Goal: Information Seeking & Learning: Check status

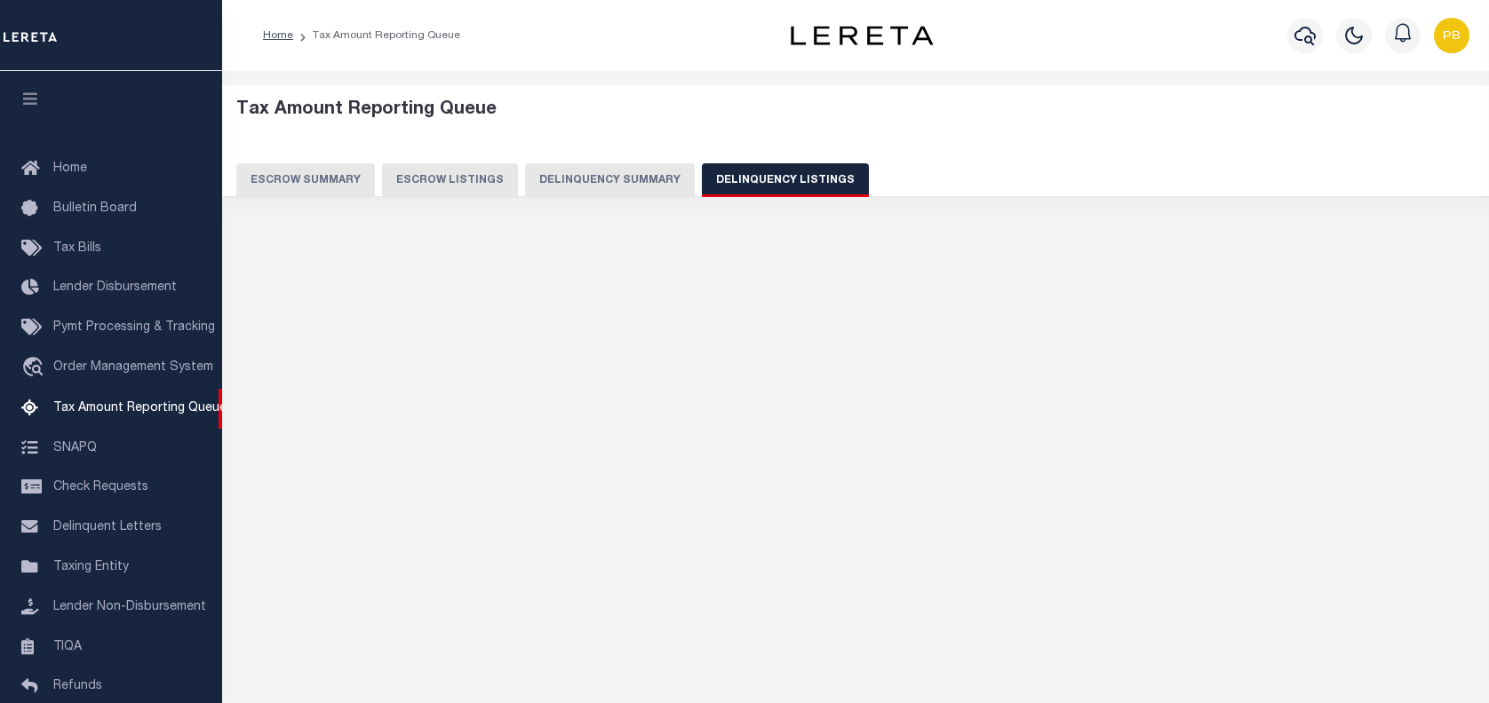
select select "100"
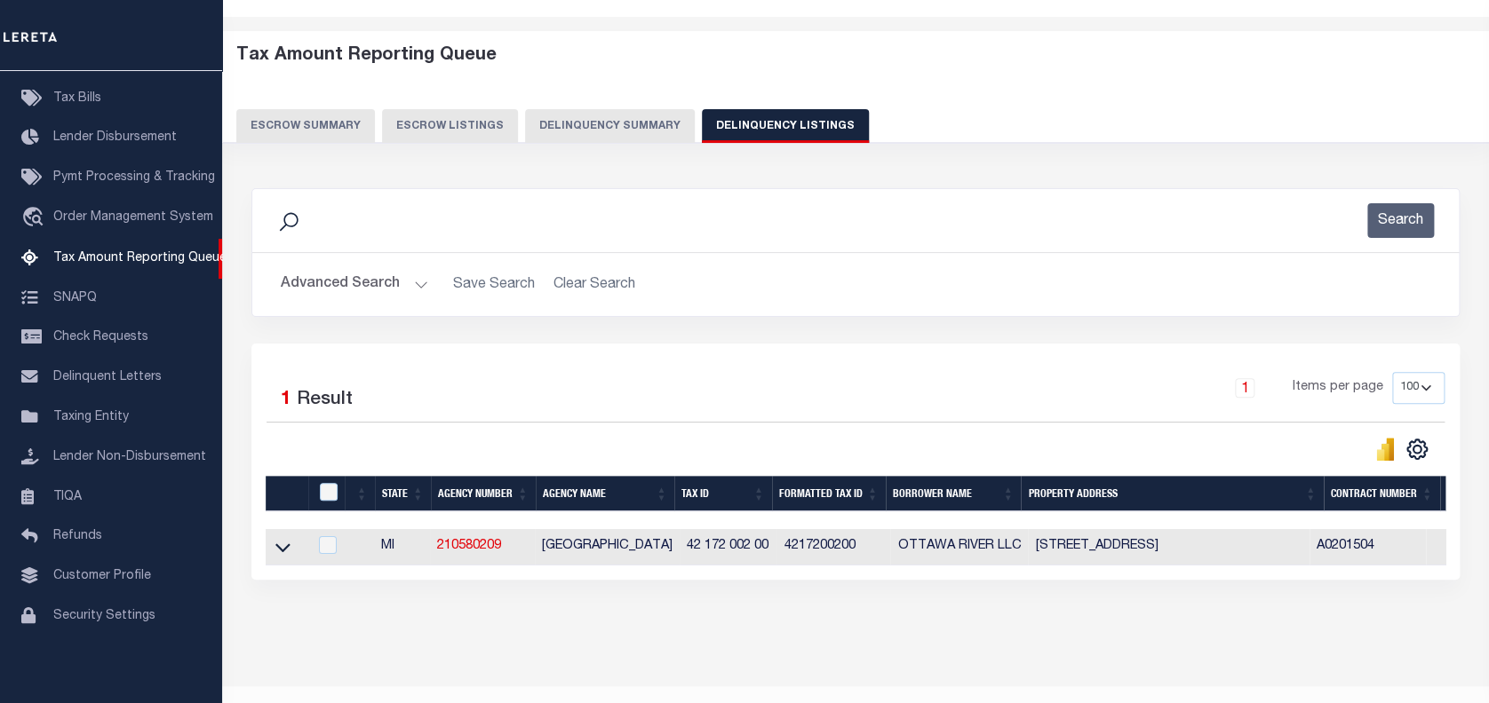
scroll to position [104, 0]
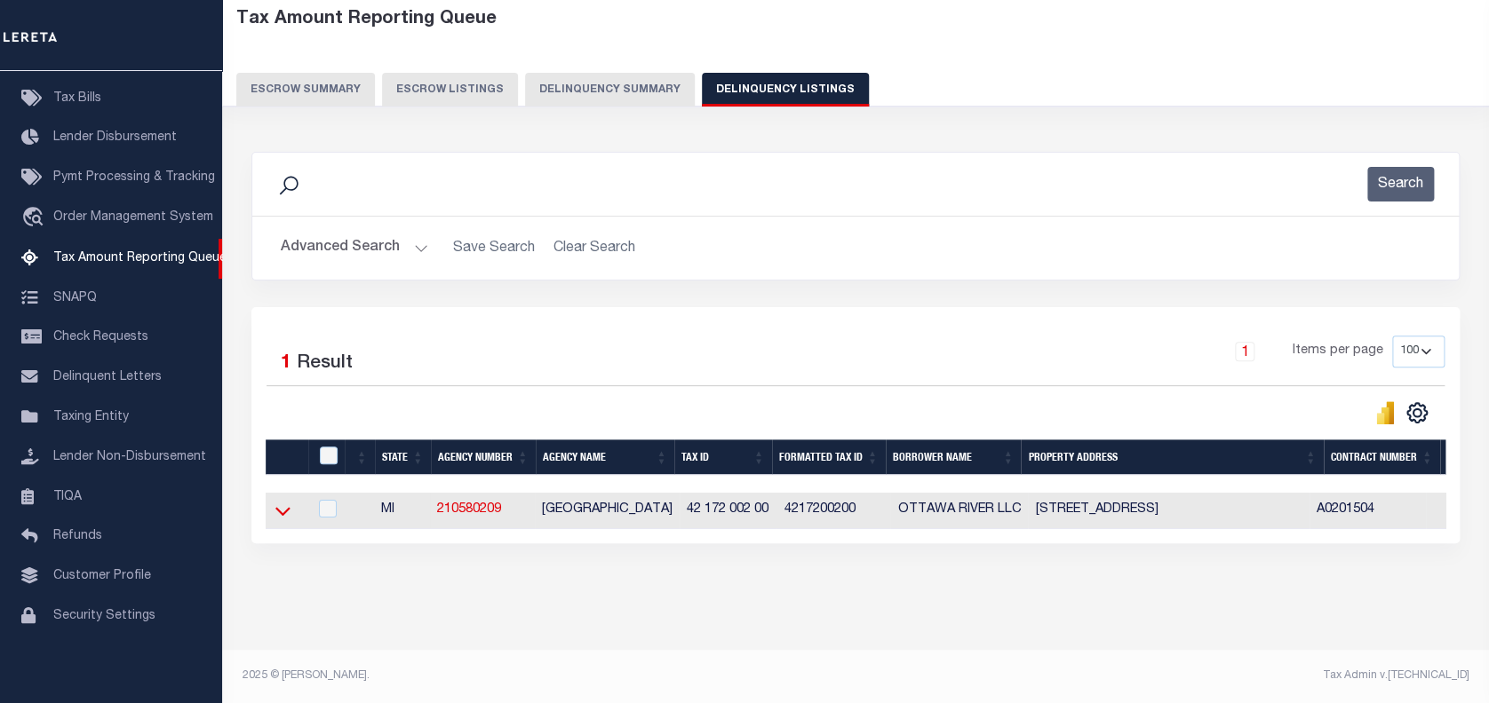
click at [289, 508] on icon at bounding box center [282, 512] width 15 height 9
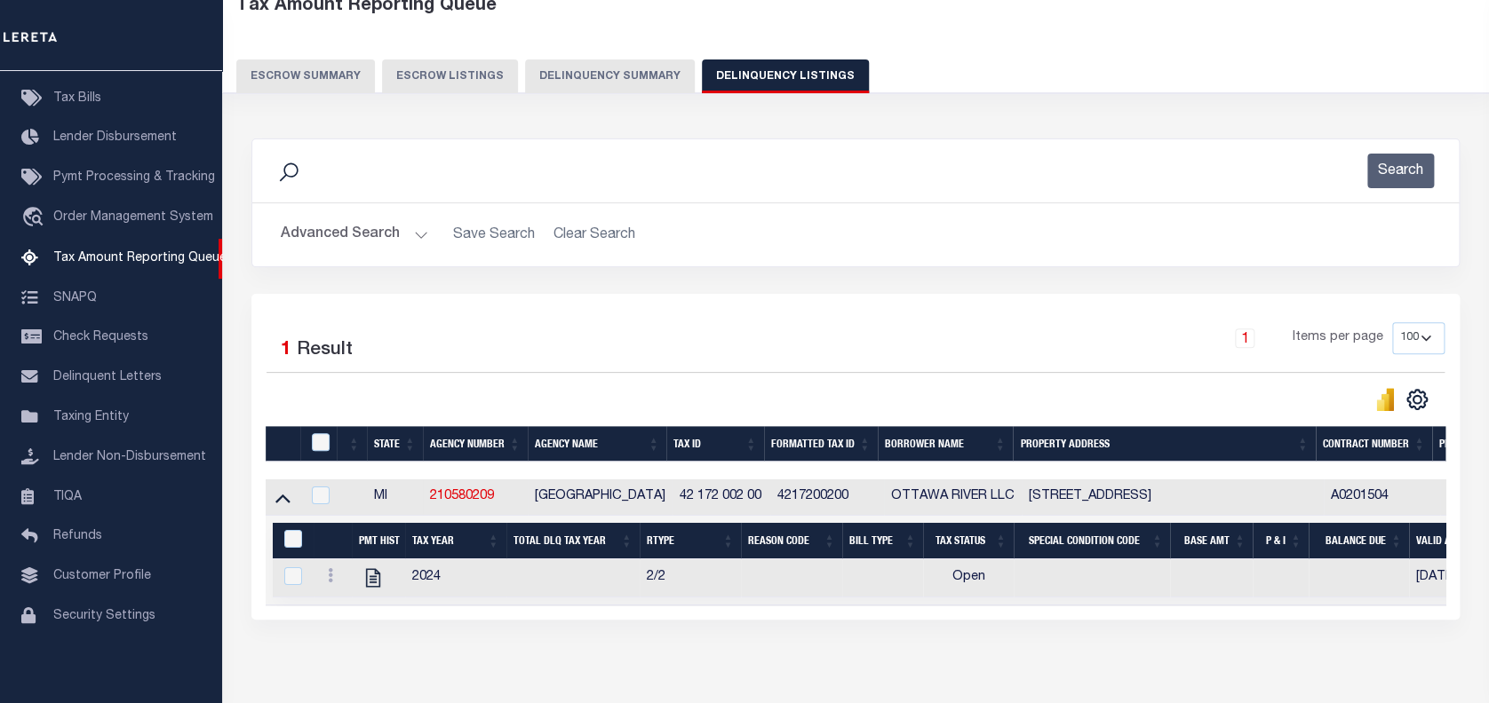
click at [427, 239] on h2 "Advanced Search Save Search Clear Search tblassign_wrapper_dynamictable_____Def…" at bounding box center [855, 235] width 1178 height 35
click at [421, 230] on button "Advanced Search" at bounding box center [354, 235] width 147 height 35
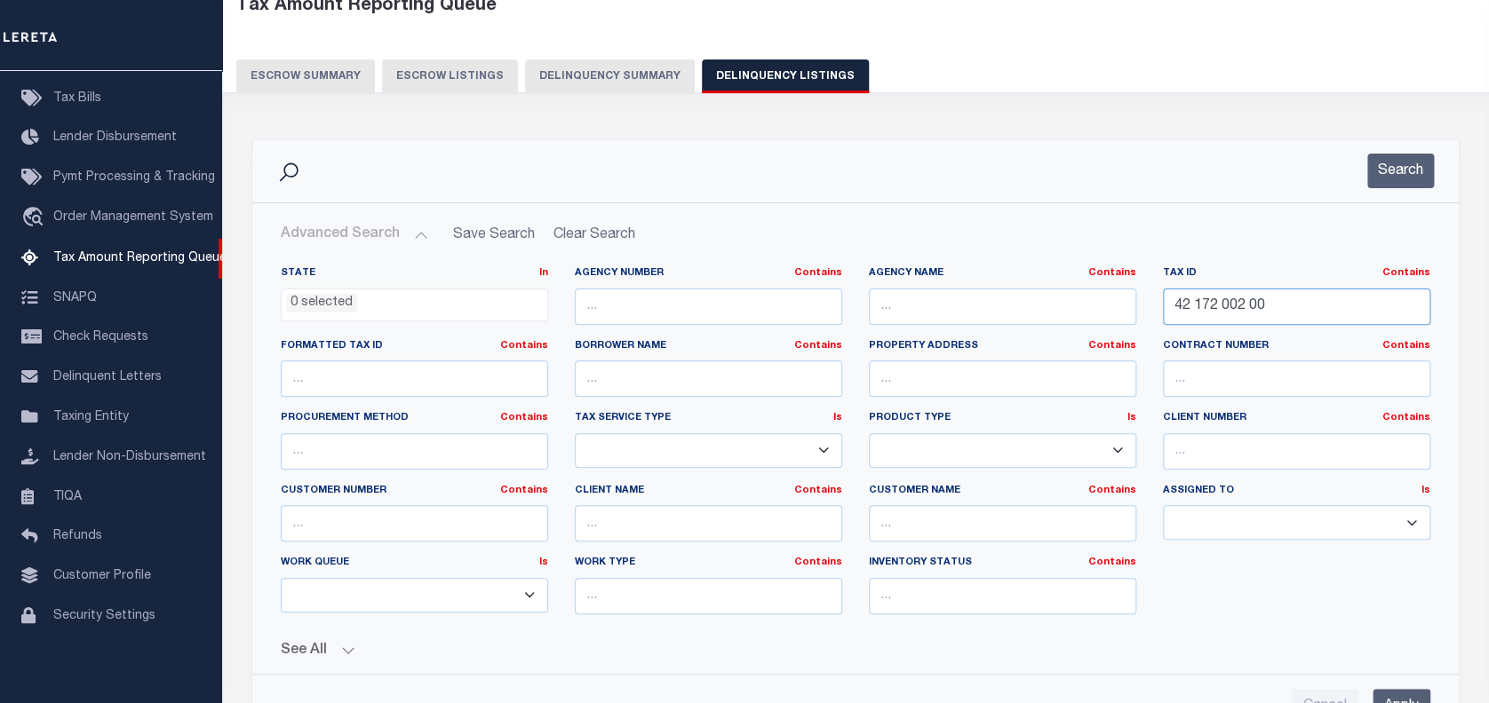
drag, startPoint x: 1265, startPoint y: 306, endPoint x: 1007, endPoint y: 306, distance: 257.6
click at [1007, 306] on div "State In In AK AL AR AZ CA CO CT DC DE FL GA GU HI IA ID IL IN KS KY LA MA MD M…" at bounding box center [855, 447] width 1176 height 362
paste input "840008"
type input "4840008"
click at [1387, 156] on button "Search" at bounding box center [1400, 171] width 67 height 35
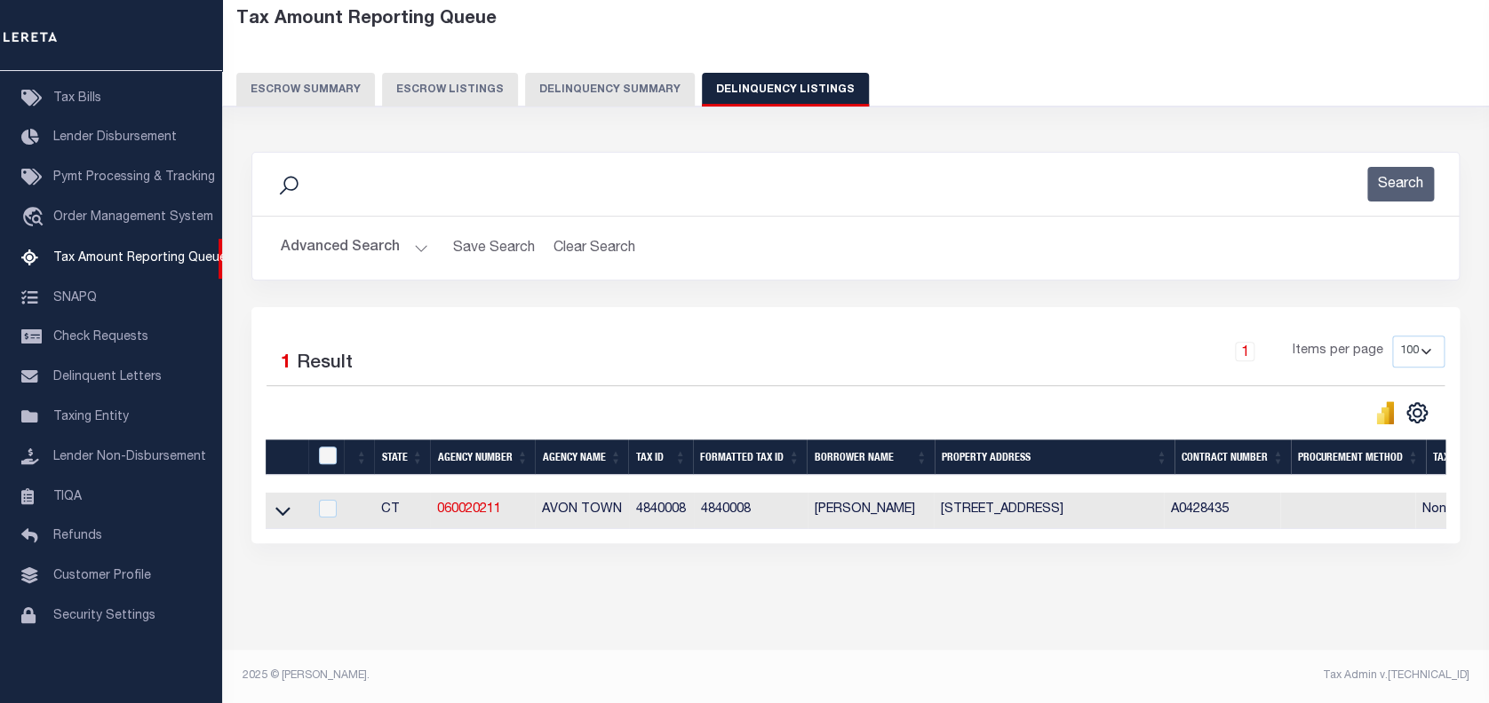
drag, startPoint x: 282, startPoint y: 503, endPoint x: 341, endPoint y: 446, distance: 81.7
click at [282, 502] on icon at bounding box center [282, 511] width 15 height 19
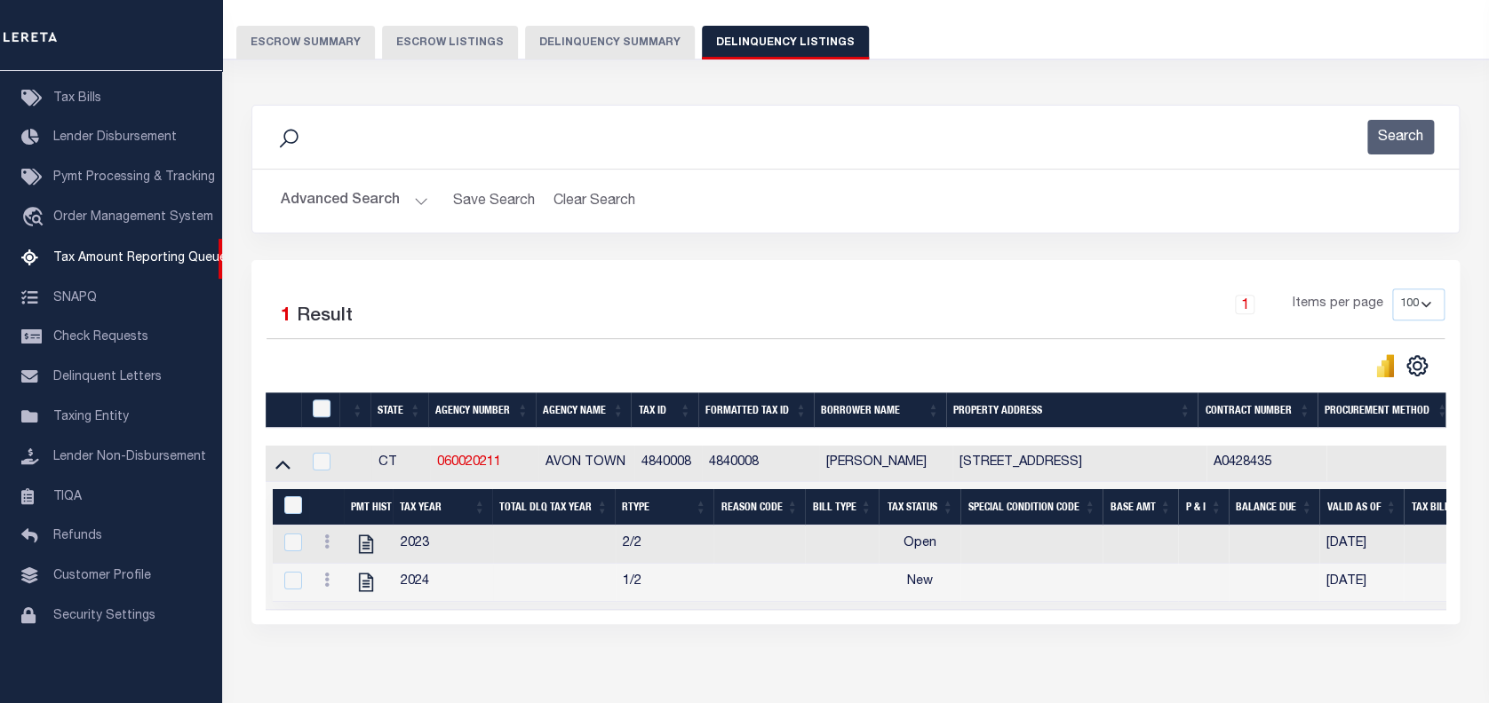
scroll to position [222, 0]
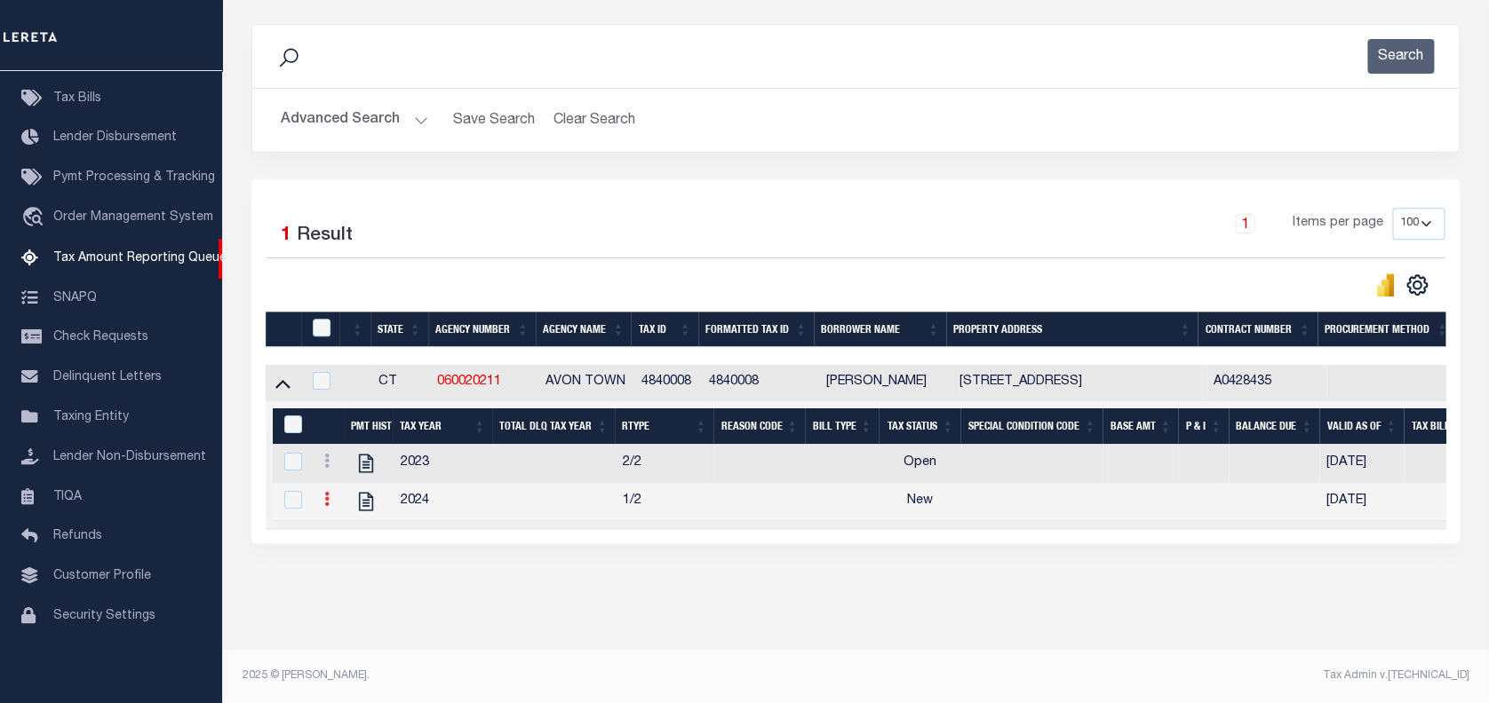
click at [325, 503] on icon at bounding box center [326, 499] width 5 height 14
click at [348, 527] on img "" at bounding box center [348, 529] width 18 height 18
checkbox input "true"
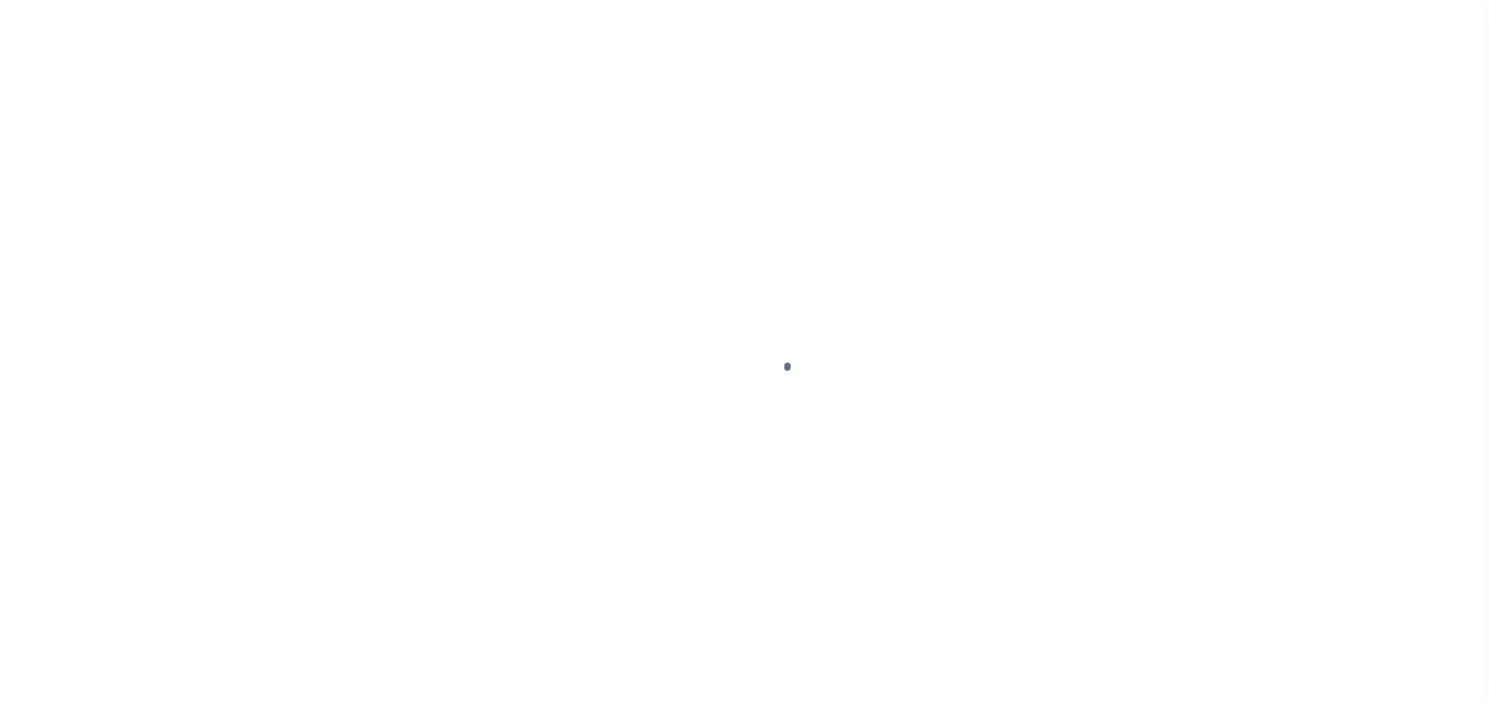
select select "NW2"
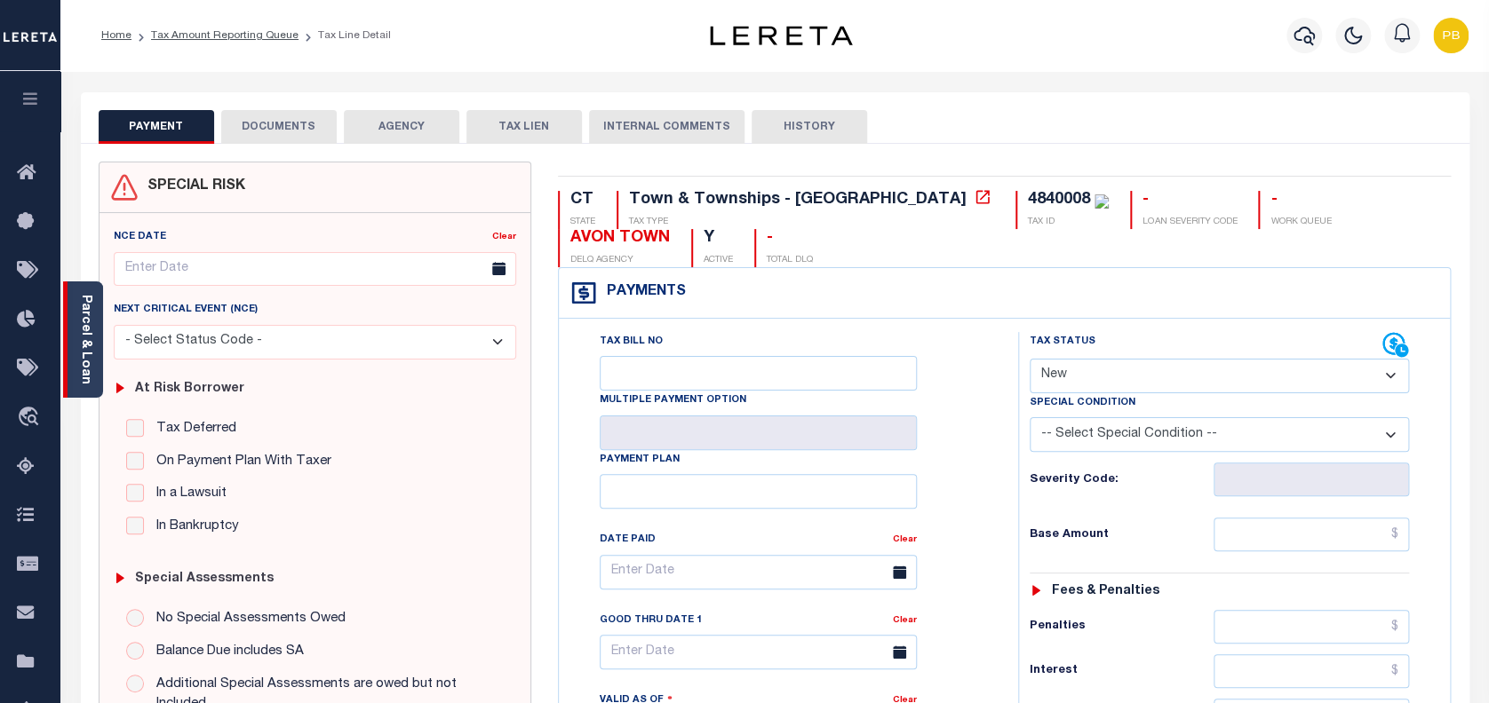
click at [84, 314] on link "Parcel & Loan" at bounding box center [85, 340] width 12 height 90
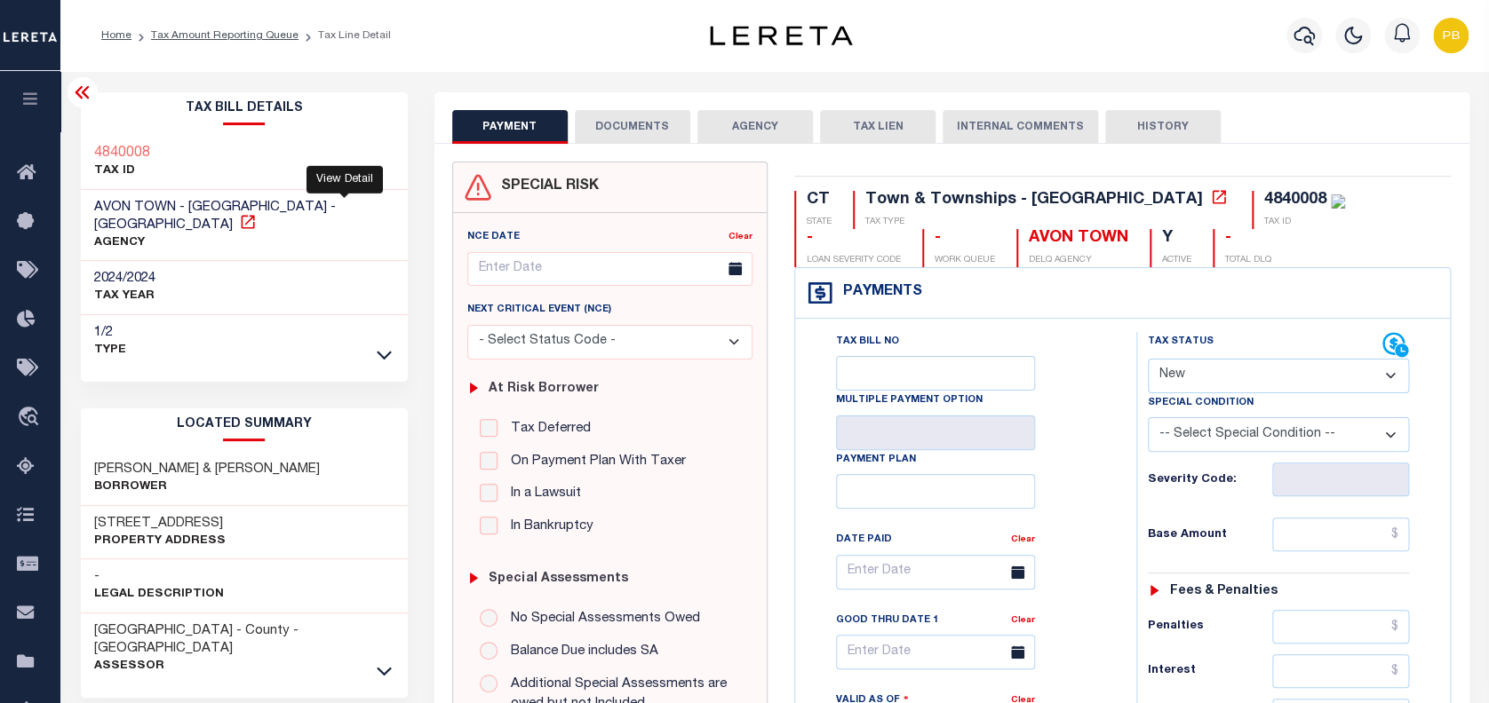
click at [257, 213] on icon at bounding box center [248, 222] width 18 height 18
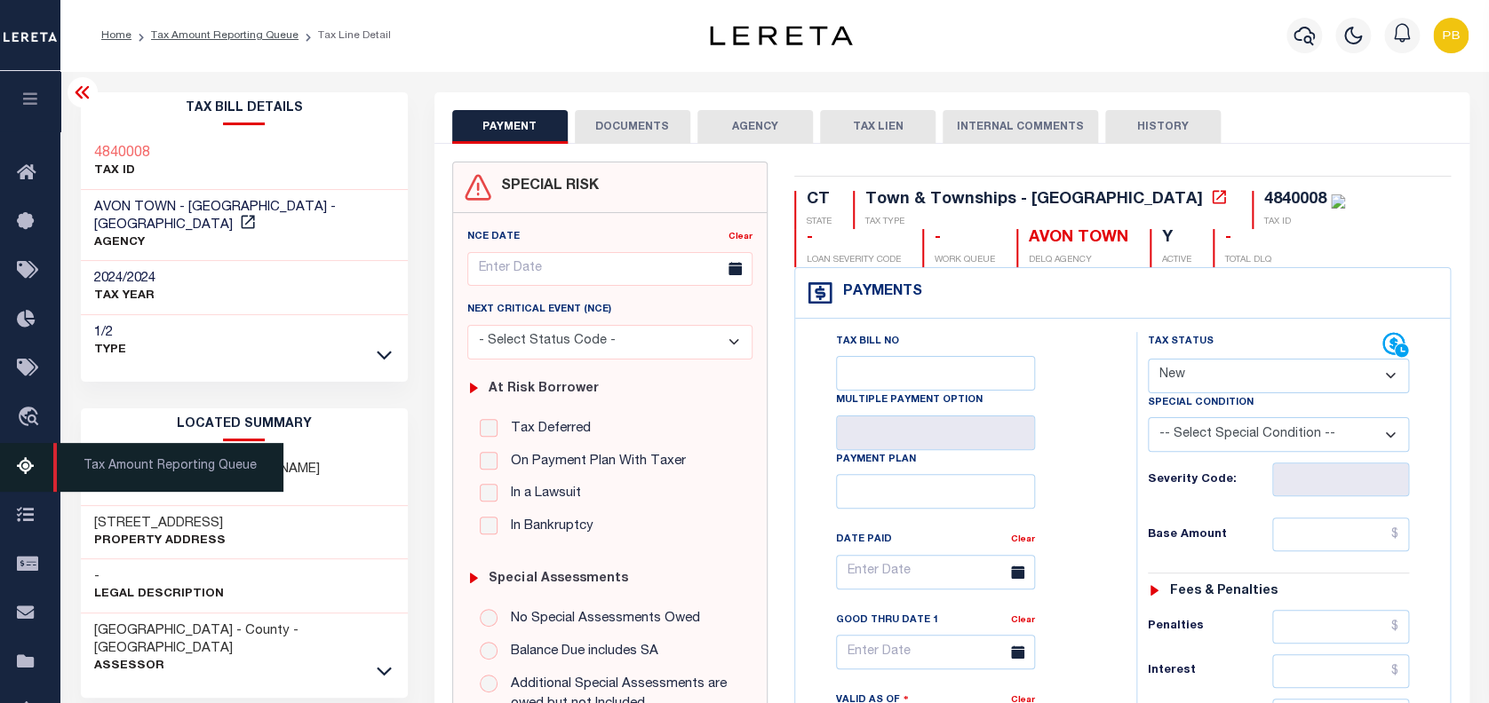
click at [15, 464] on link "Tax Amount Reporting Queue" at bounding box center [30, 467] width 60 height 49
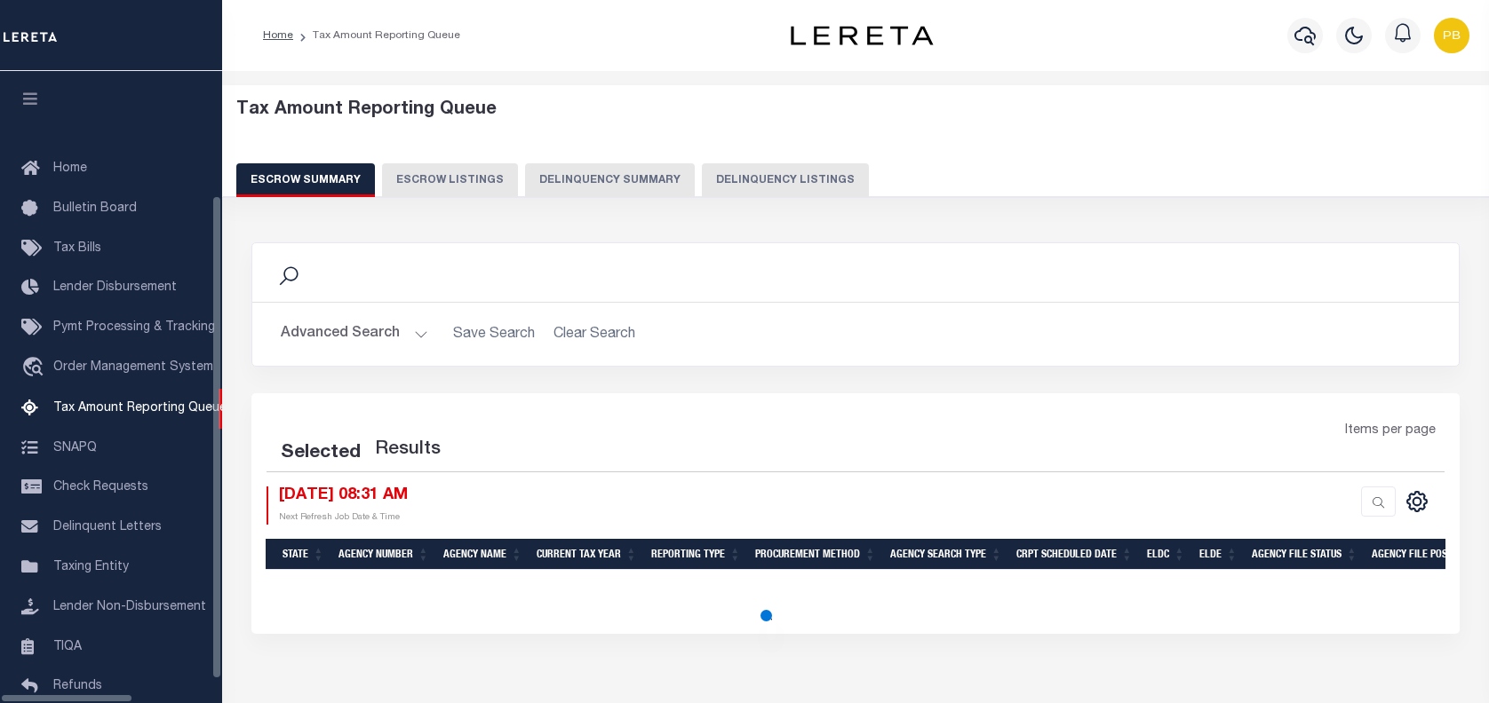
click at [702, 169] on button "Delinquency Listings" at bounding box center [785, 180] width 167 height 34
select select "100"
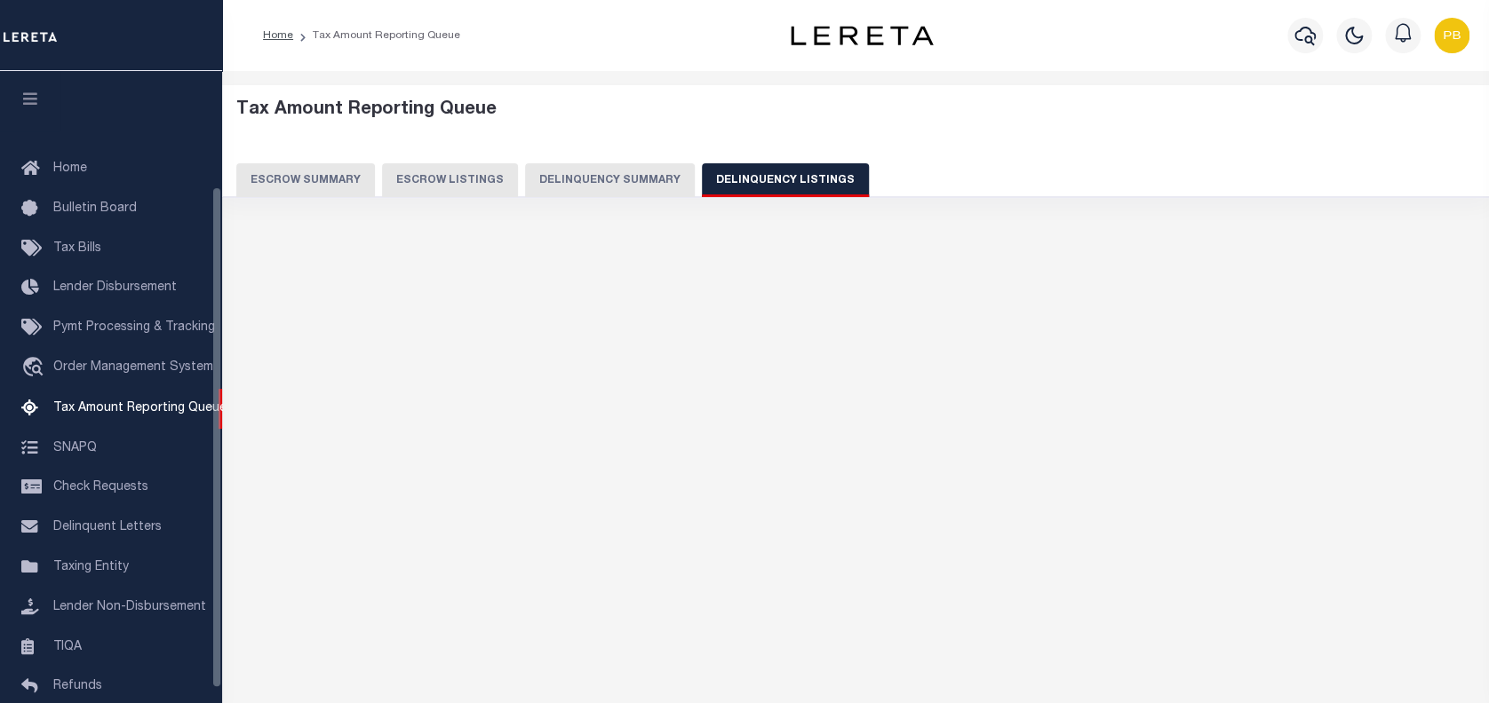
scroll to position [145, 0]
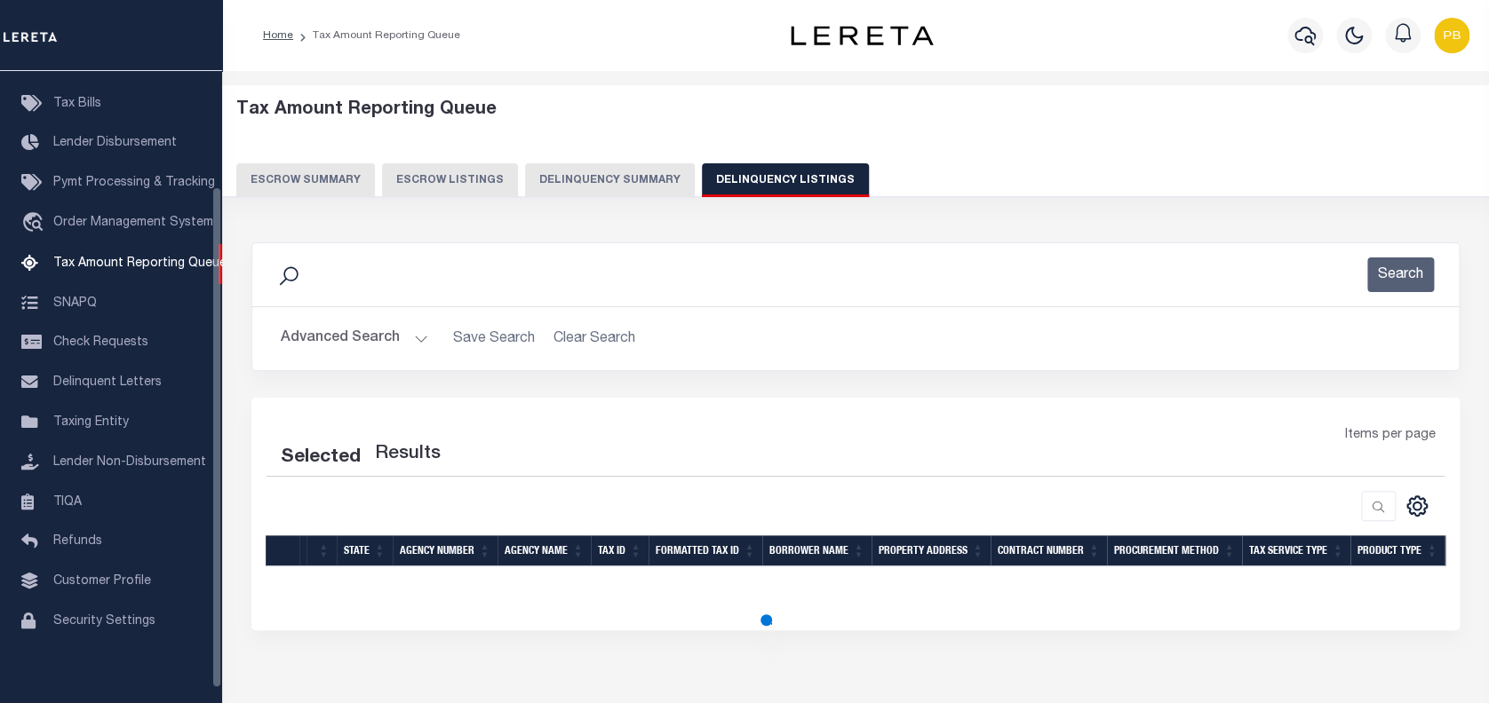
select select "100"
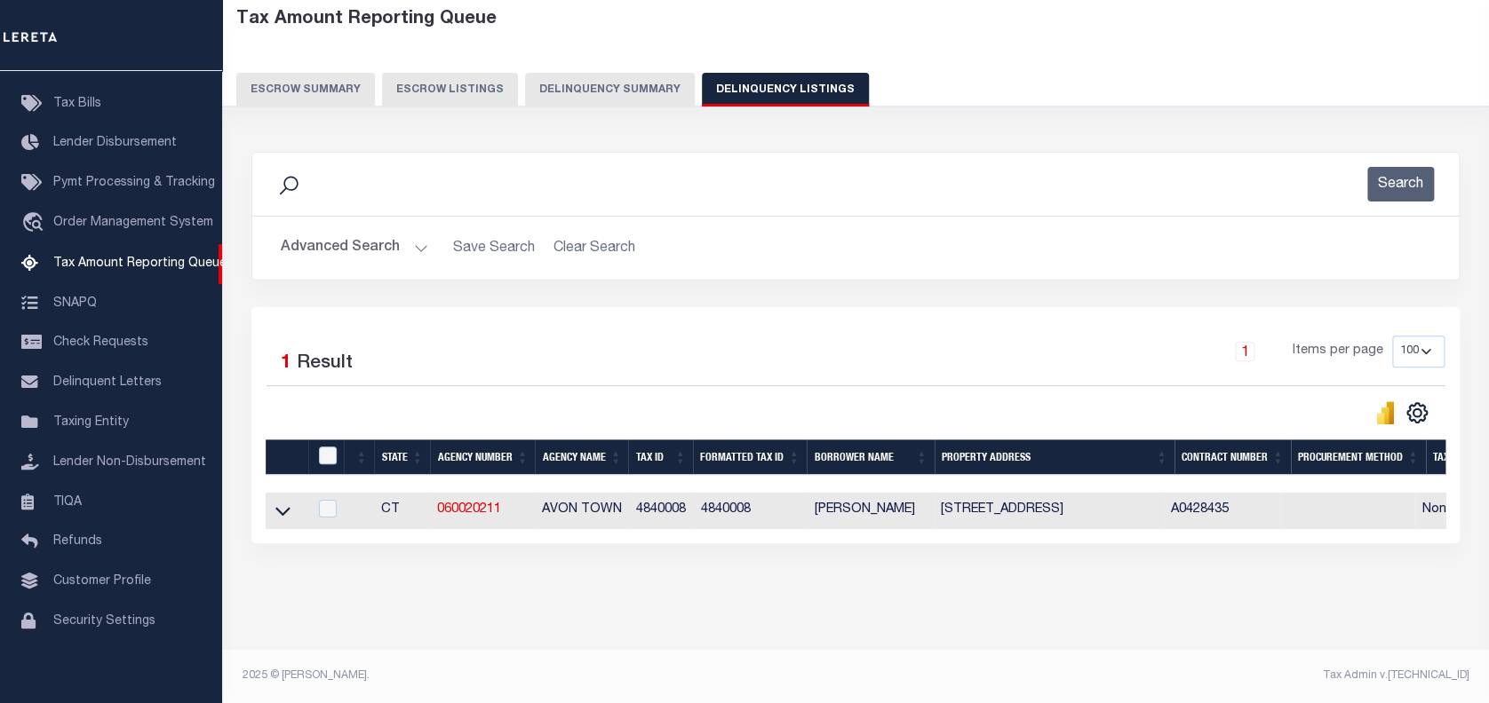
scroll to position [104, 0]
click at [282, 502] on icon at bounding box center [282, 511] width 15 height 19
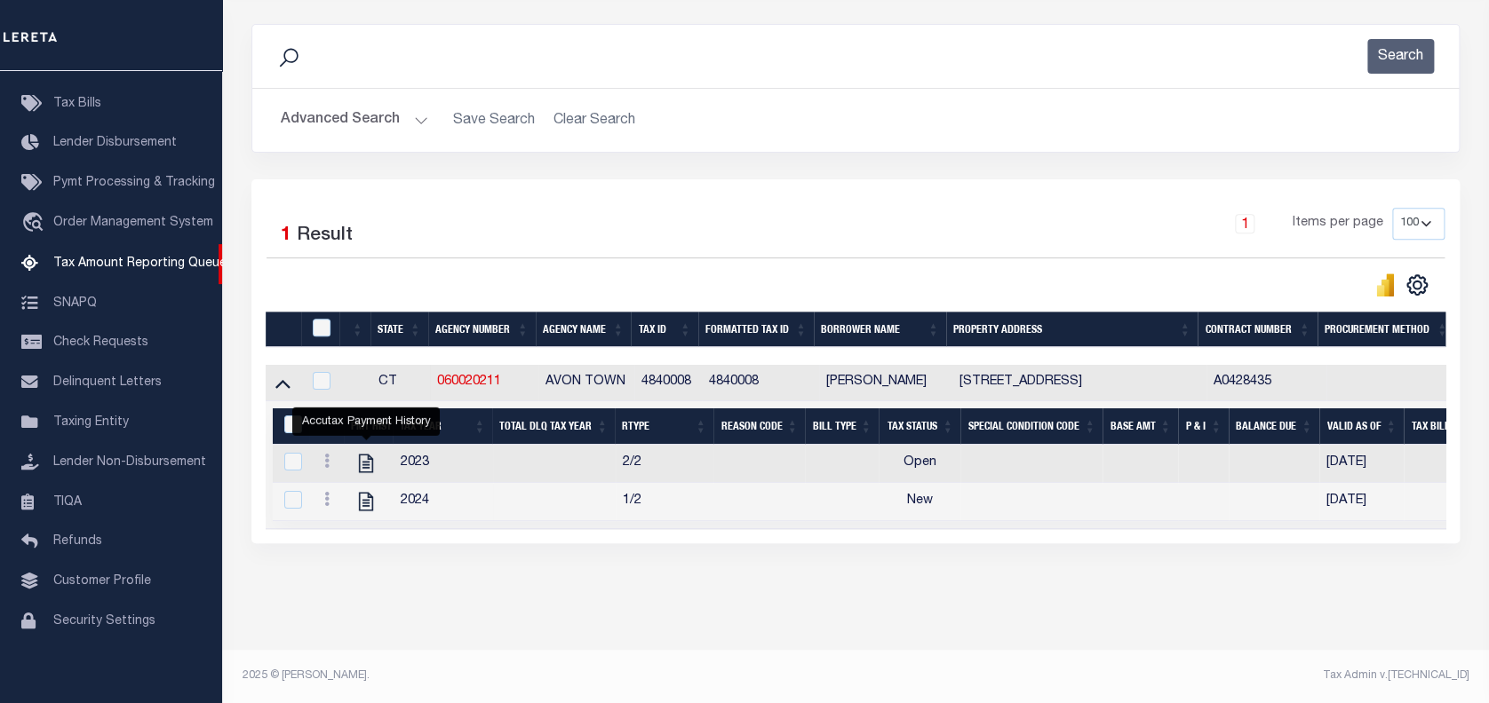
scroll to position [206, 0]
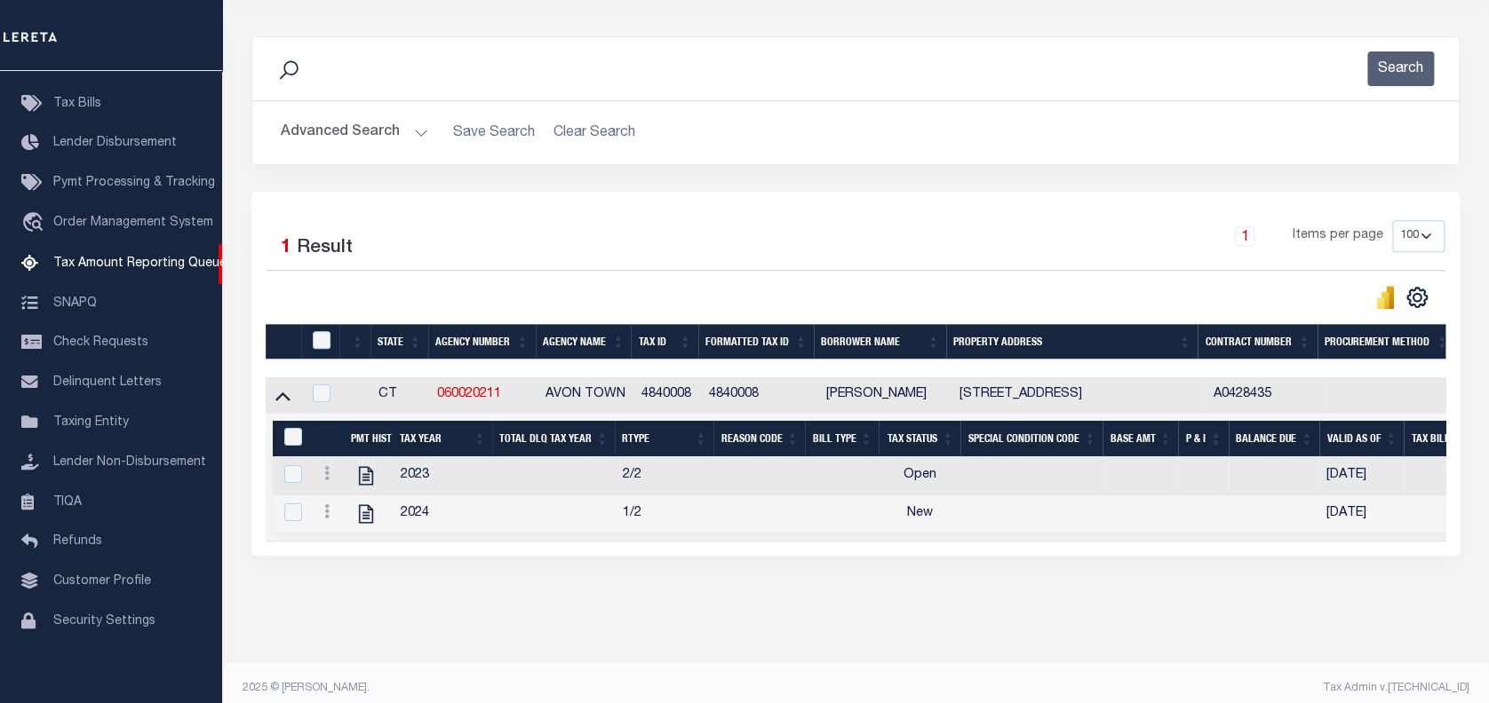
click at [413, 131] on button "Advanced Search" at bounding box center [354, 132] width 147 height 35
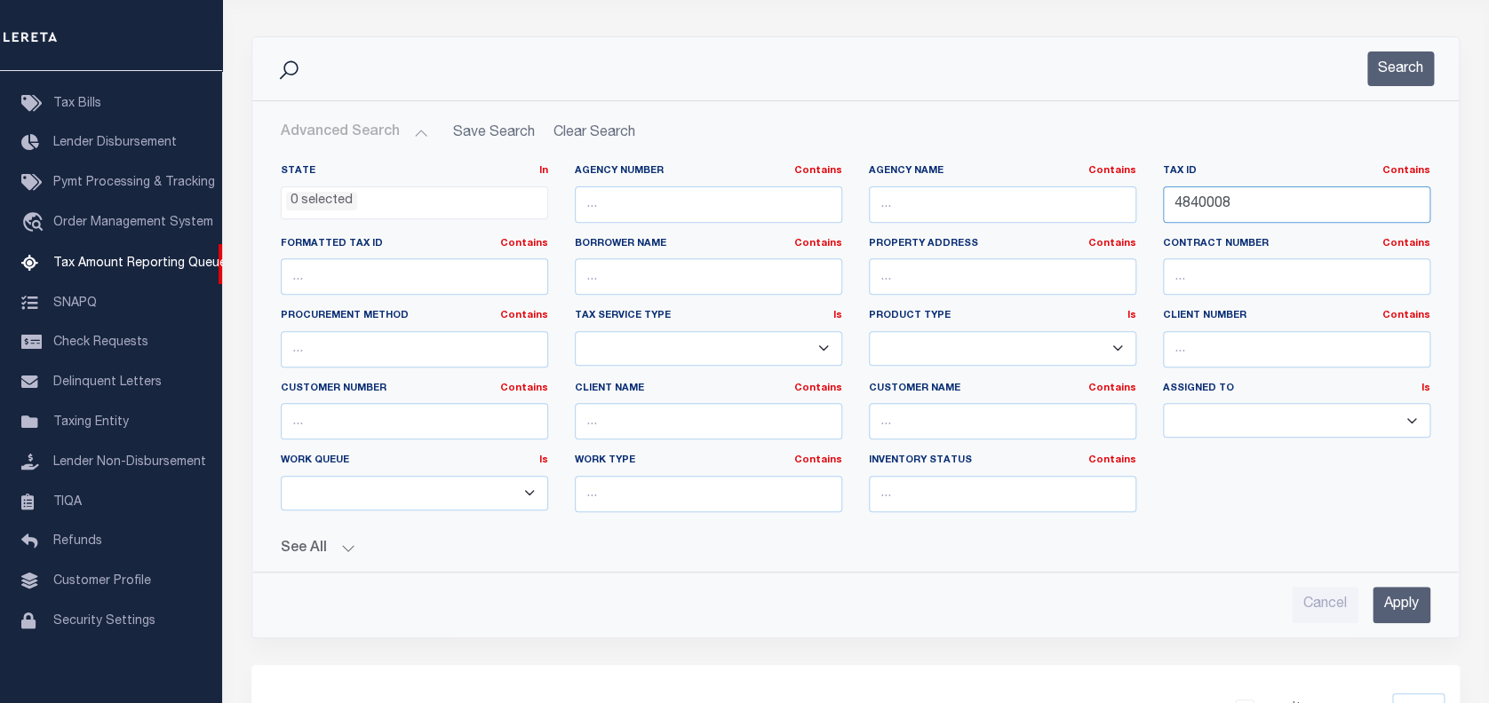
drag, startPoint x: 1280, startPoint y: 199, endPoint x: 1134, endPoint y: 179, distance: 147.0
click at [1134, 179] on div "State In In AK AL AR AZ CA CO CT DC DE FL GA GU HI IA ID IL IN KS KY LA MA MD M…" at bounding box center [855, 345] width 1176 height 362
paste input "019-795-006"
type input "019-795-006"
click at [1399, 70] on button "Search" at bounding box center [1400, 69] width 67 height 35
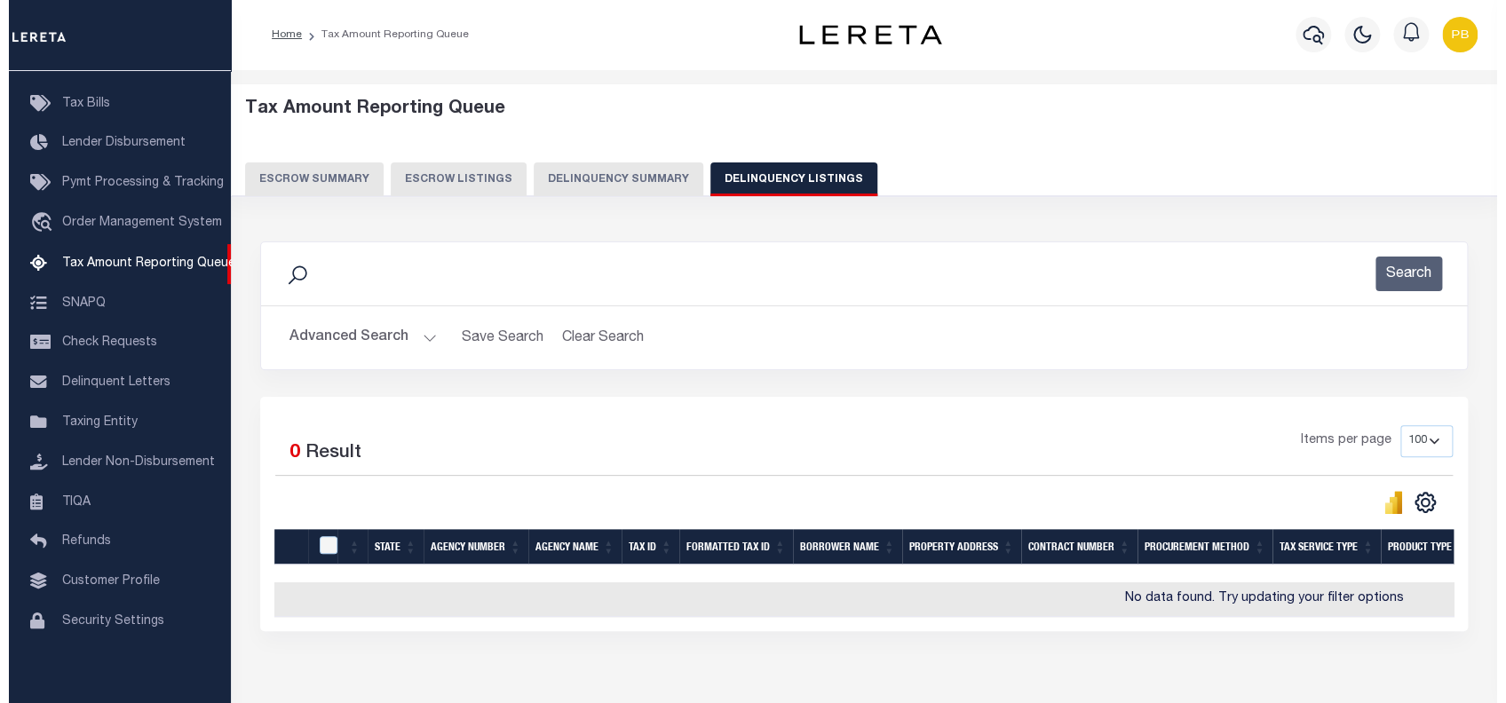
scroll to position [0, 0]
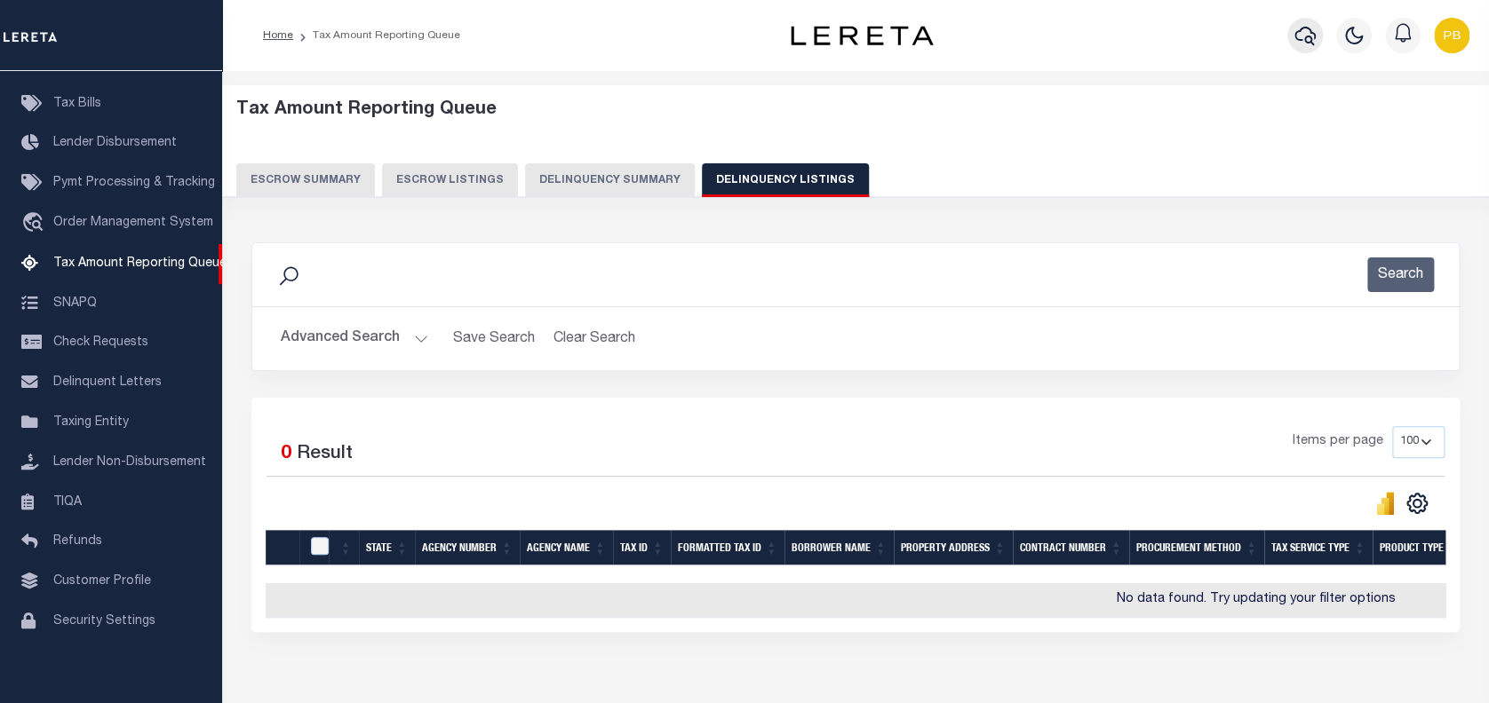
click at [1306, 37] on icon "button" at bounding box center [1304, 36] width 21 height 19
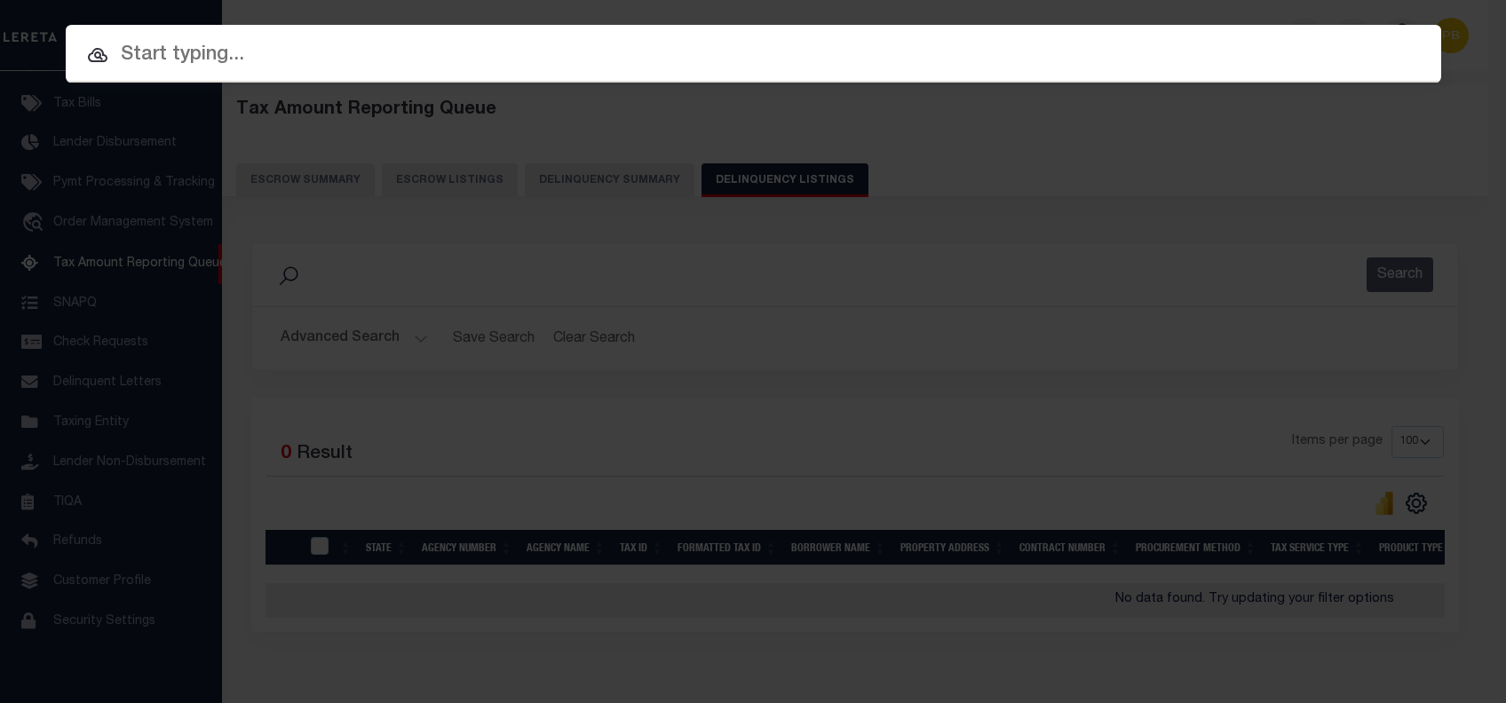
click at [298, 70] on input "text" at bounding box center [754, 55] width 1376 height 31
paste input "2000931861"
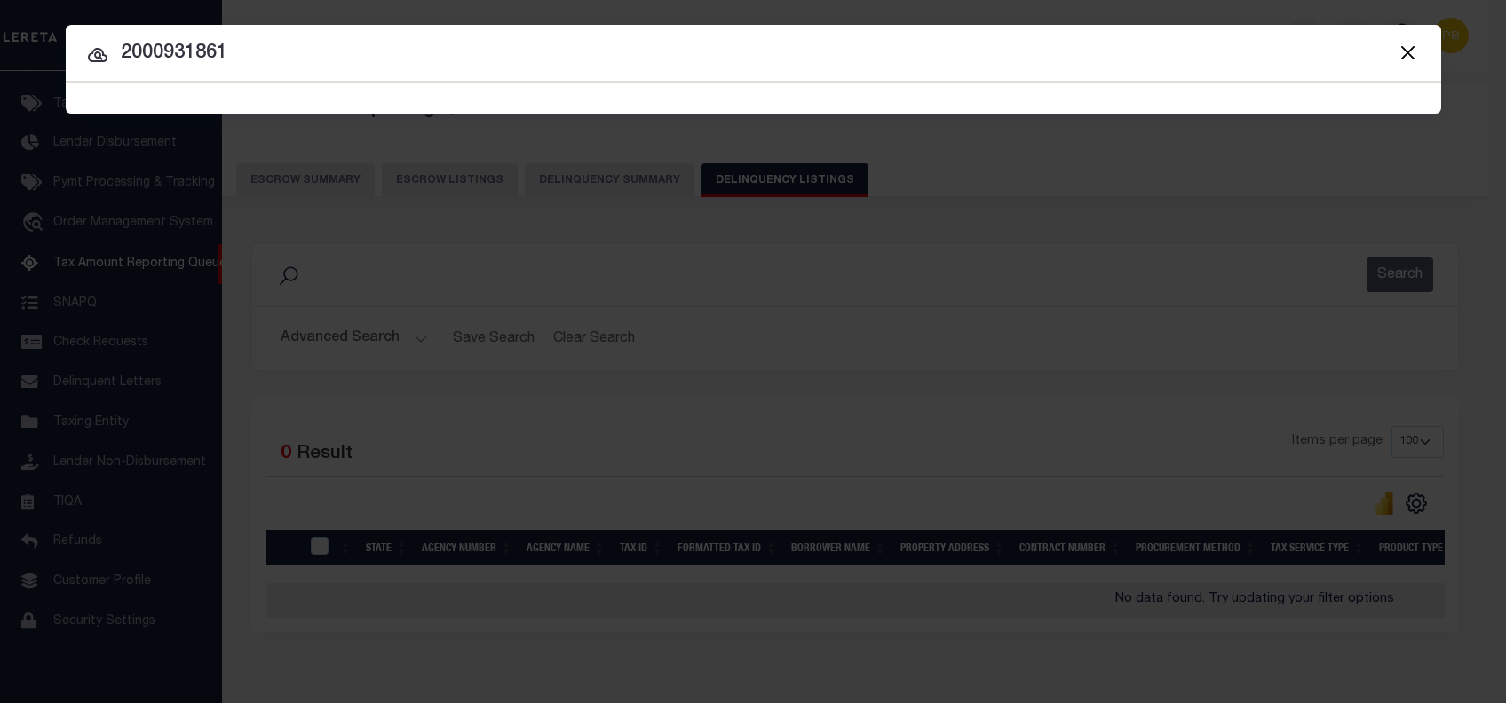
type input "2000931861"
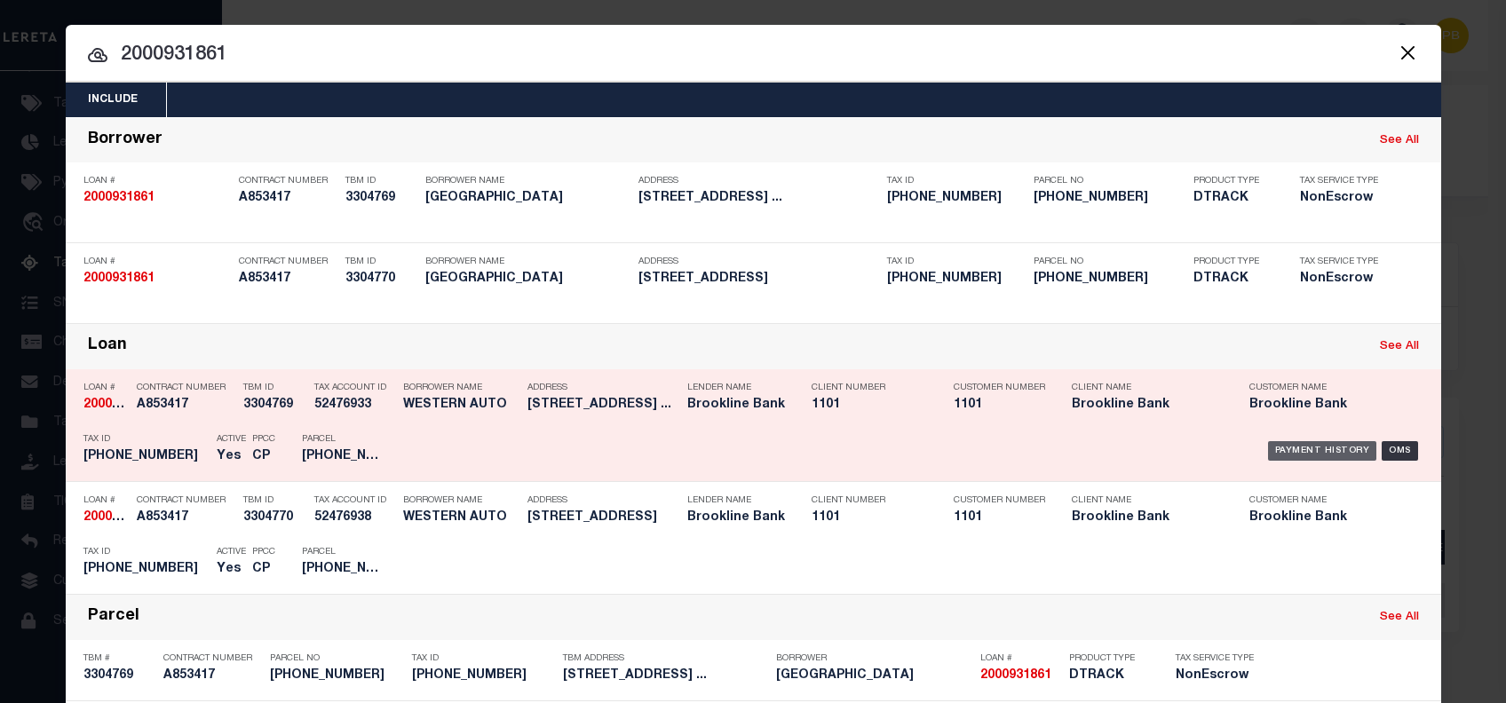
click at [1303, 449] on div "Payment History" at bounding box center [1322, 451] width 109 height 20
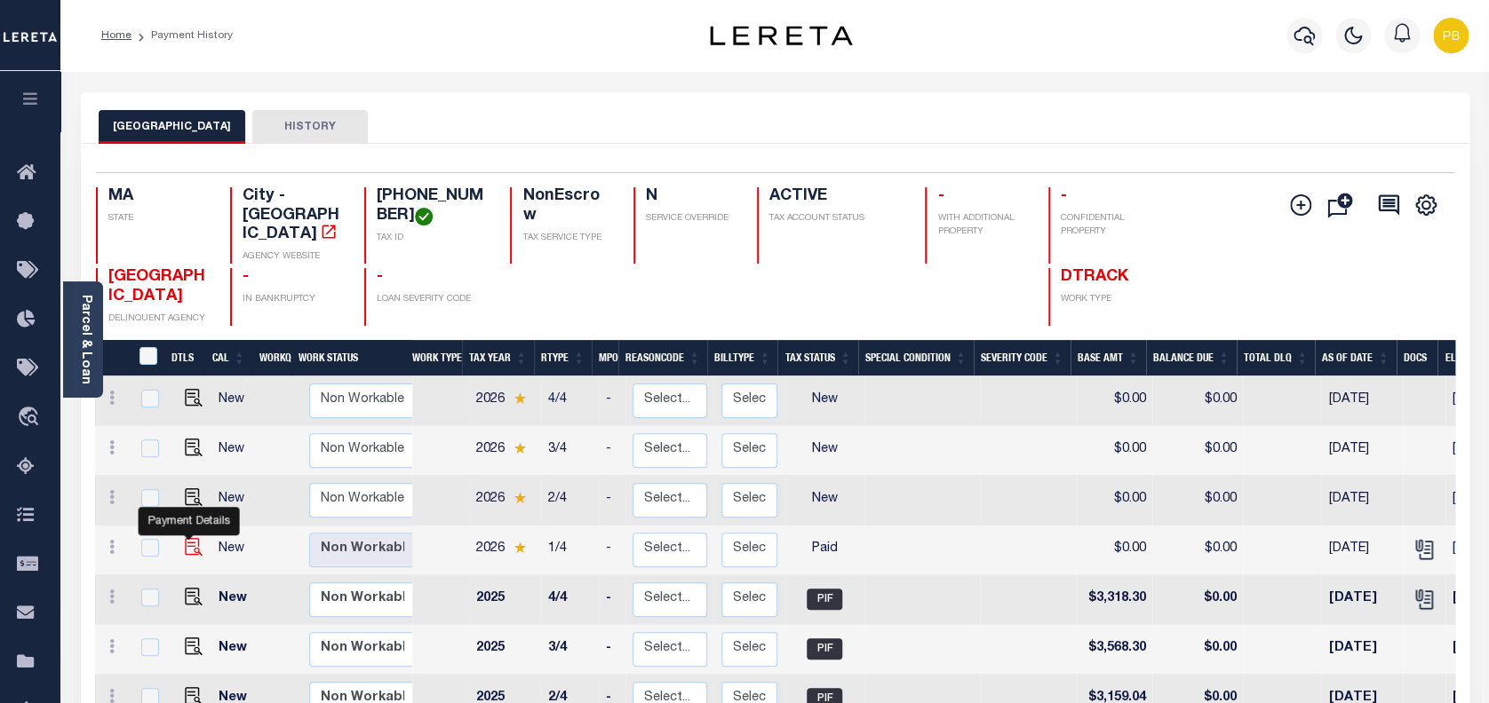
click at [189, 538] on img "" at bounding box center [194, 547] width 18 height 18
checkbox input "true"
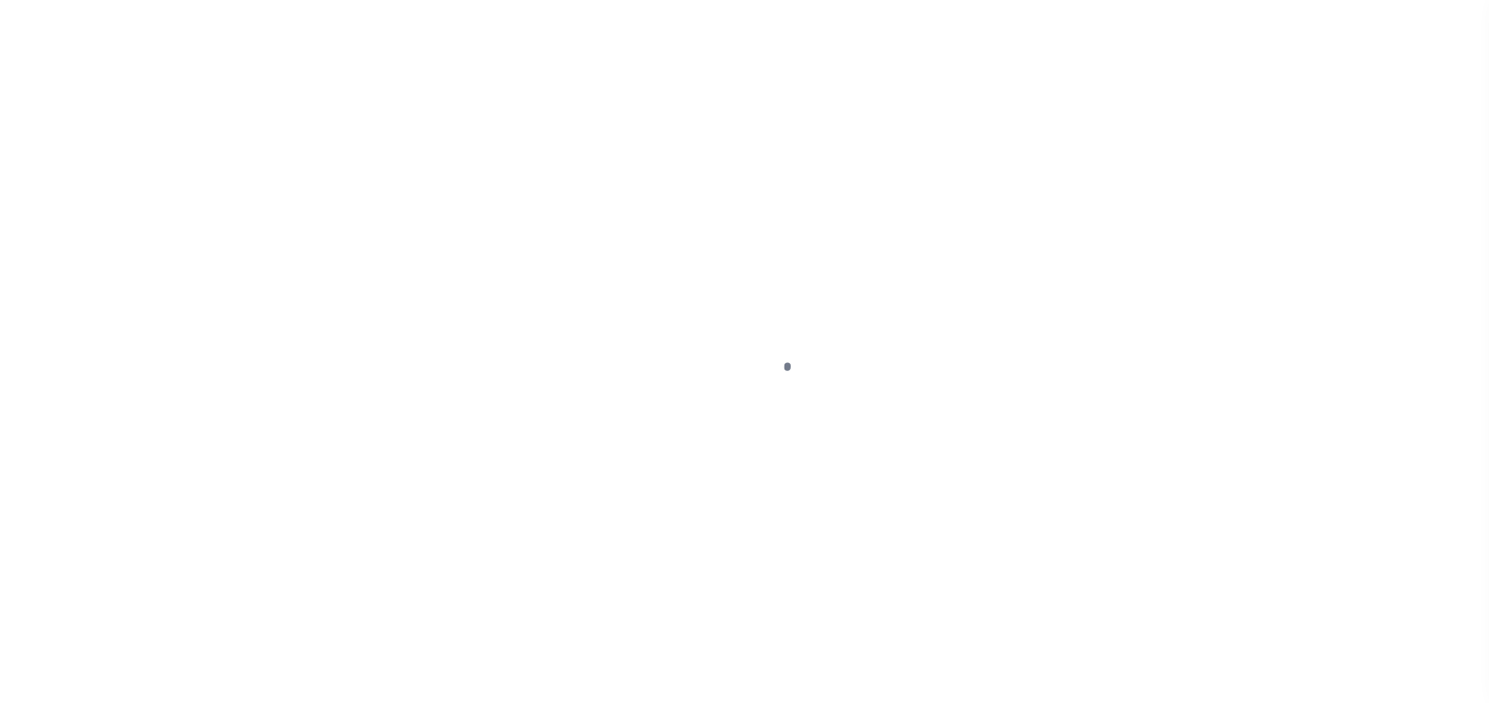
select select "PYD"
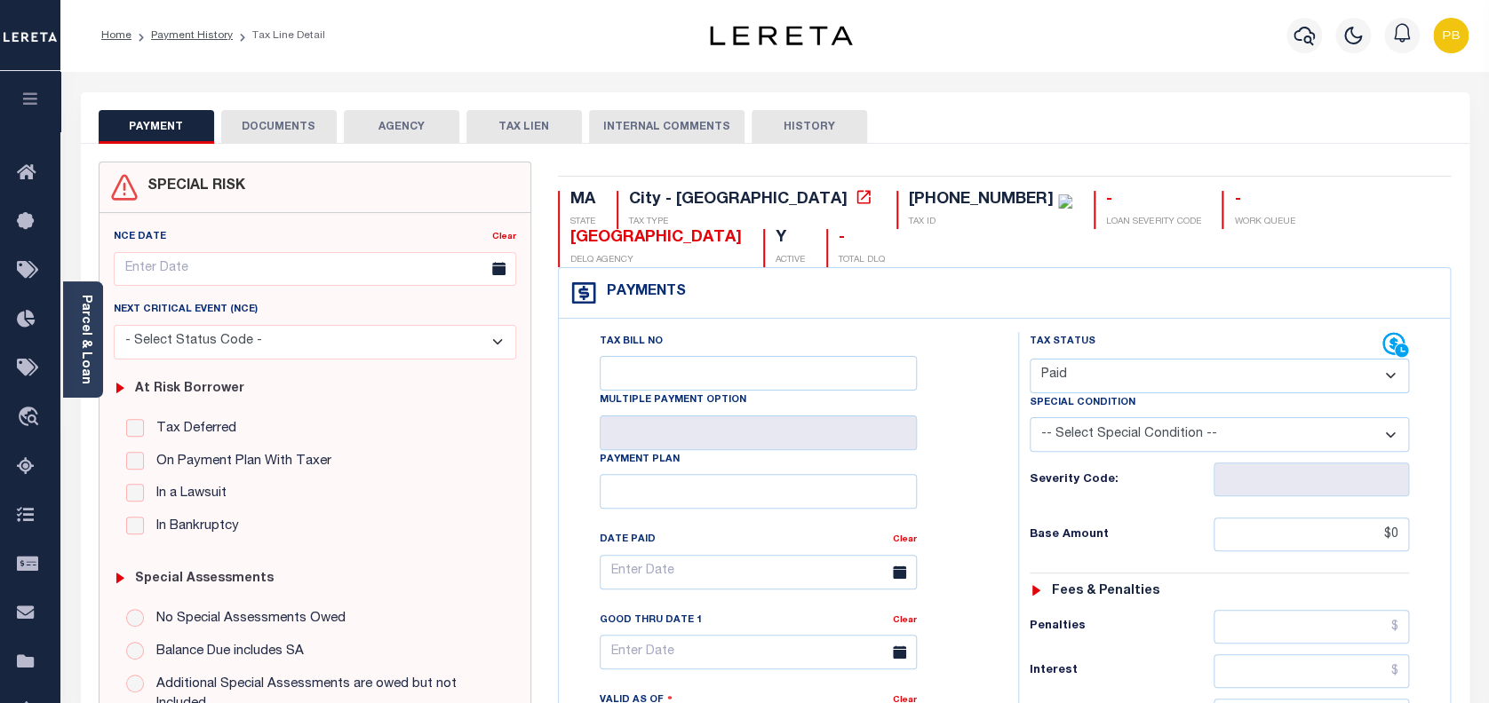
click at [260, 120] on button "DOCUMENTS" at bounding box center [278, 127] width 115 height 34
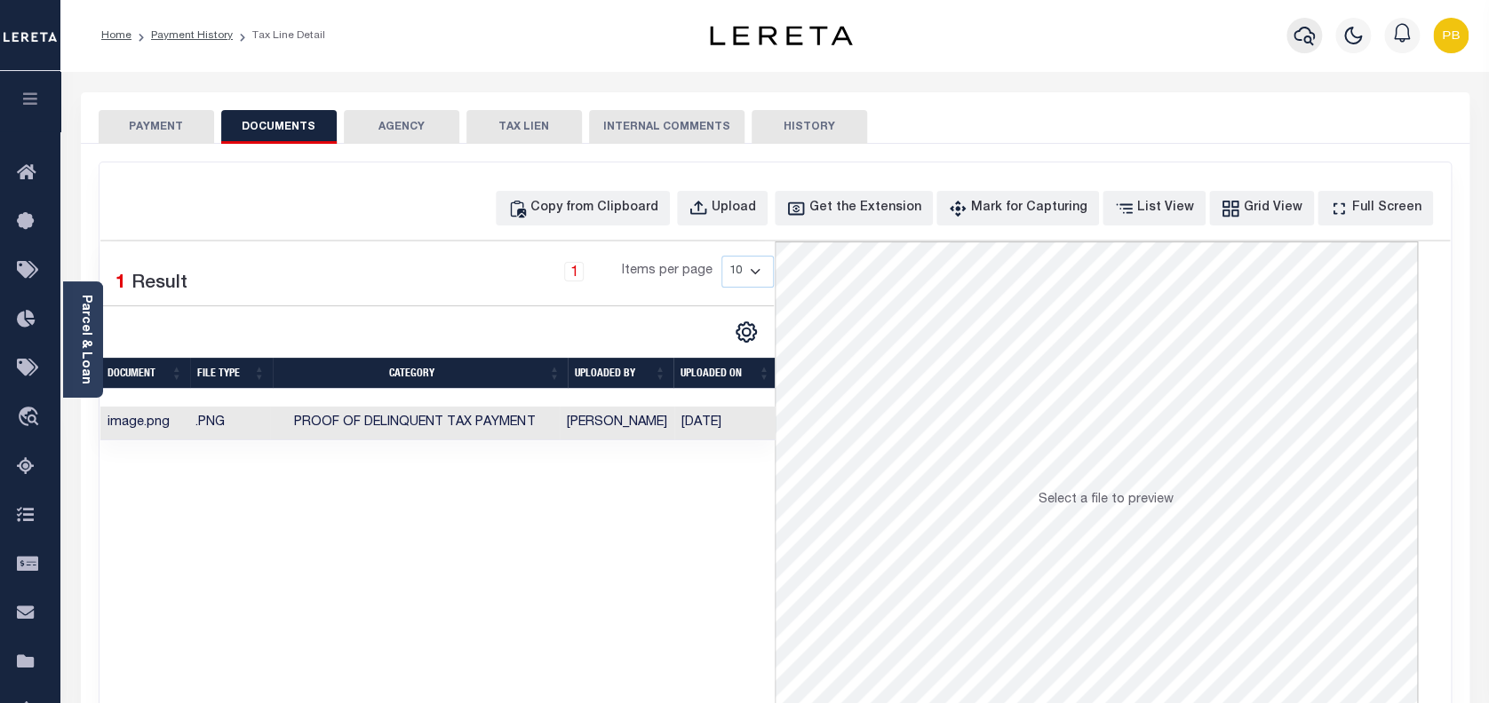
click at [1300, 36] on icon "button" at bounding box center [1303, 35] width 21 height 21
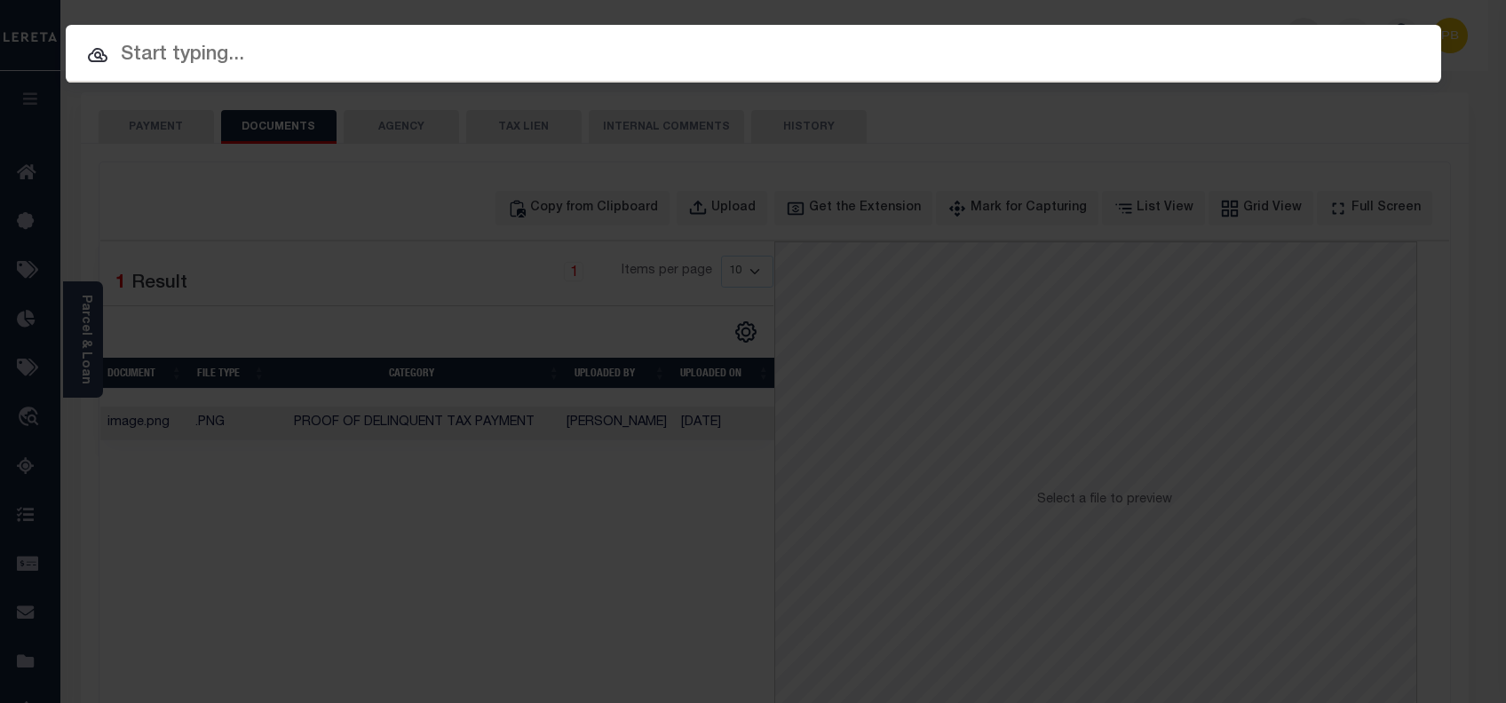
paste input "1747033030"
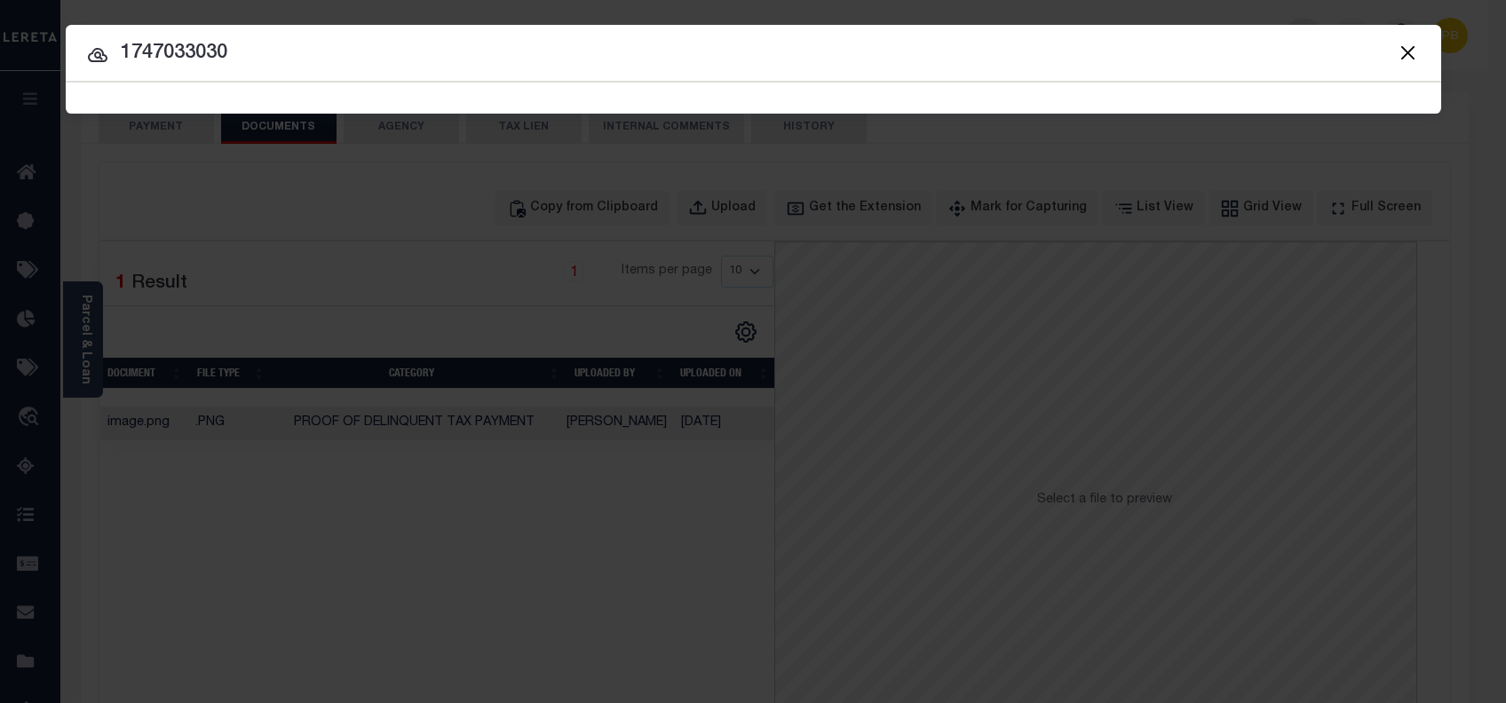
type input "1747033030"
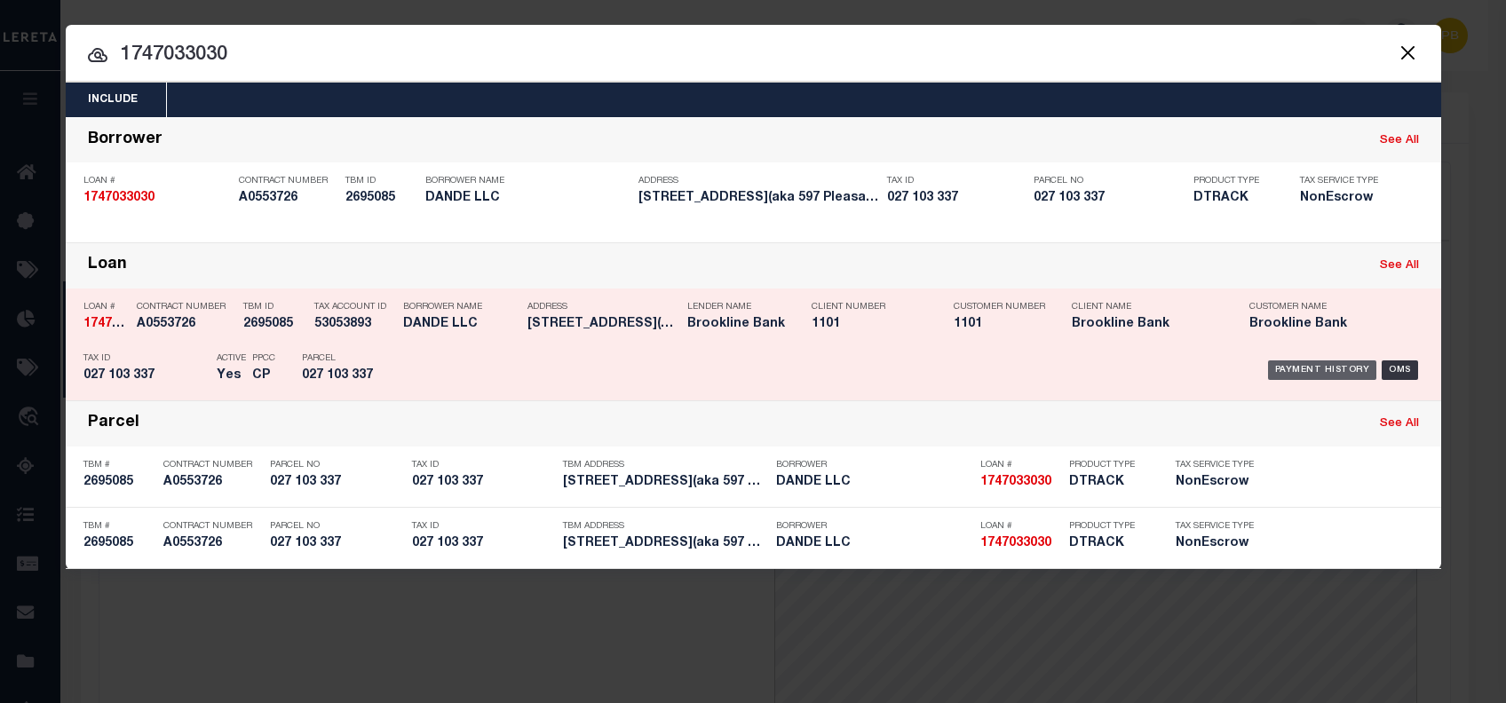
click at [1323, 368] on div "Payment History" at bounding box center [1322, 371] width 109 height 20
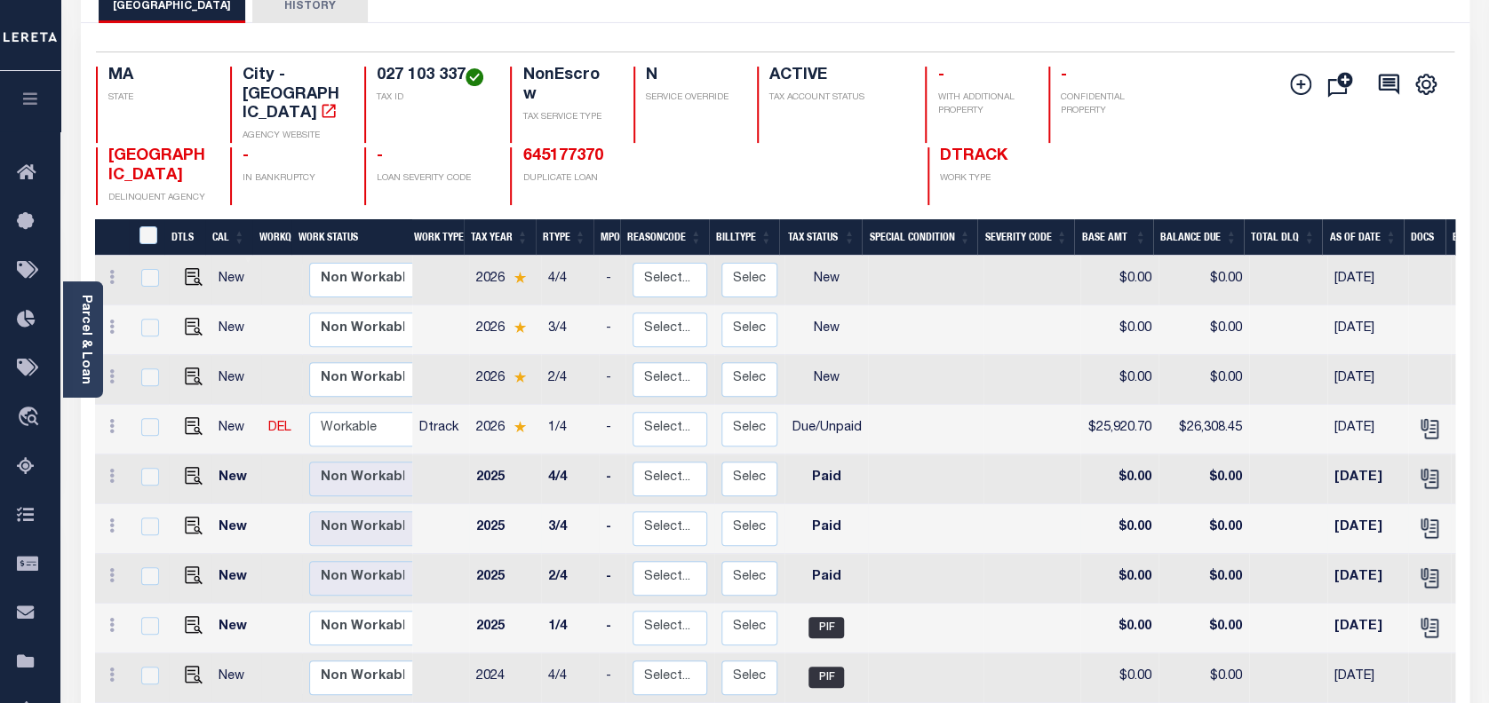
scroll to position [118, 0]
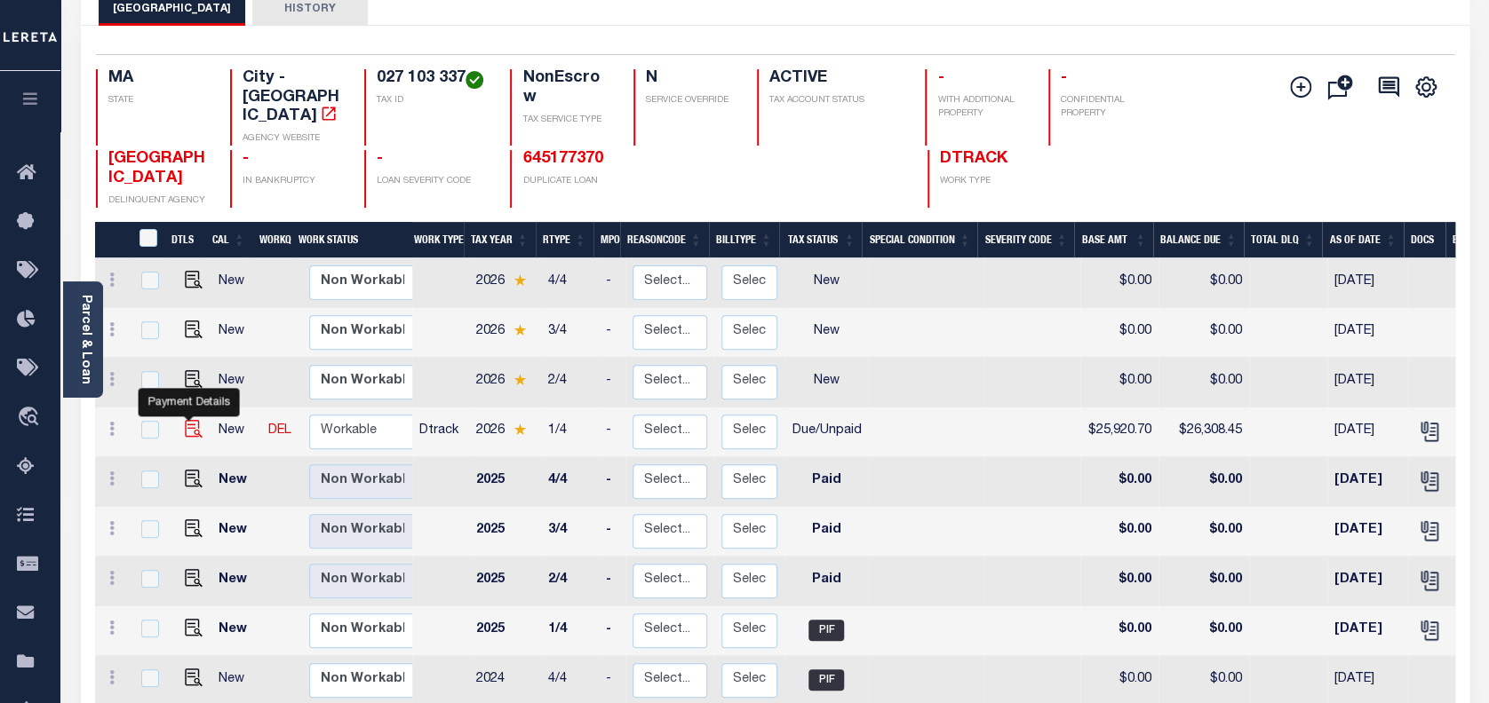
click at [185, 420] on img "" at bounding box center [194, 429] width 18 height 18
checkbox input "true"
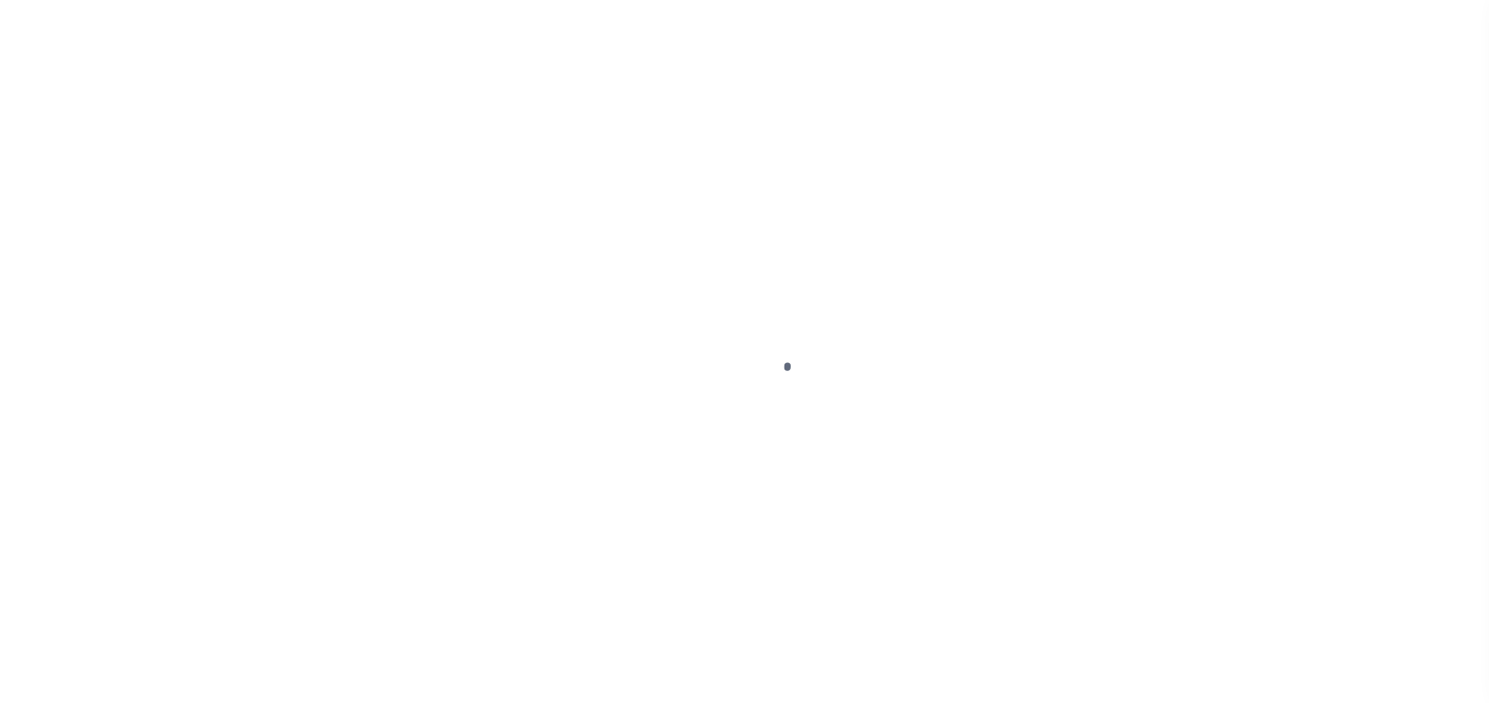
select select "DUE"
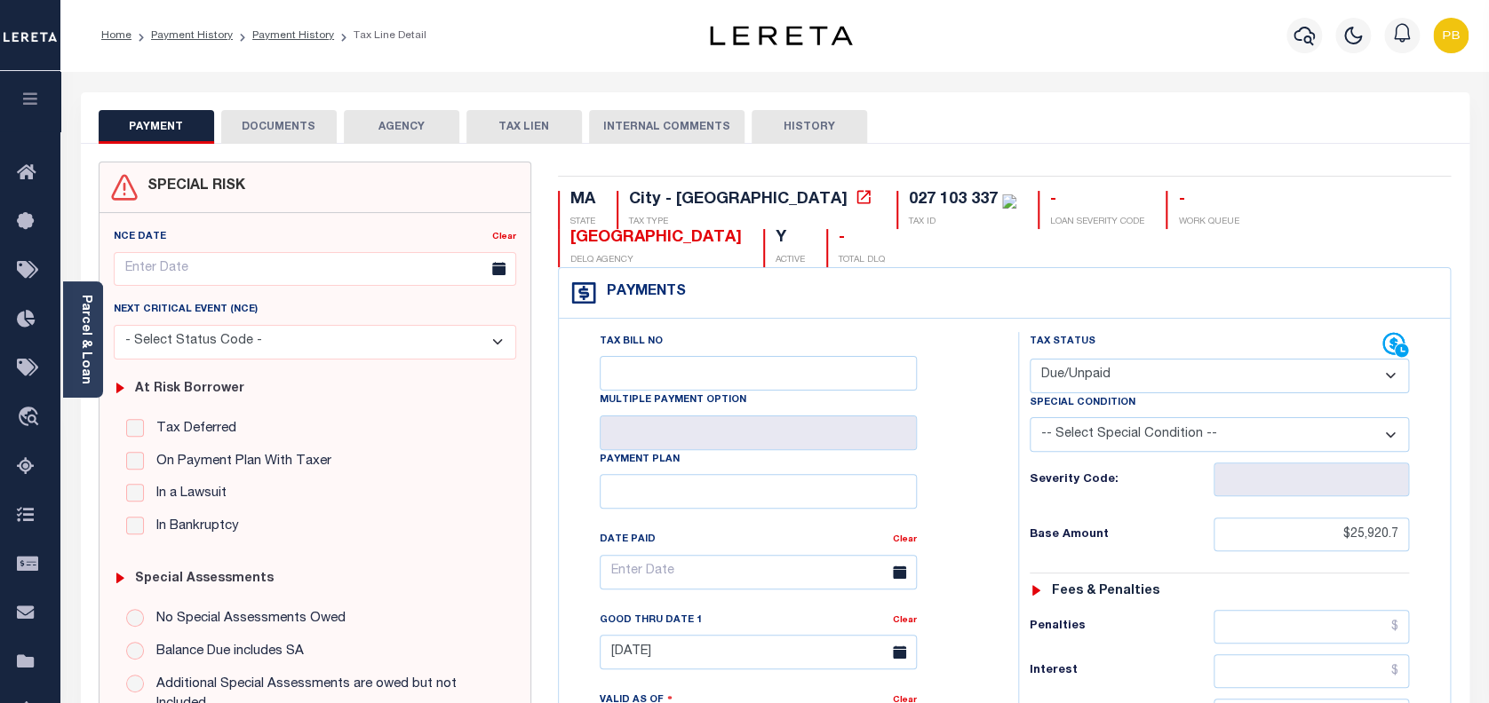
click at [250, 131] on button "DOCUMENTS" at bounding box center [278, 127] width 115 height 34
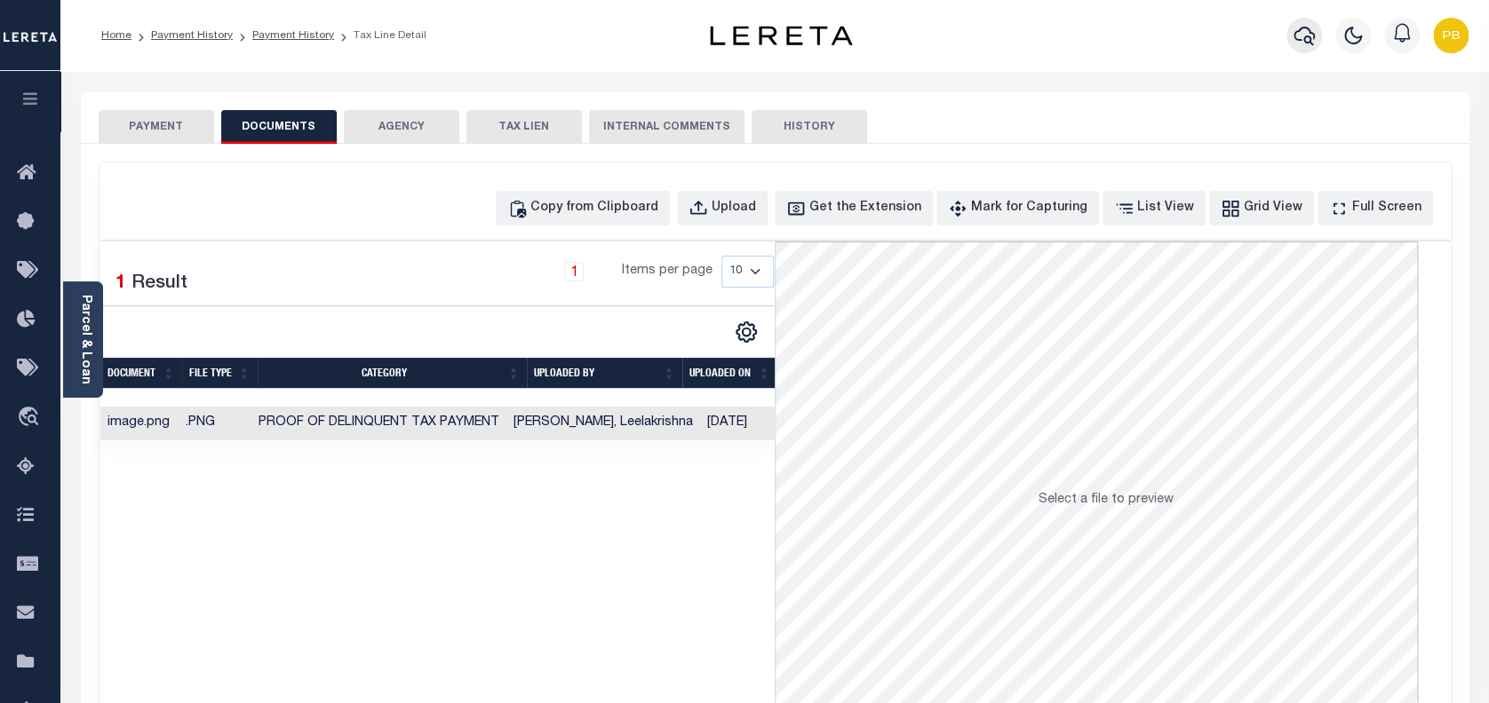
click at [1303, 28] on icon "button" at bounding box center [1303, 36] width 21 height 19
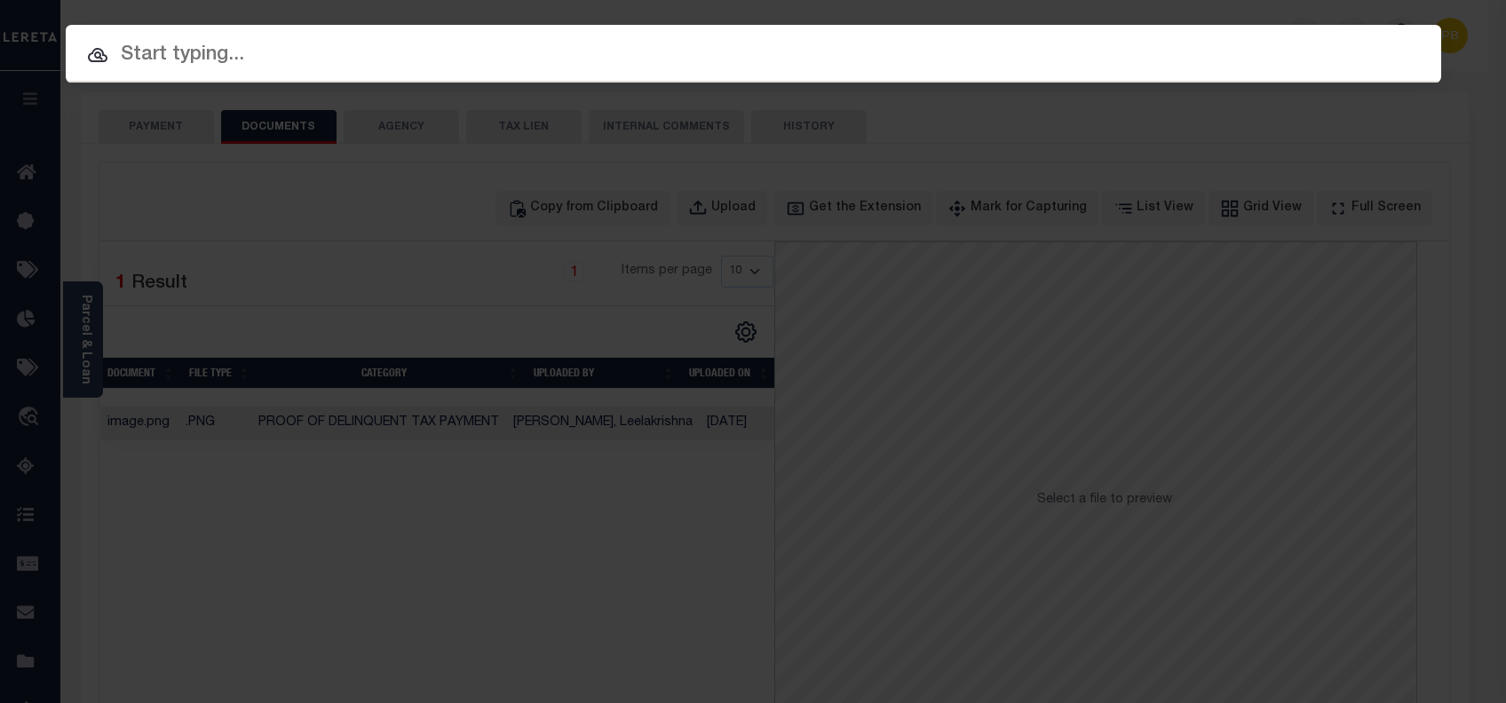
paste input "530030894"
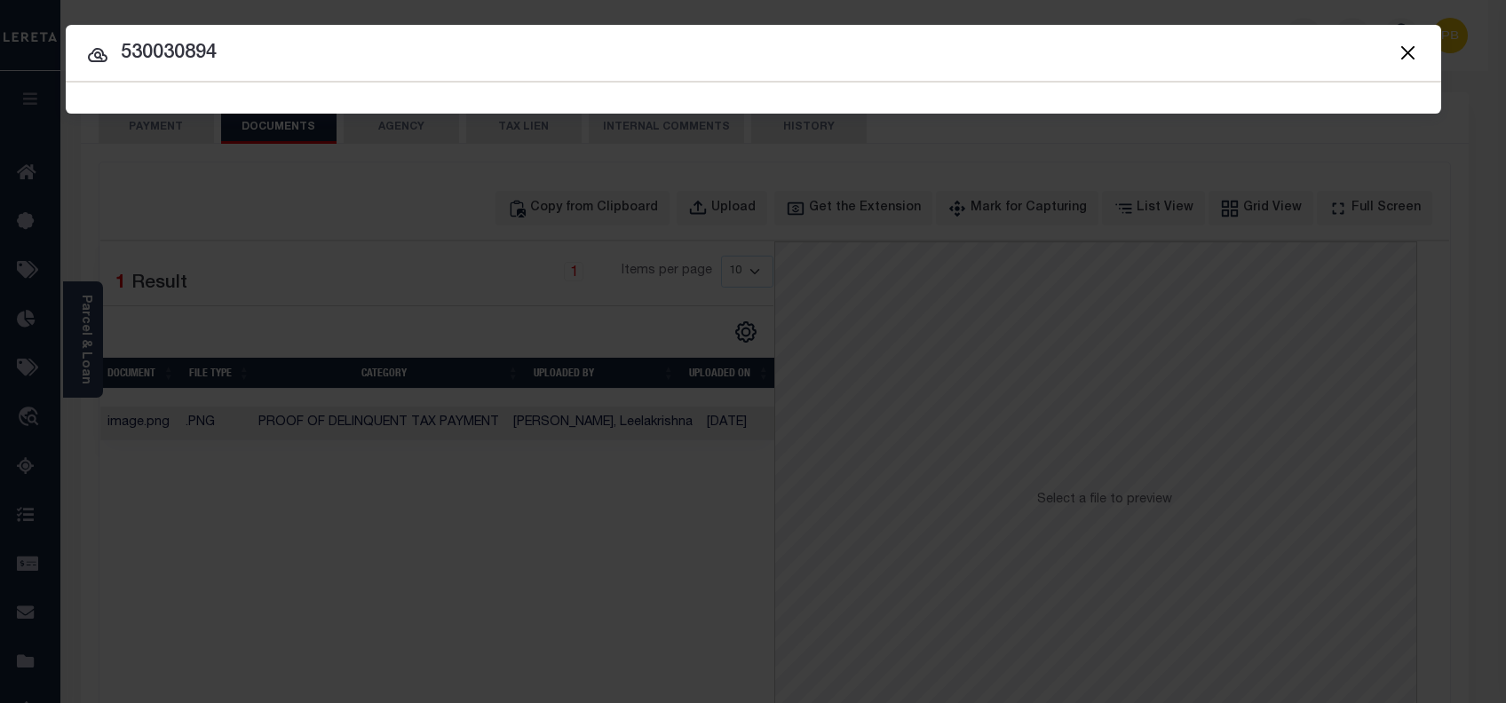
type input "530030894"
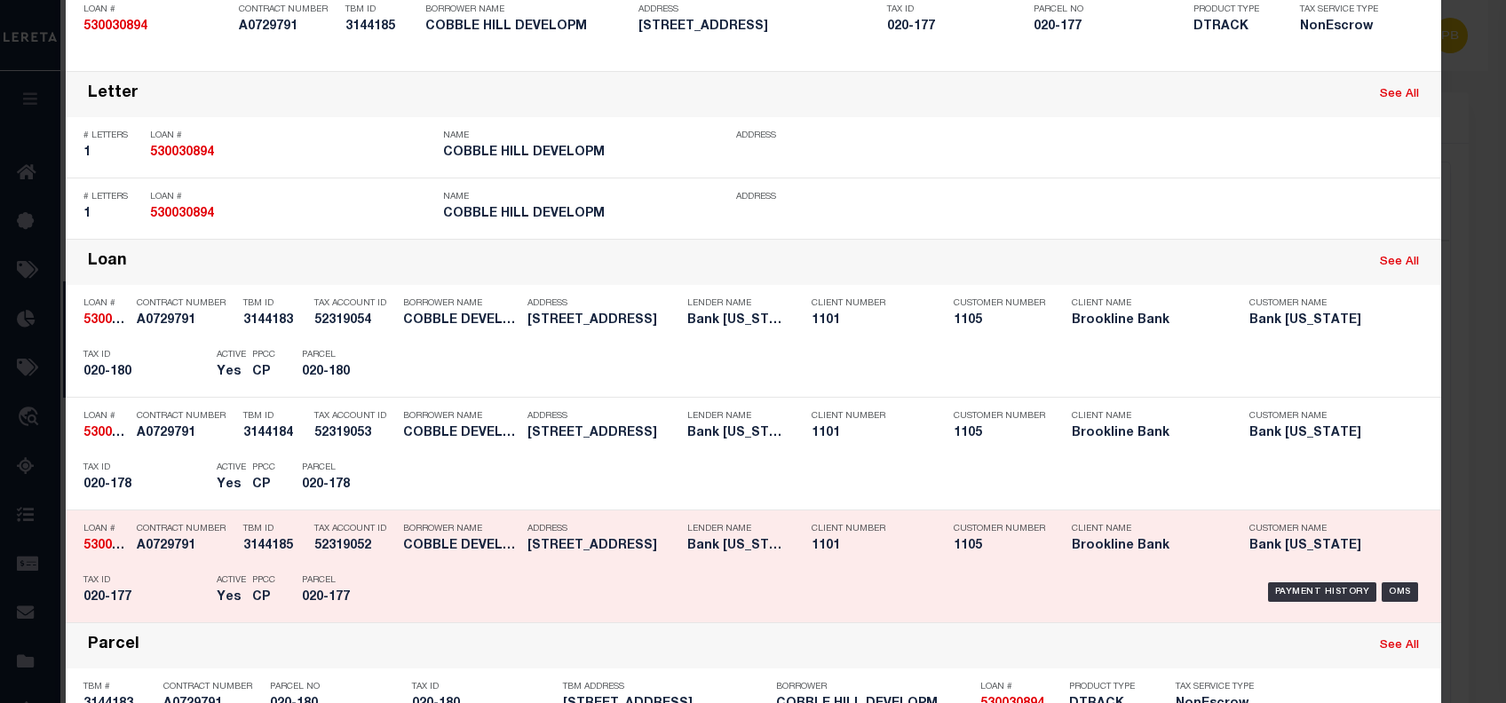
scroll to position [355, 0]
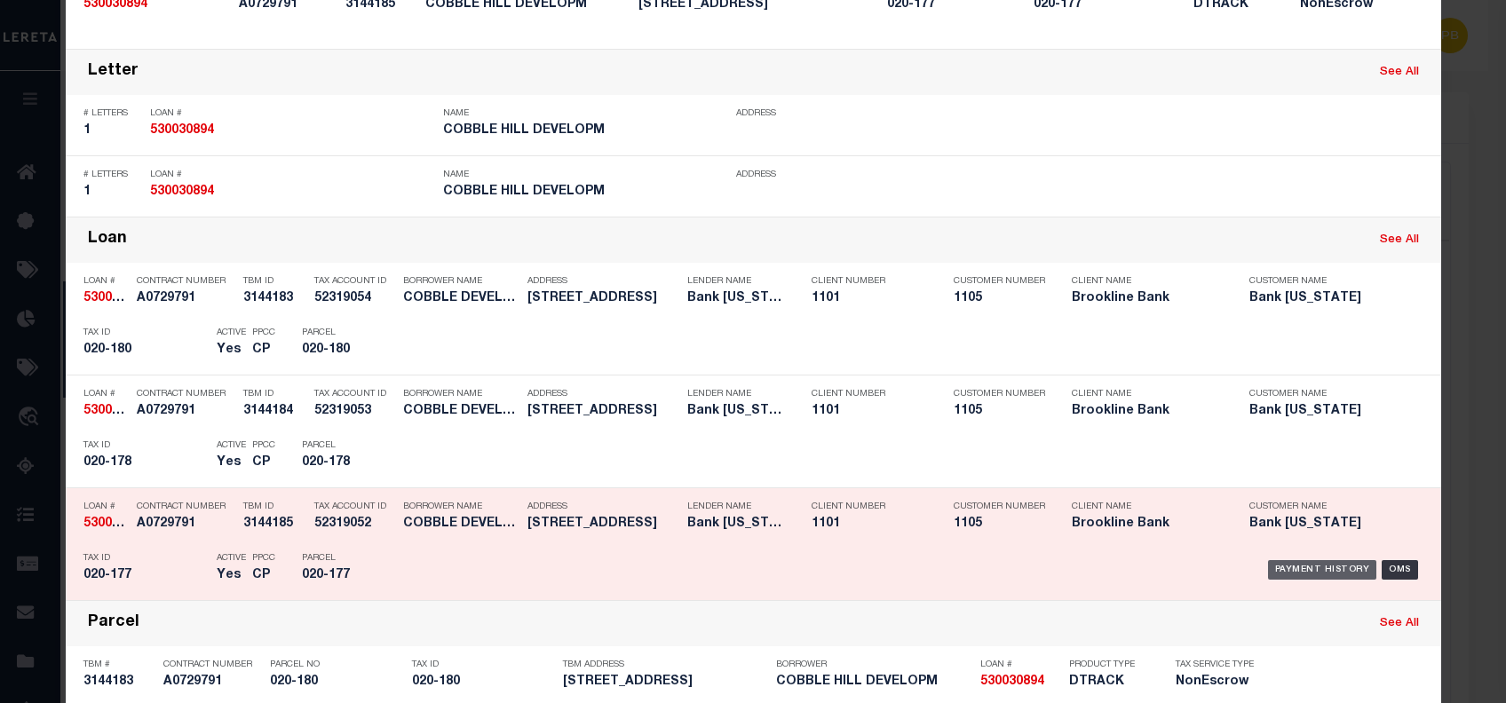
click at [1313, 563] on div "Payment History" at bounding box center [1322, 570] width 109 height 20
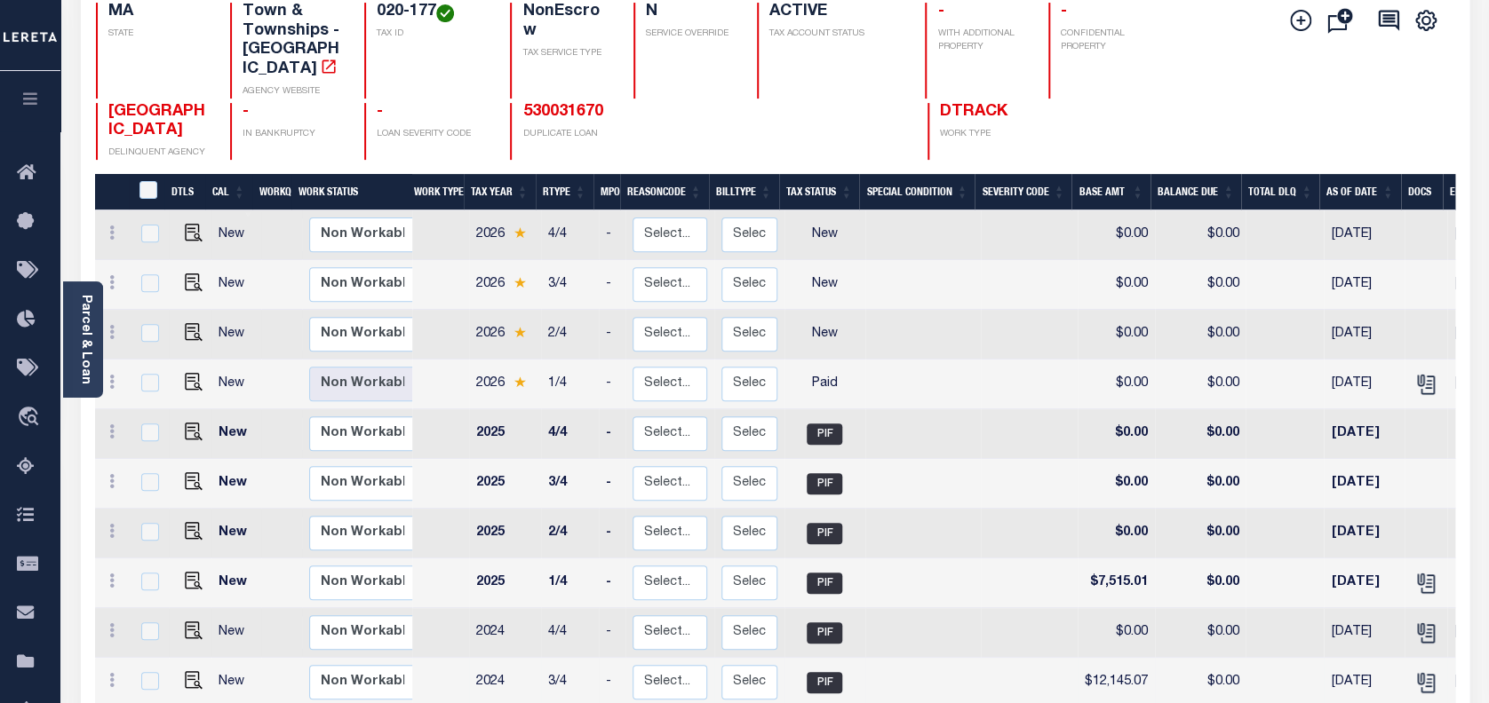
scroll to position [236, 0]
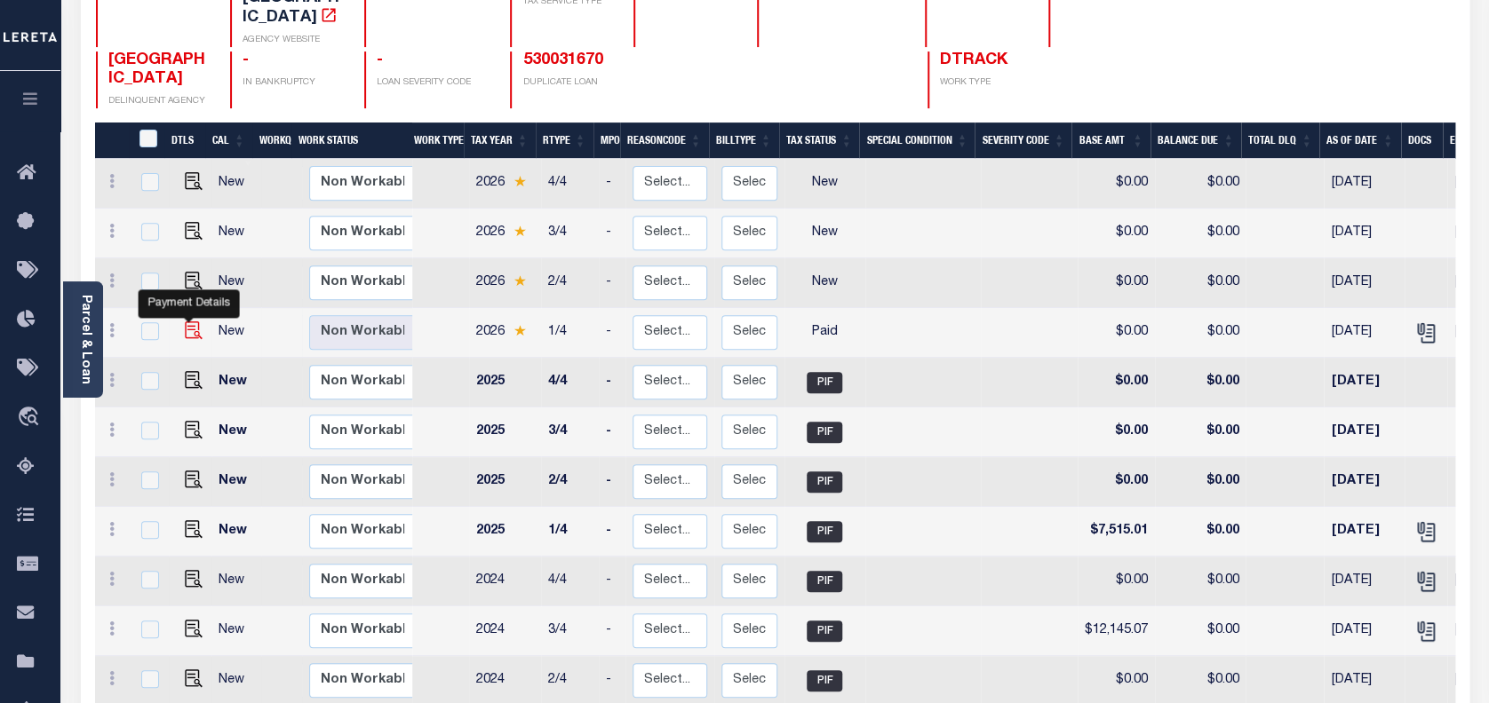
click at [185, 322] on img "" at bounding box center [194, 331] width 18 height 18
checkbox input "true"
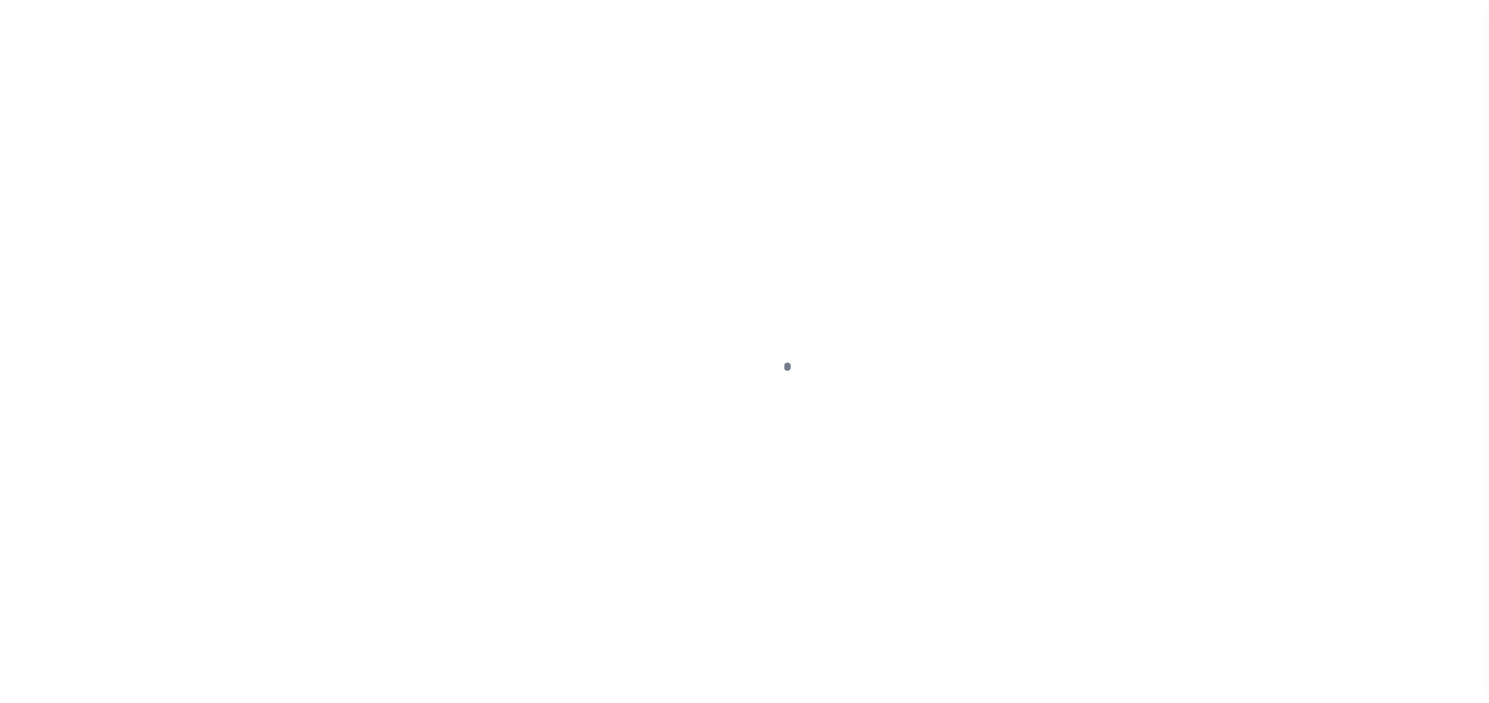
select select "PYD"
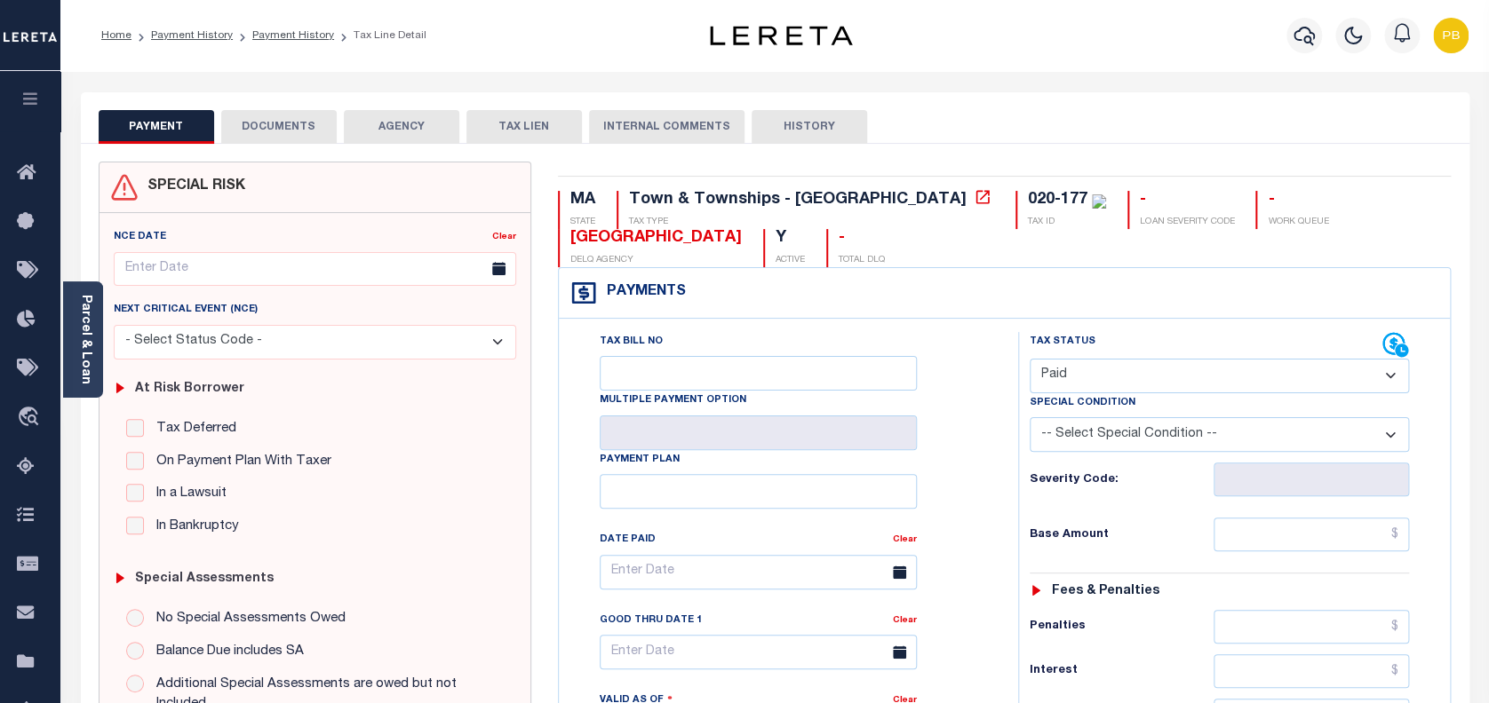
click at [272, 124] on button "DOCUMENTS" at bounding box center [278, 127] width 115 height 34
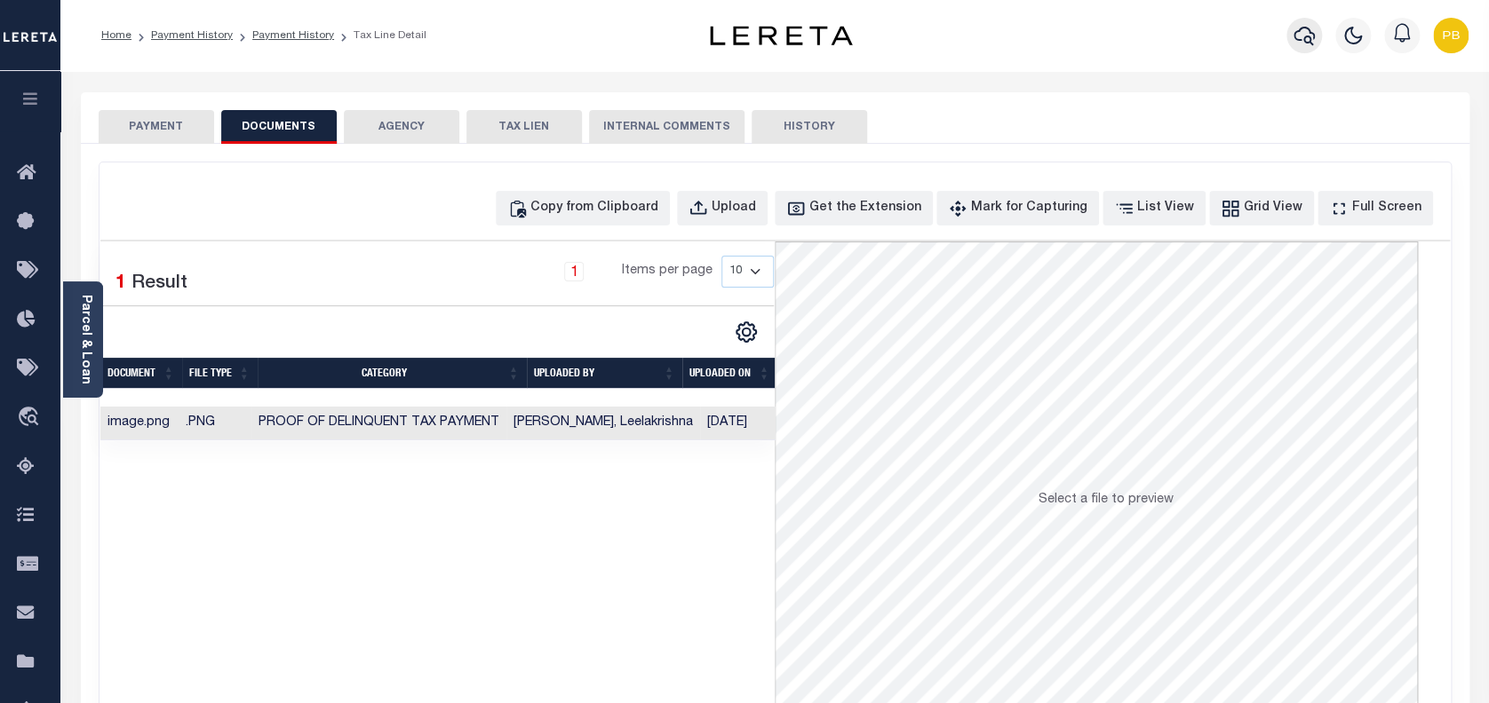
click at [1303, 29] on icon "button" at bounding box center [1303, 35] width 21 height 21
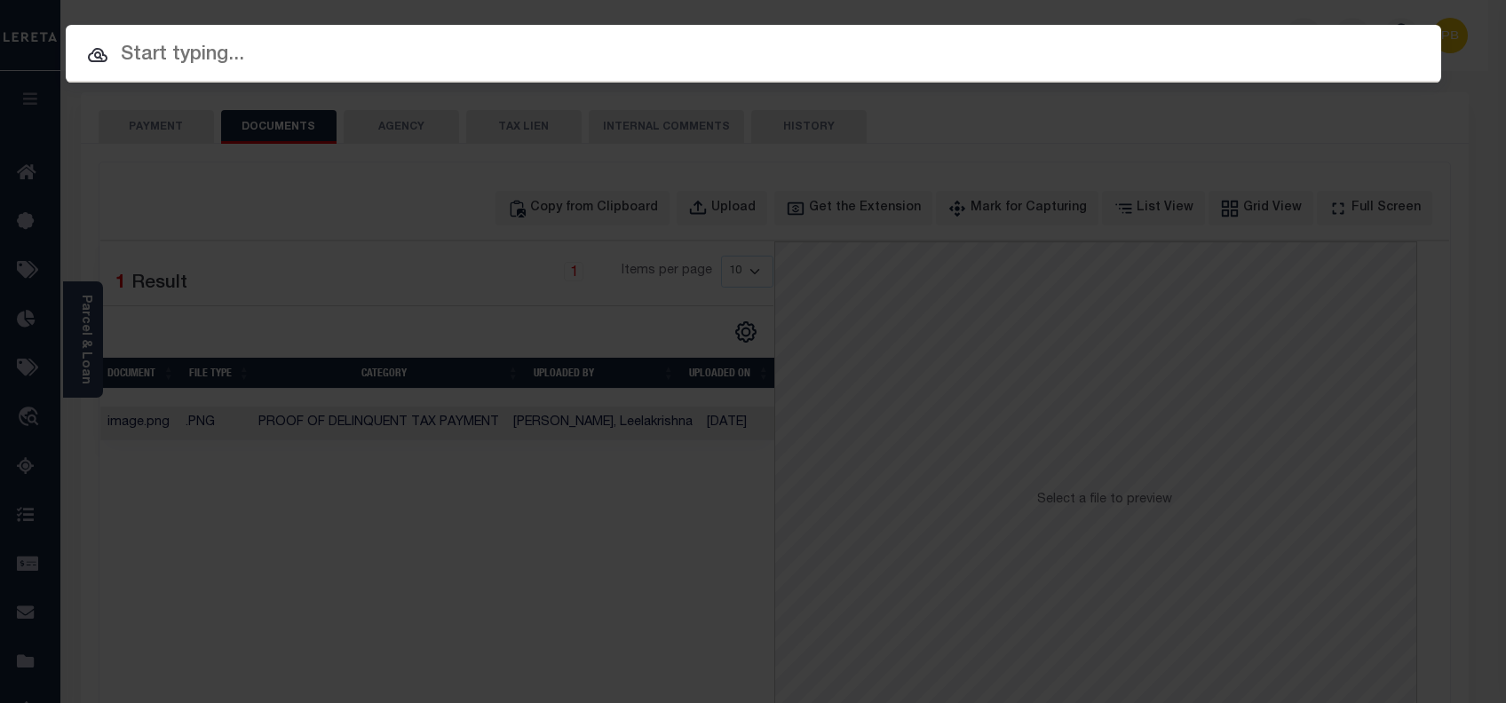
paste input "530030894"
type input "530030894"
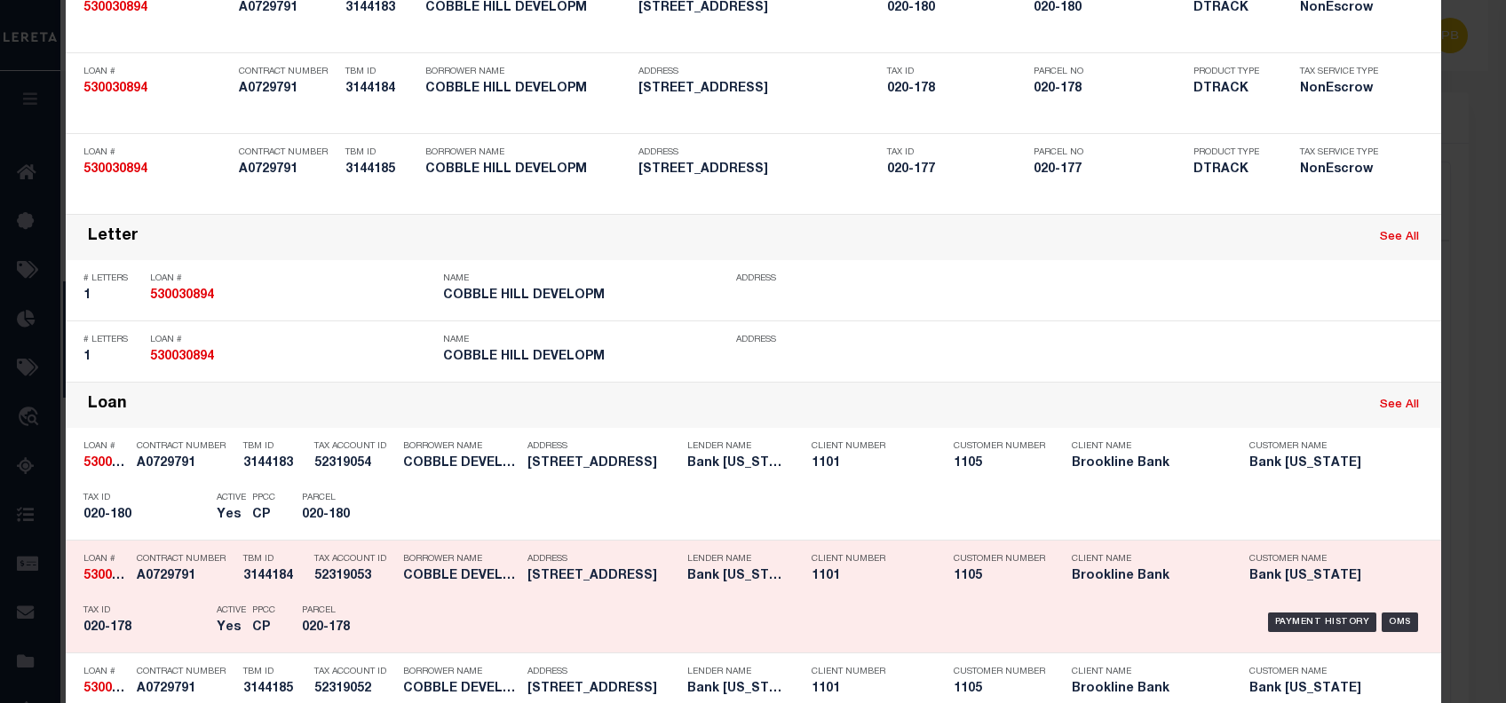
scroll to position [236, 0]
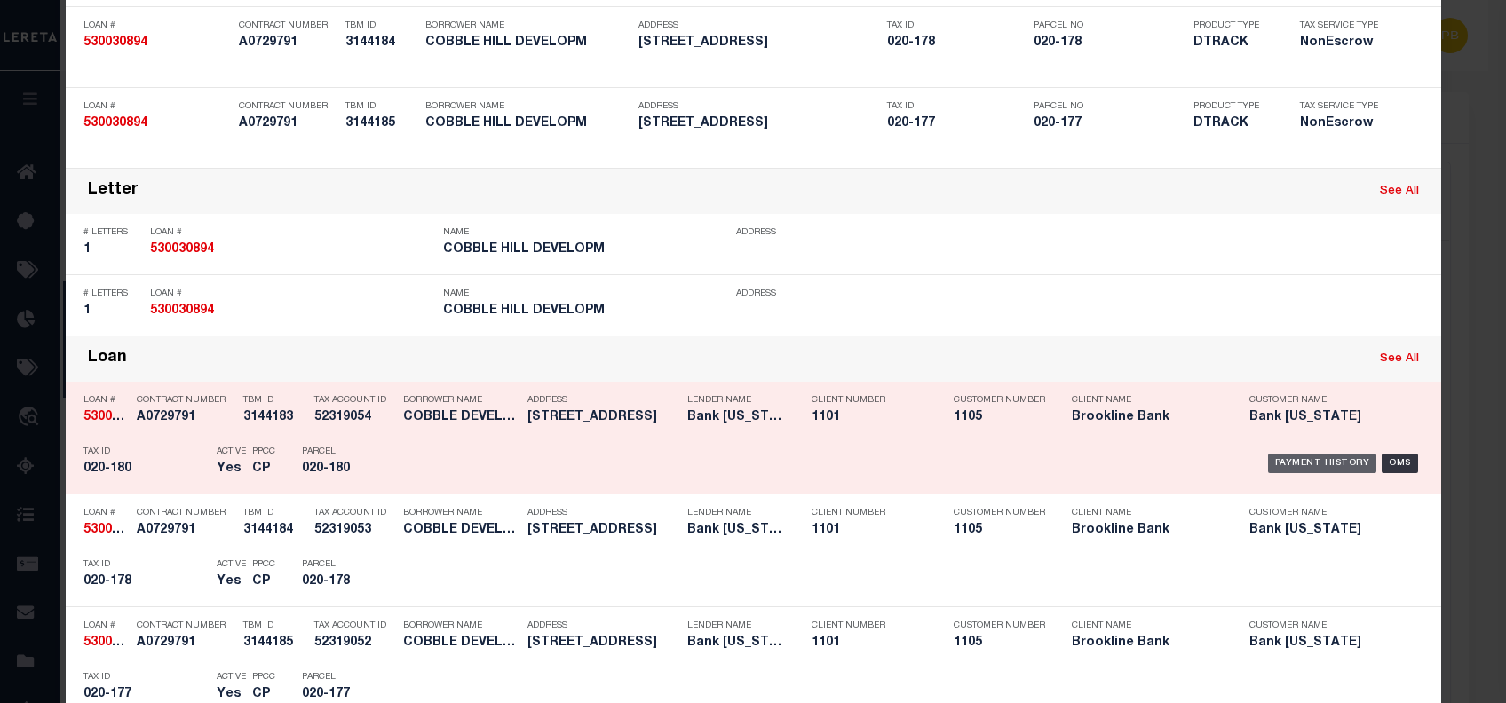
click at [1307, 459] on div "Payment History" at bounding box center [1322, 464] width 109 height 20
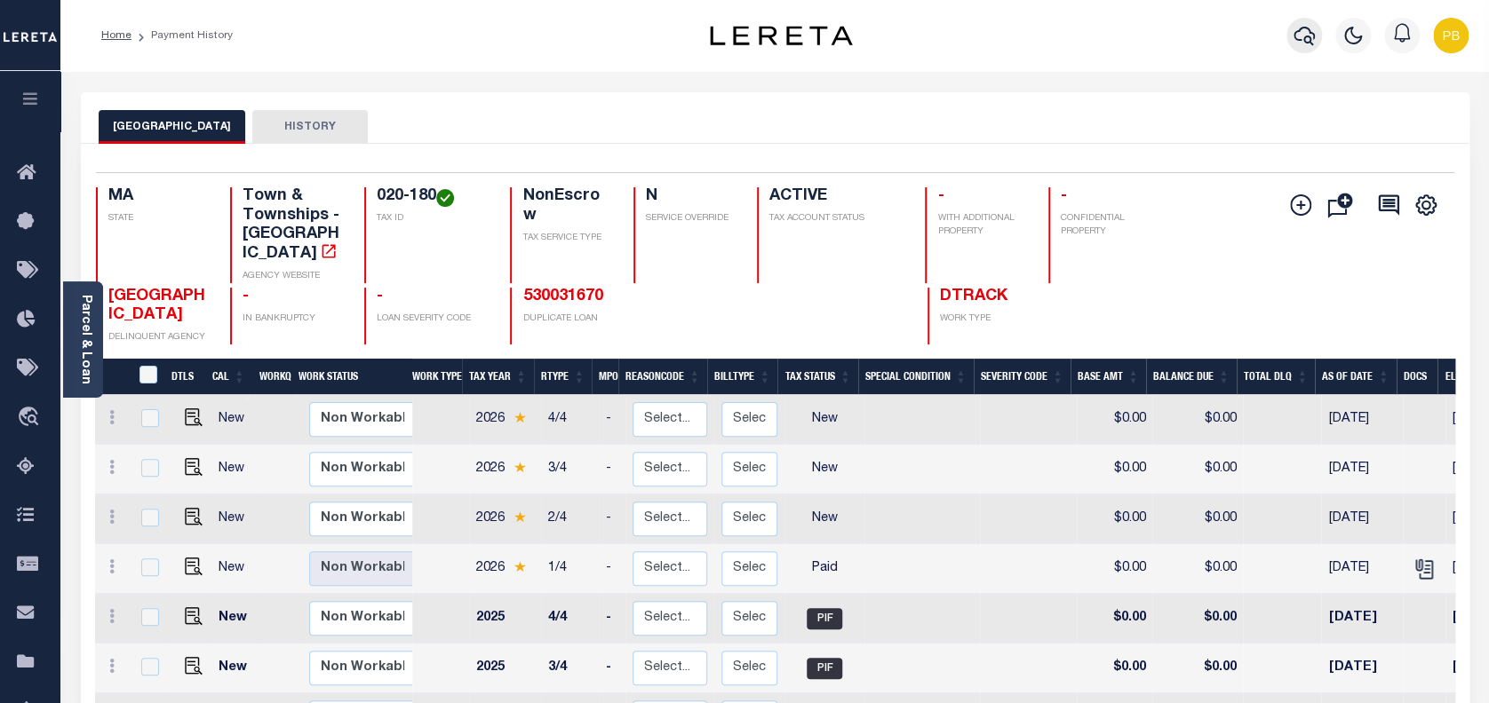
click at [1299, 29] on icon "button" at bounding box center [1303, 36] width 21 height 19
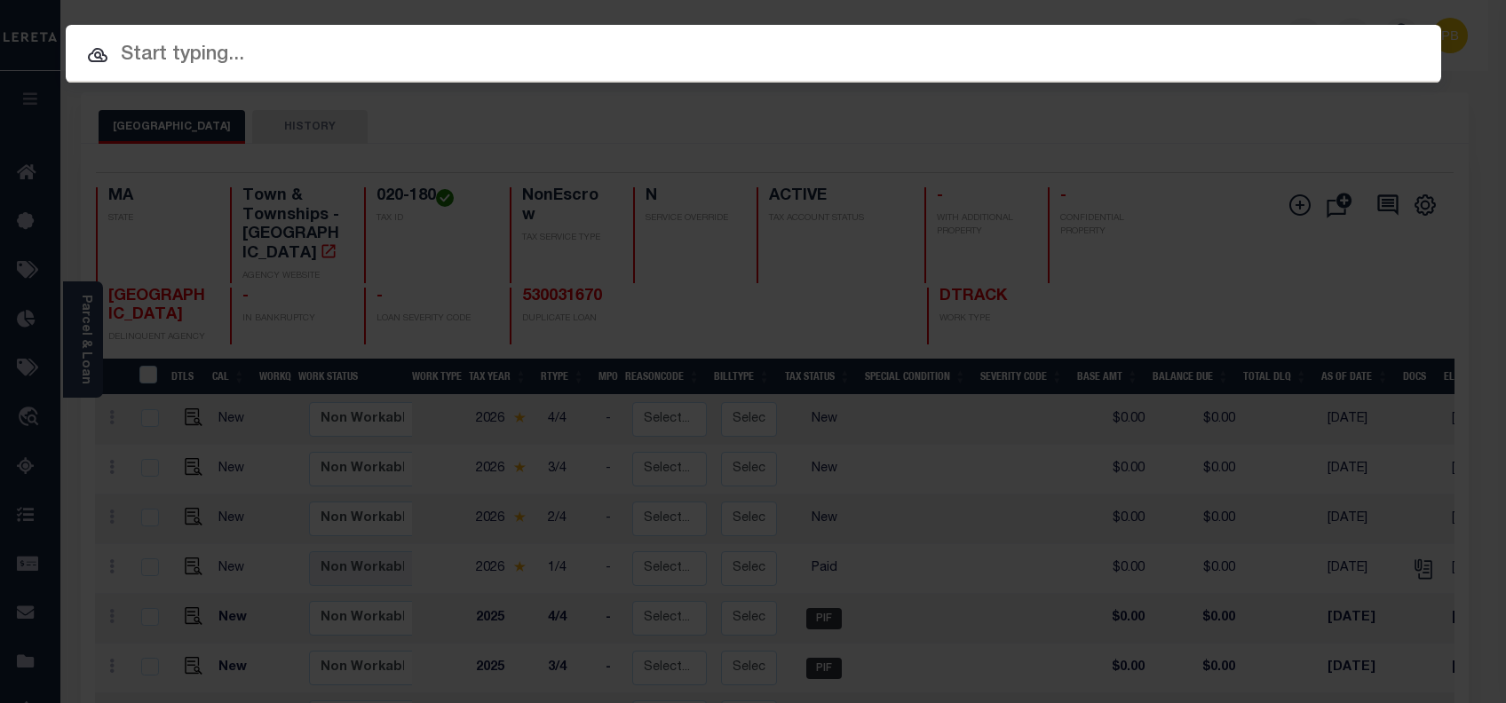
paste input "510031157"
type input "510031157"
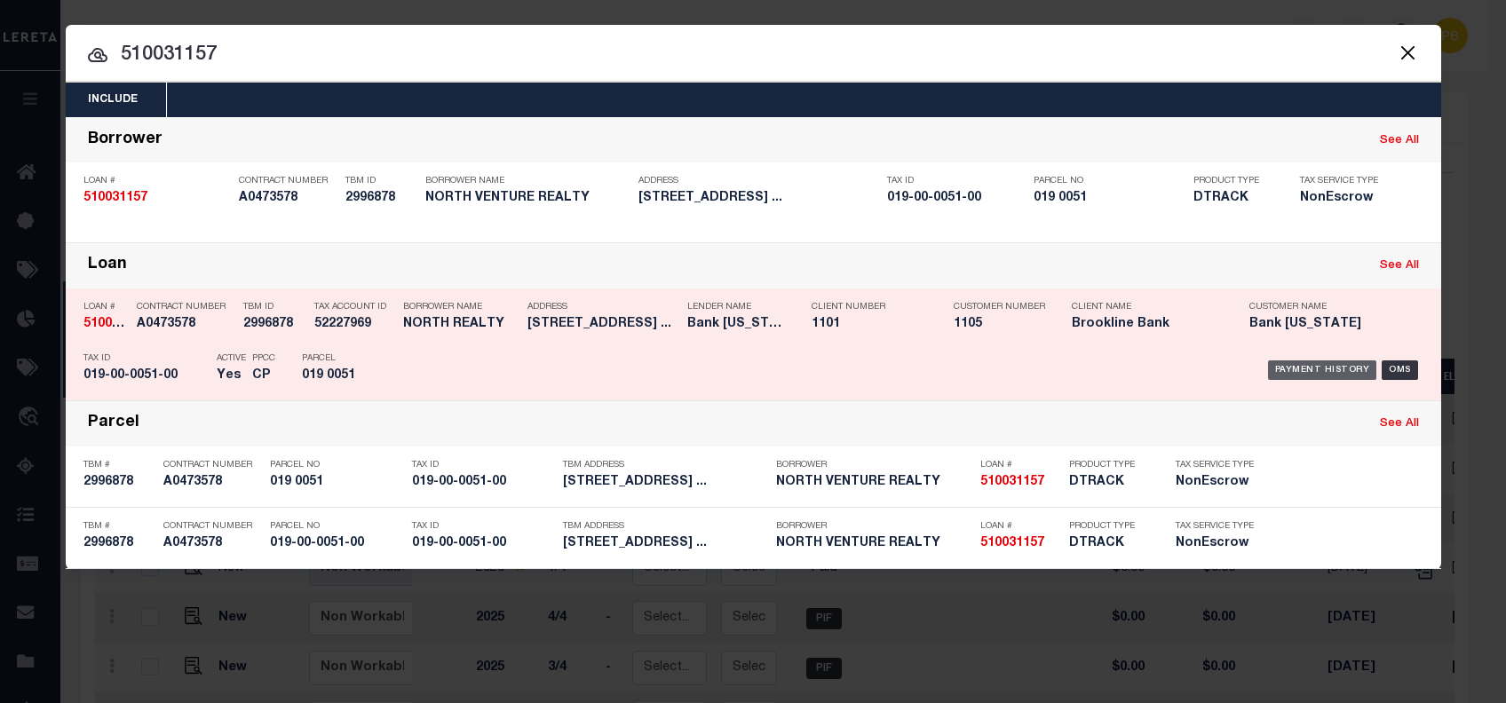
click at [1307, 361] on div "Payment History" at bounding box center [1322, 371] width 109 height 20
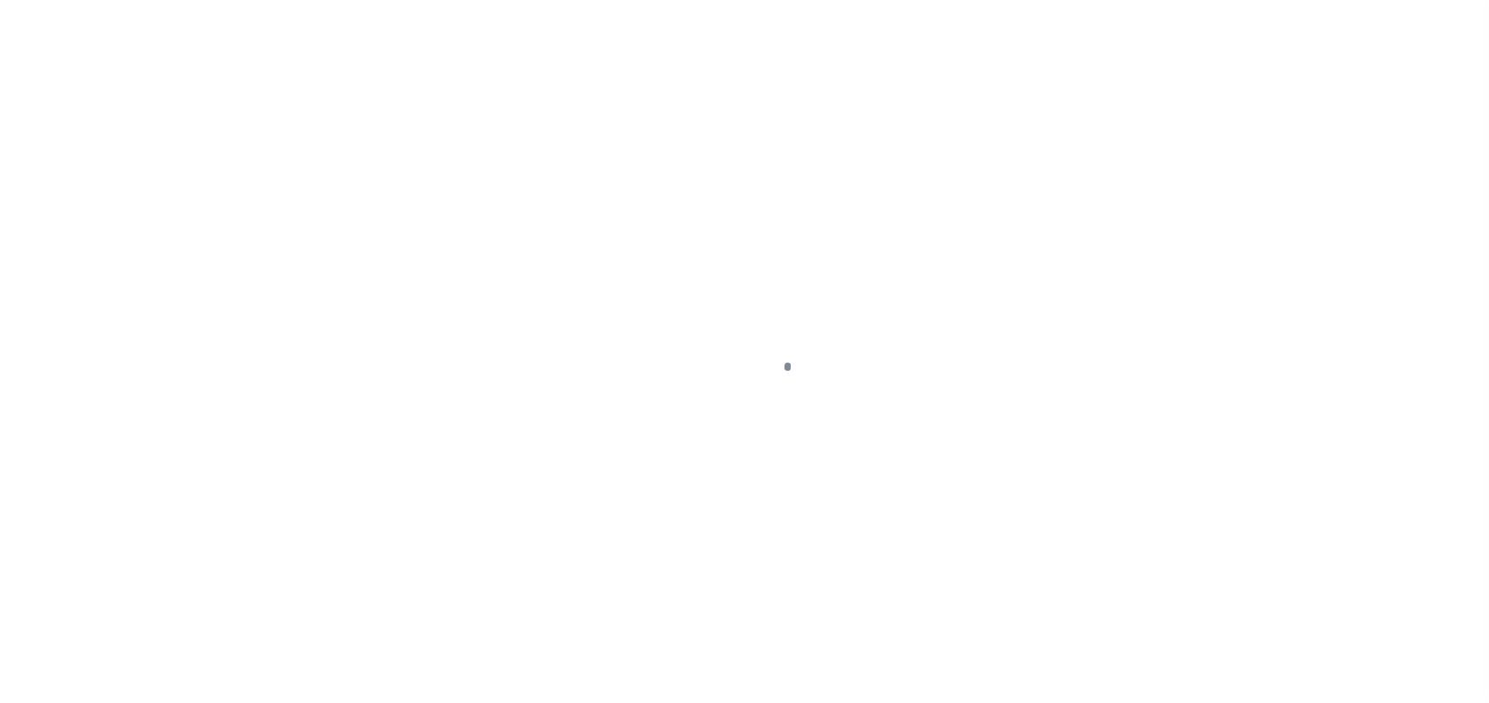
click at [1309, 364] on div at bounding box center [744, 351] width 1489 height 703
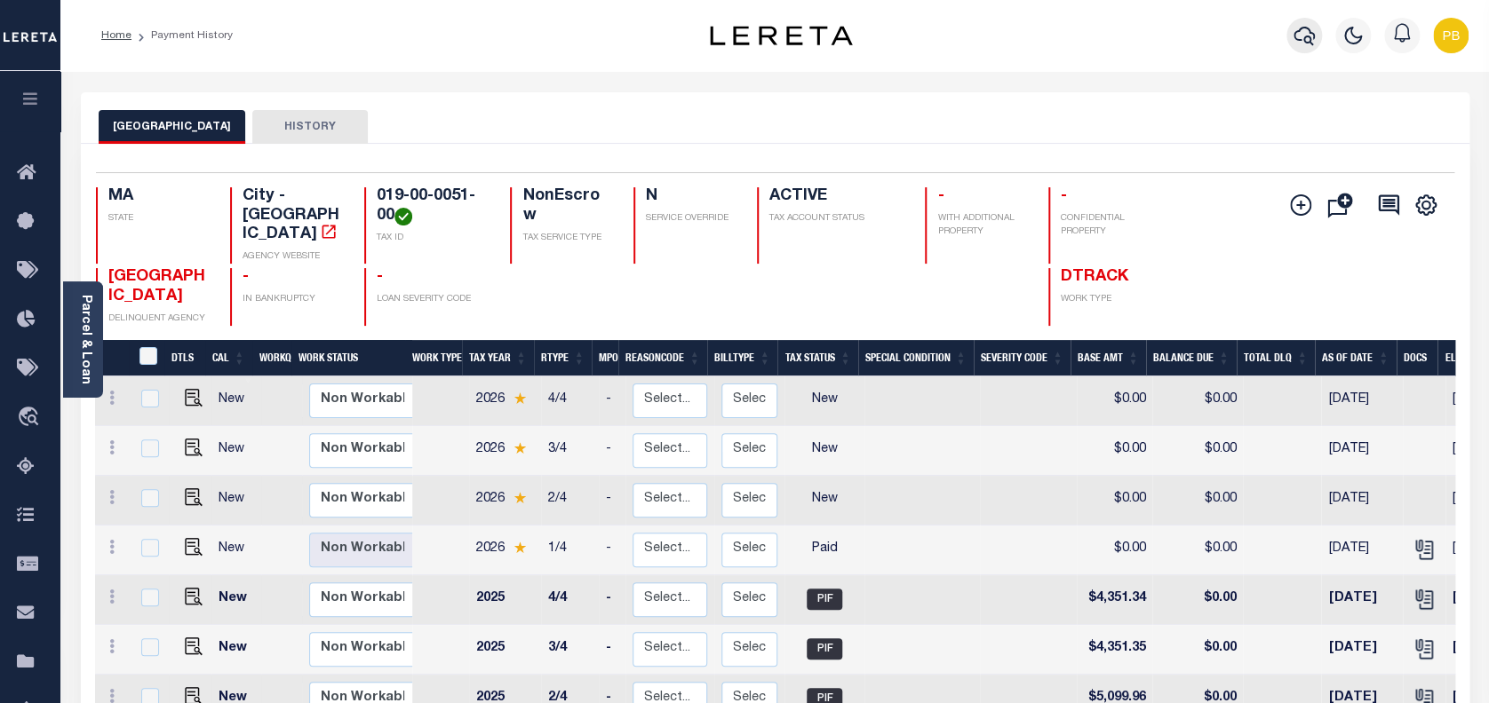
click at [1297, 32] on icon "button" at bounding box center [1303, 36] width 21 height 19
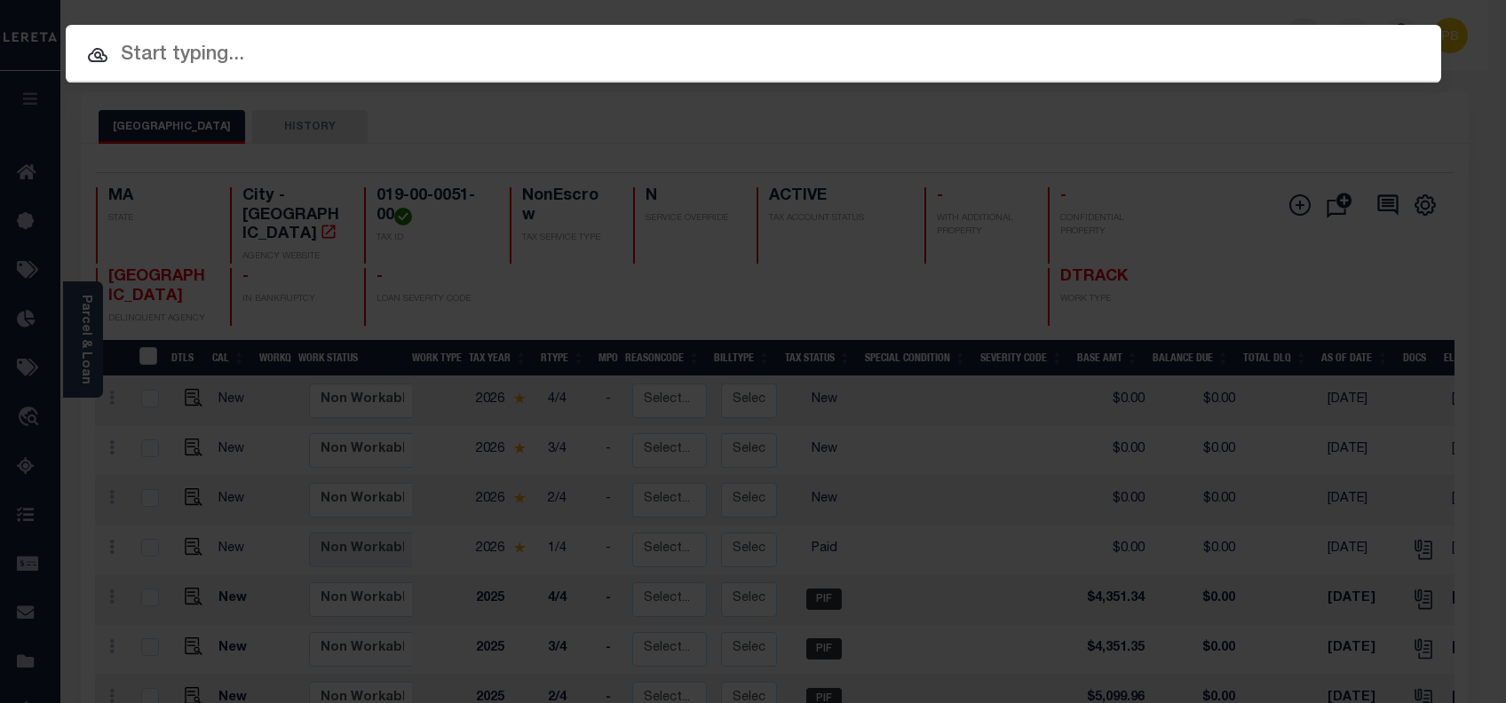
paste input "510032813"
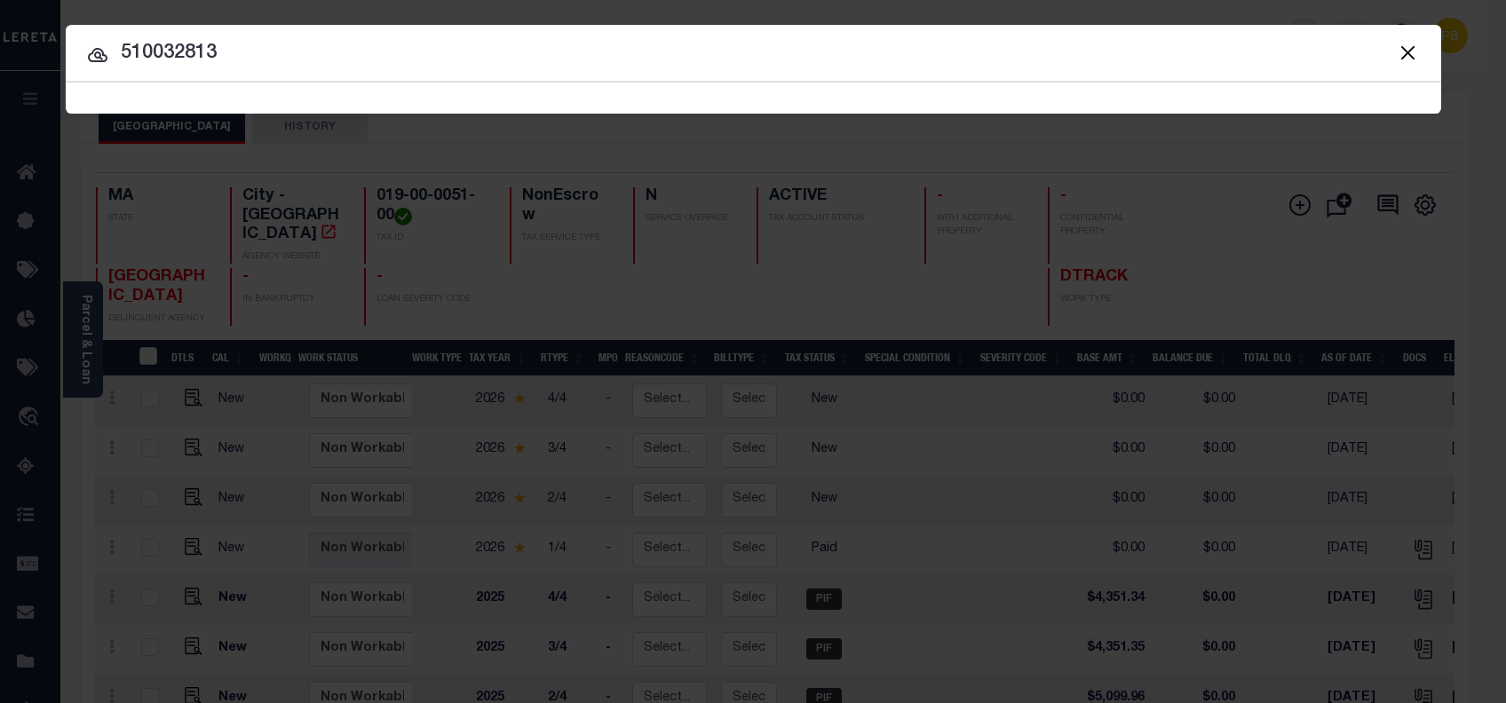
type input "510032813"
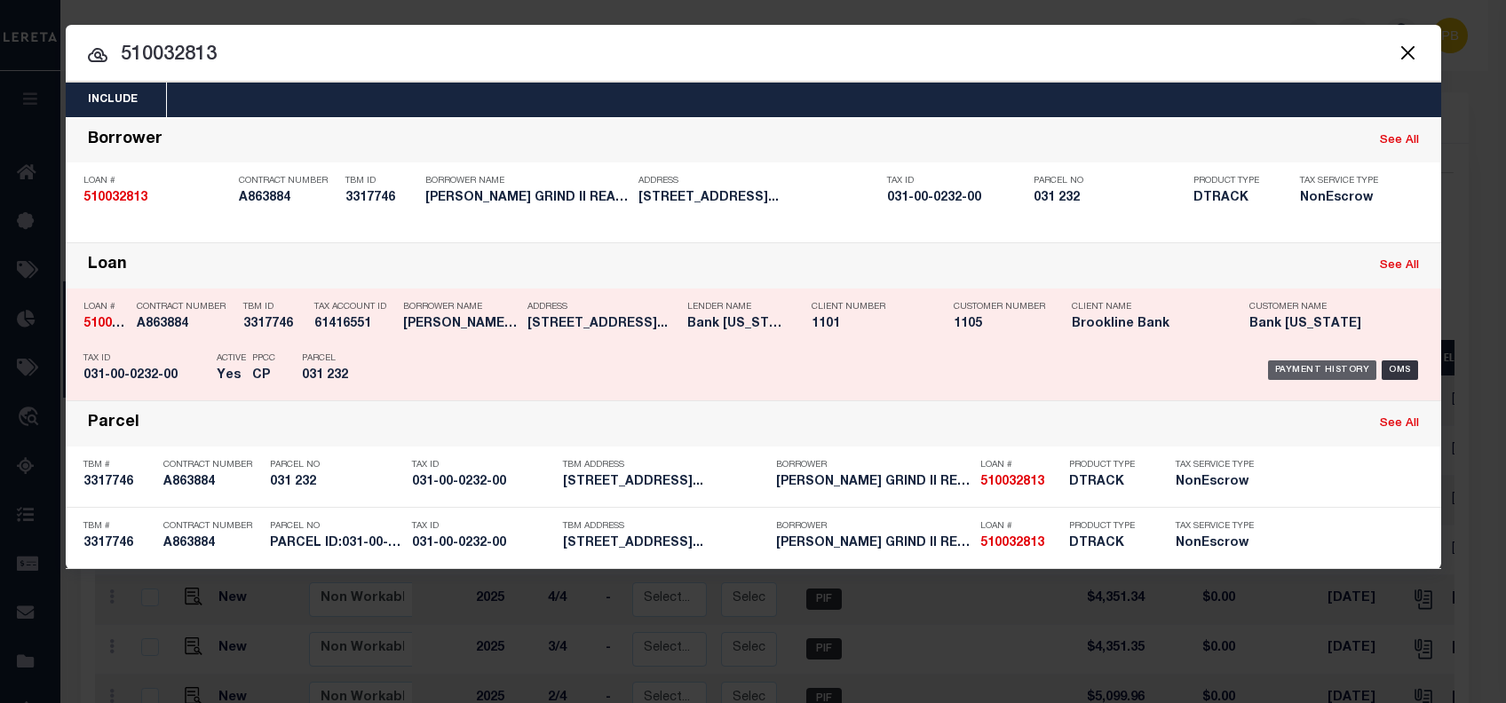
click at [1298, 369] on div "Payment History" at bounding box center [1322, 371] width 109 height 20
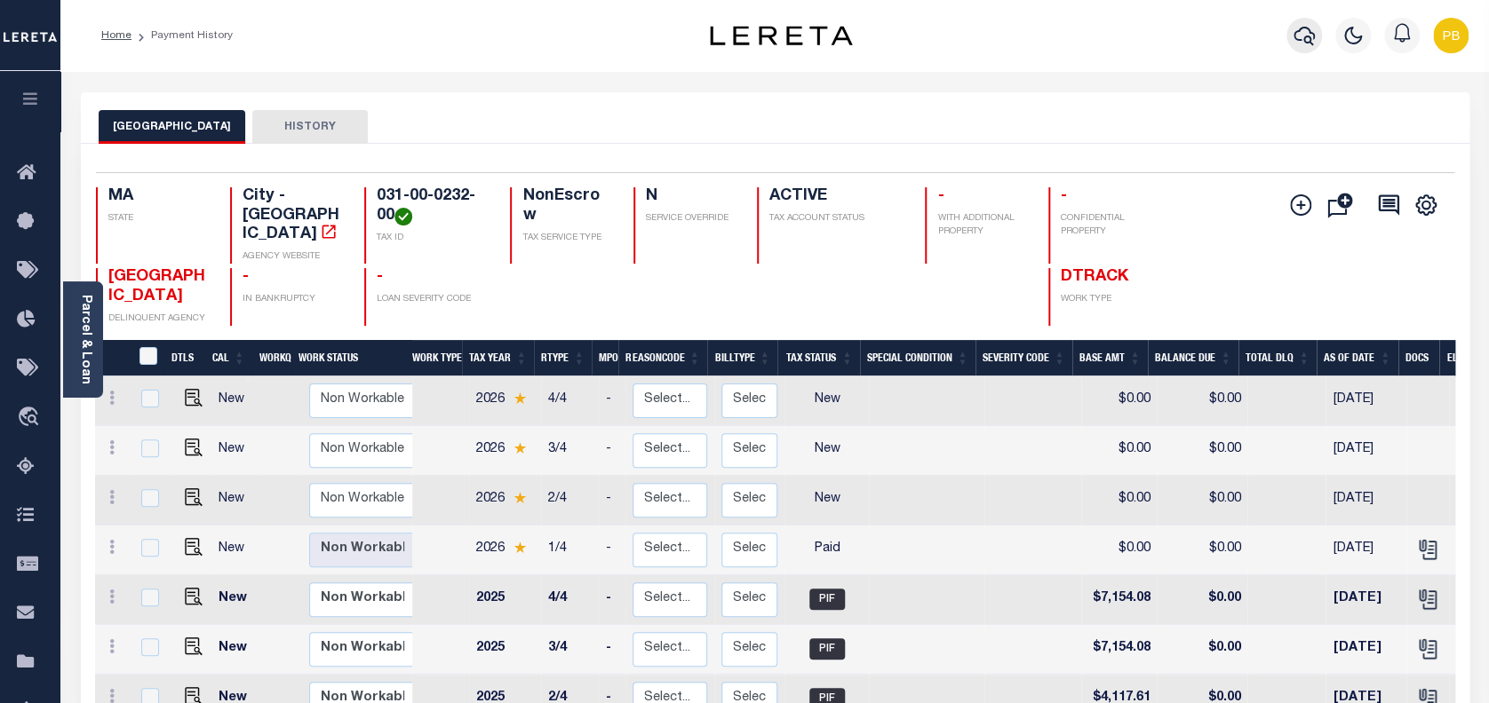
click at [1304, 35] on icon "button" at bounding box center [1303, 35] width 21 height 21
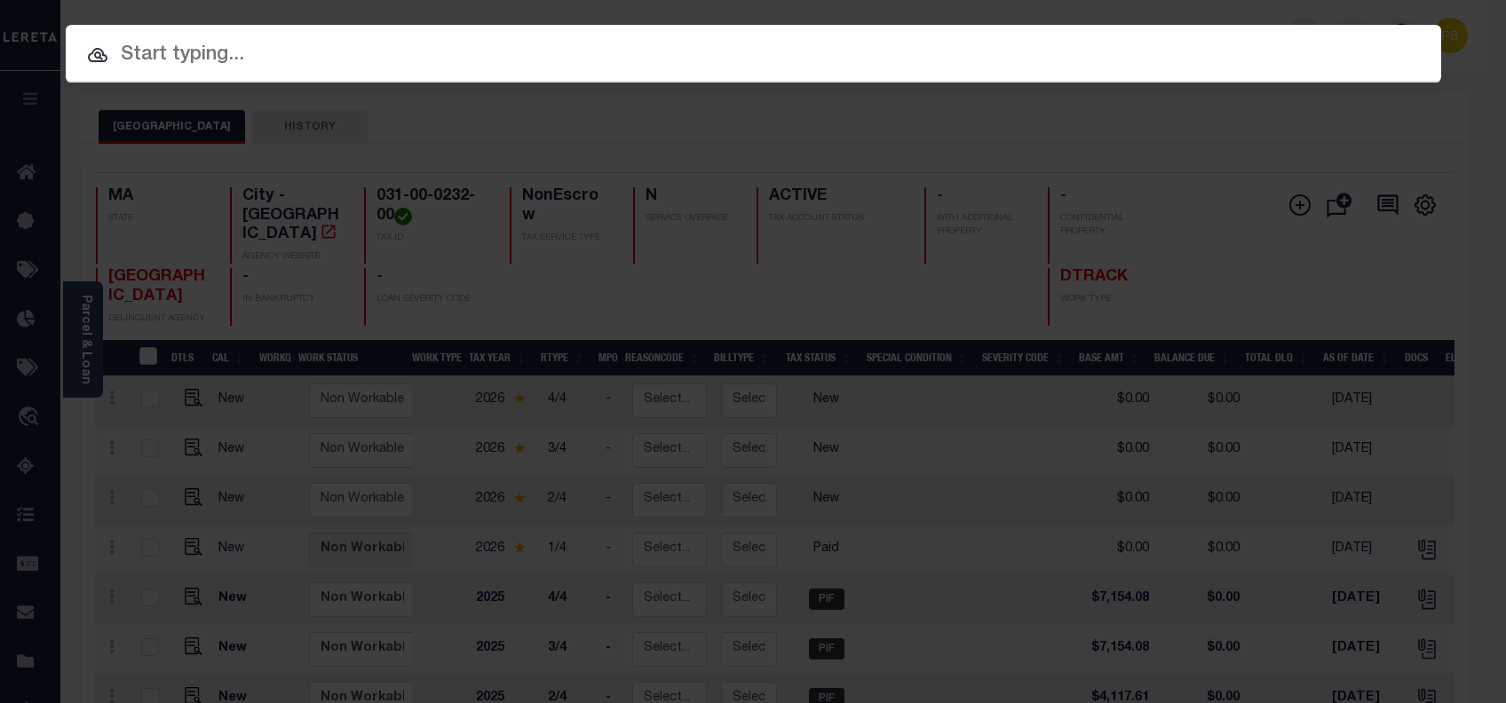
paste input "510022125"
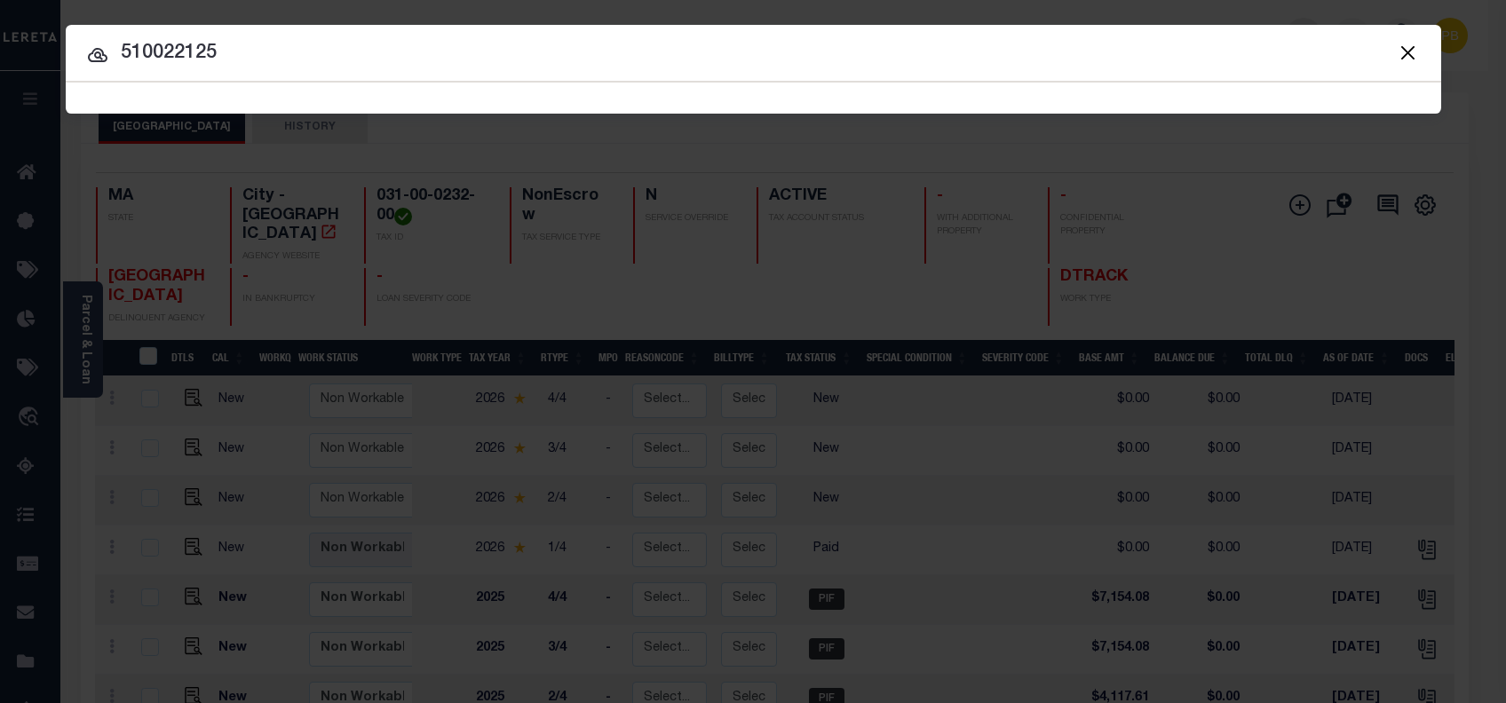
type input "510022125"
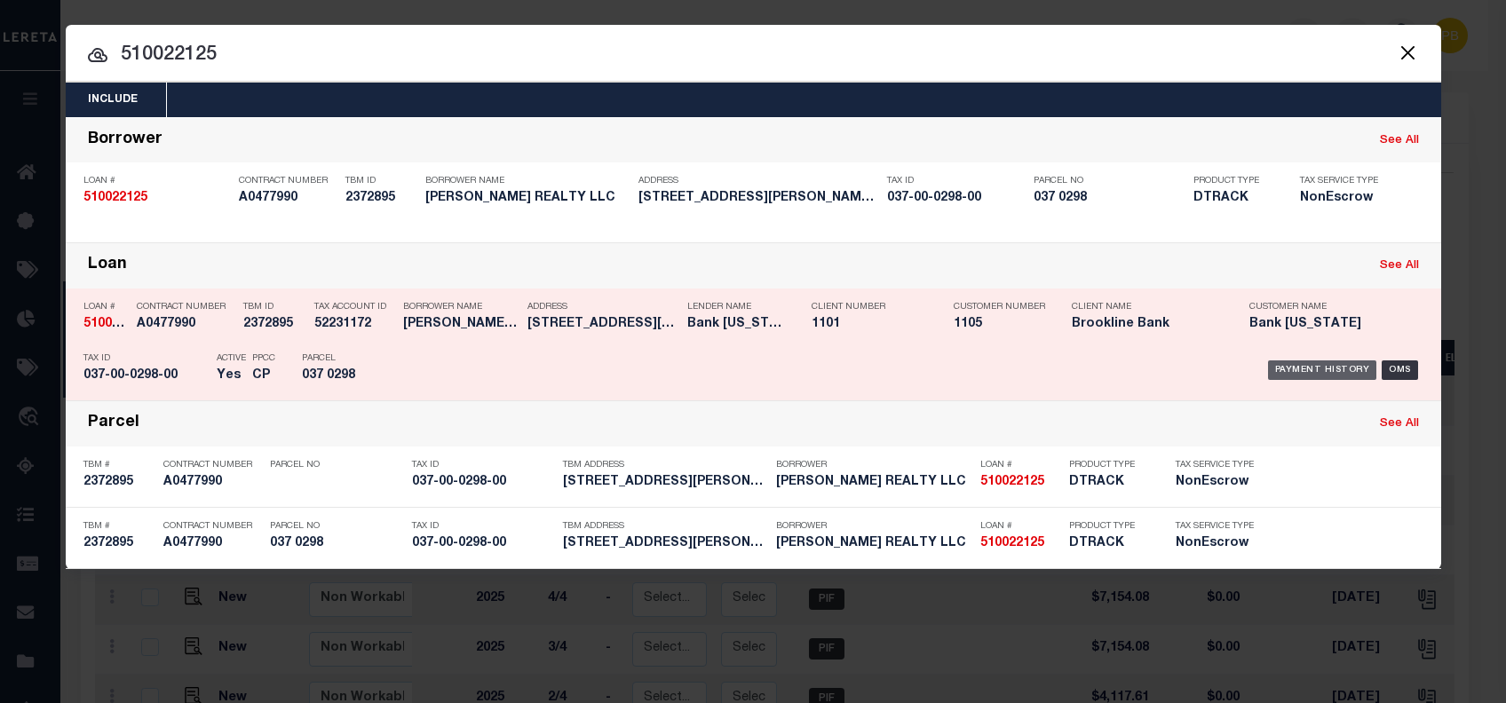
click at [1280, 370] on div "Payment History" at bounding box center [1322, 371] width 109 height 20
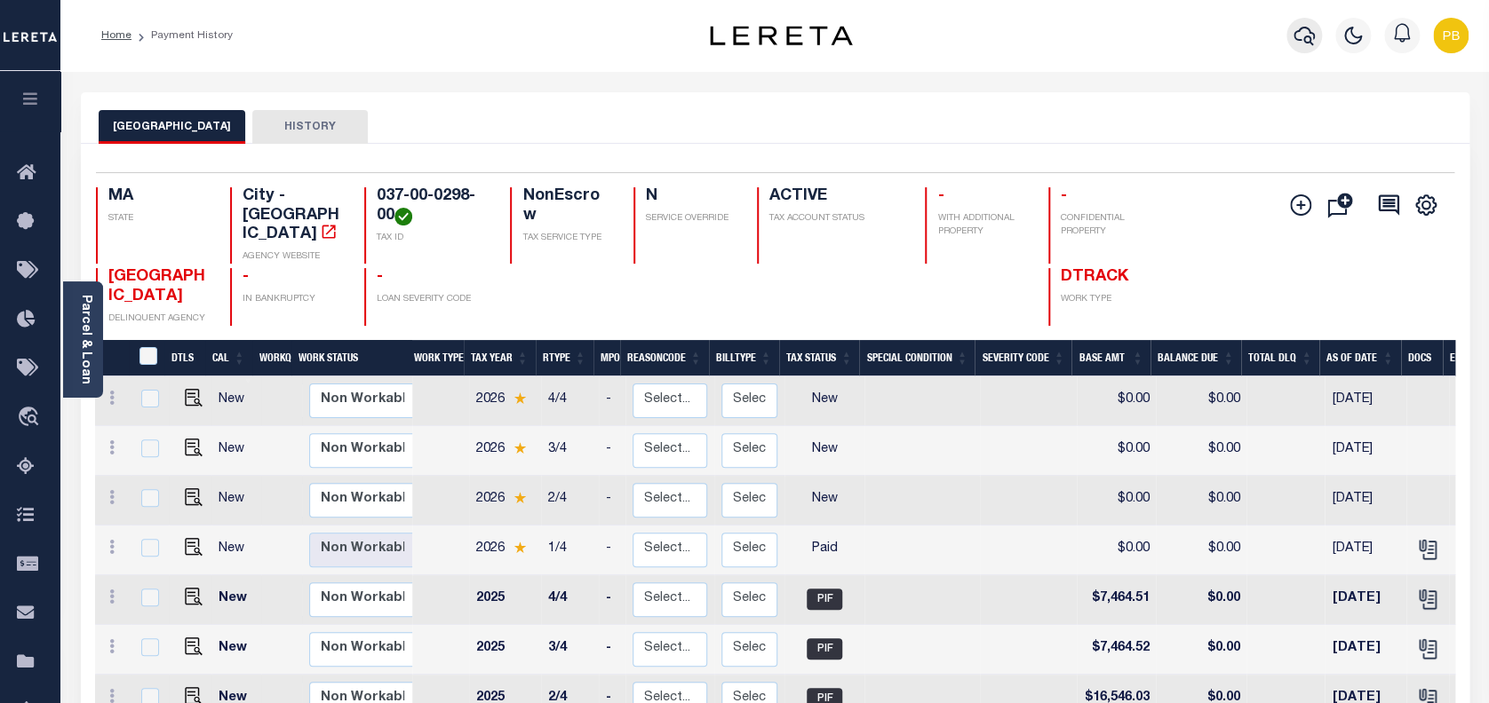
click at [1299, 29] on icon "button" at bounding box center [1303, 36] width 21 height 19
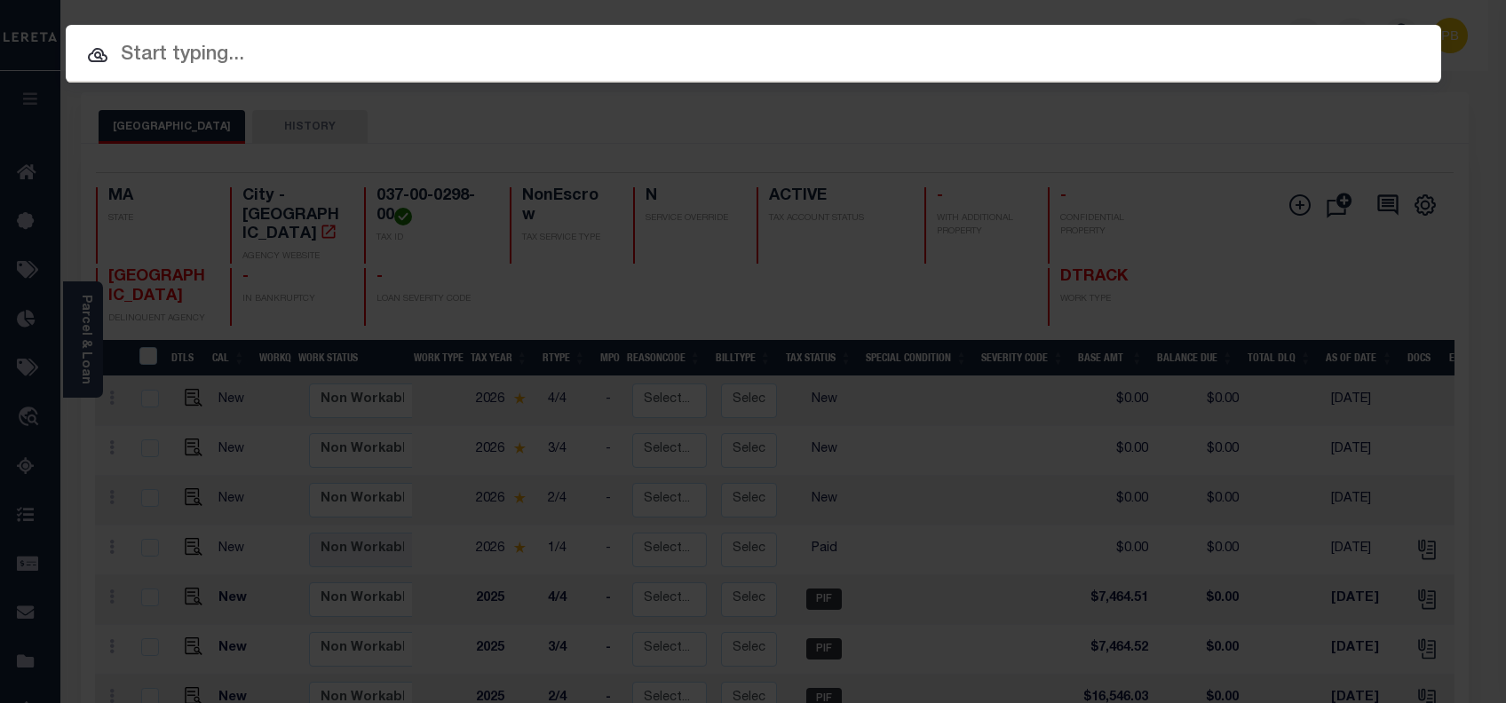
paste input "993250584"
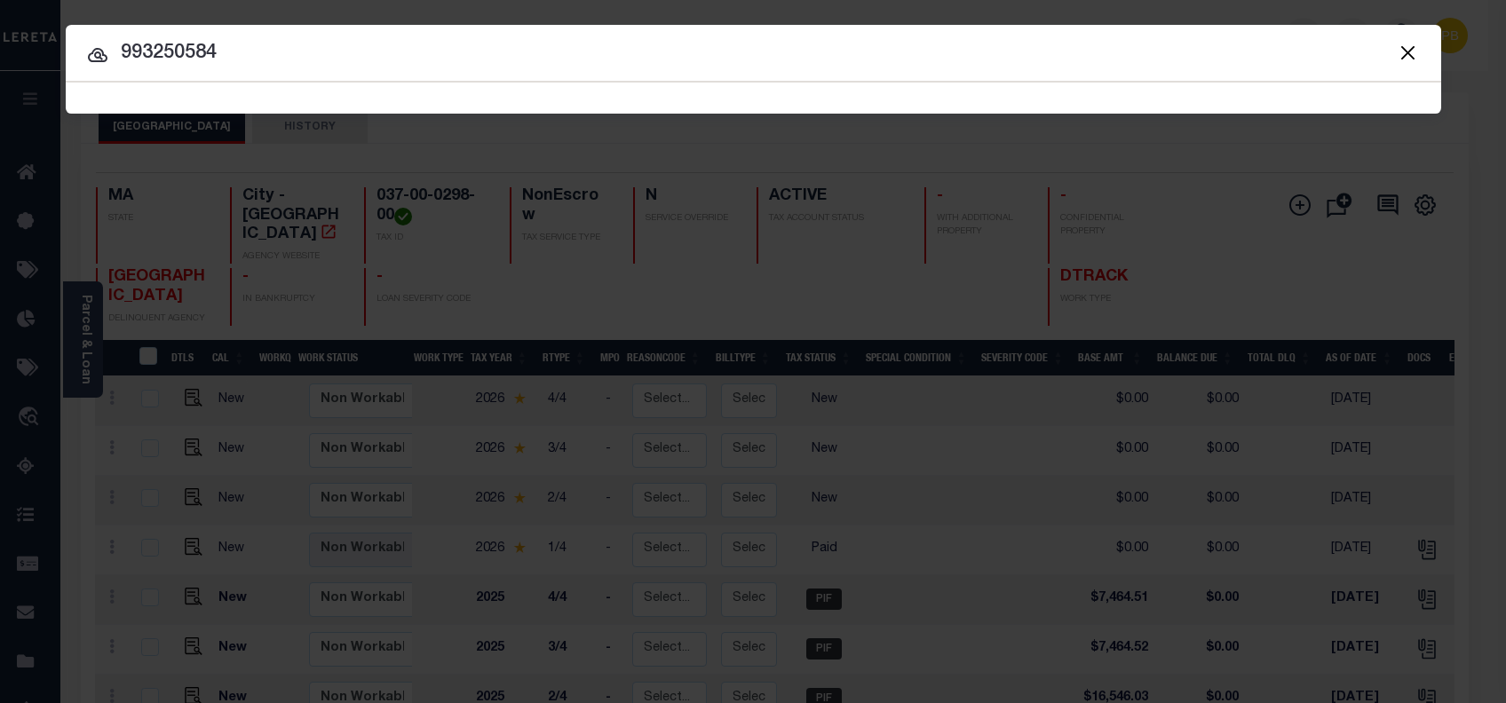
type input "993250584"
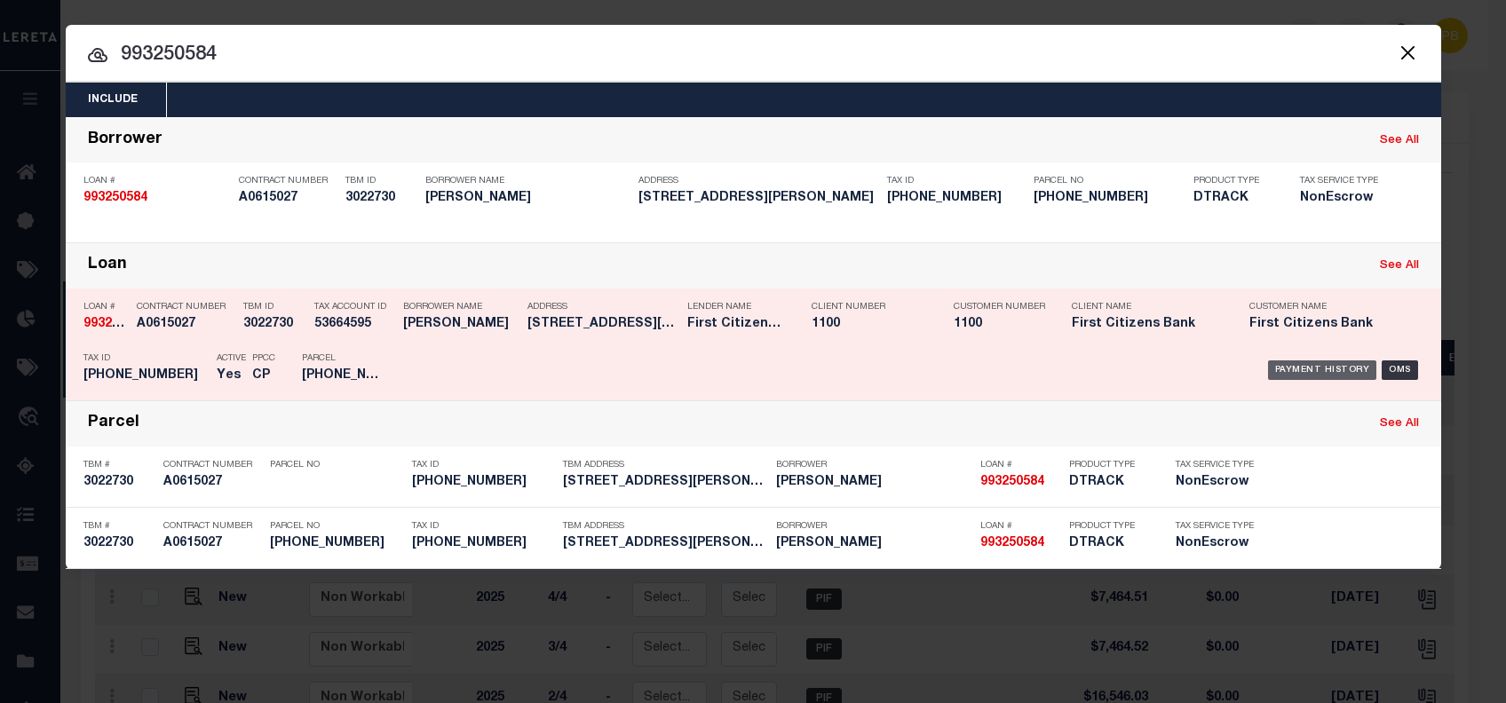
click at [1286, 369] on div "Payment History" at bounding box center [1322, 371] width 109 height 20
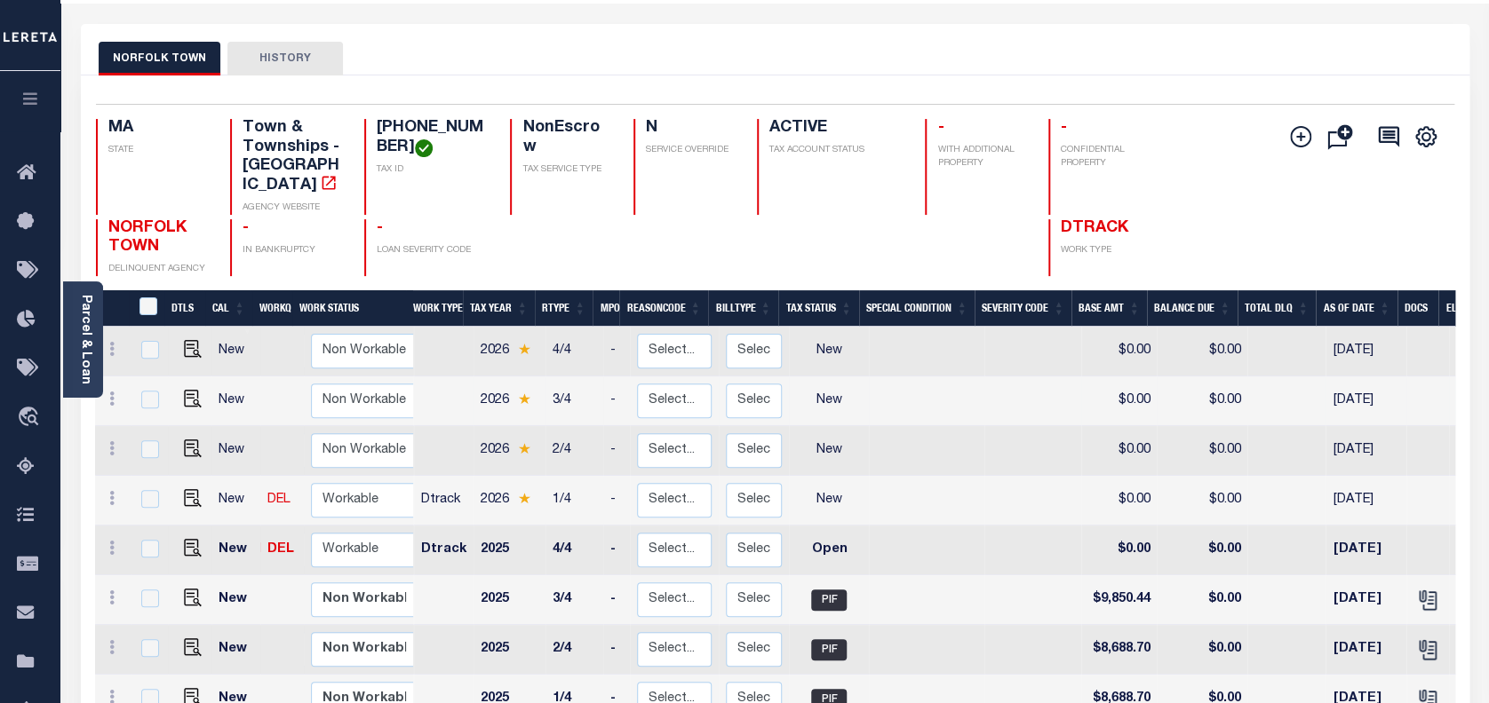
scroll to position [236, 0]
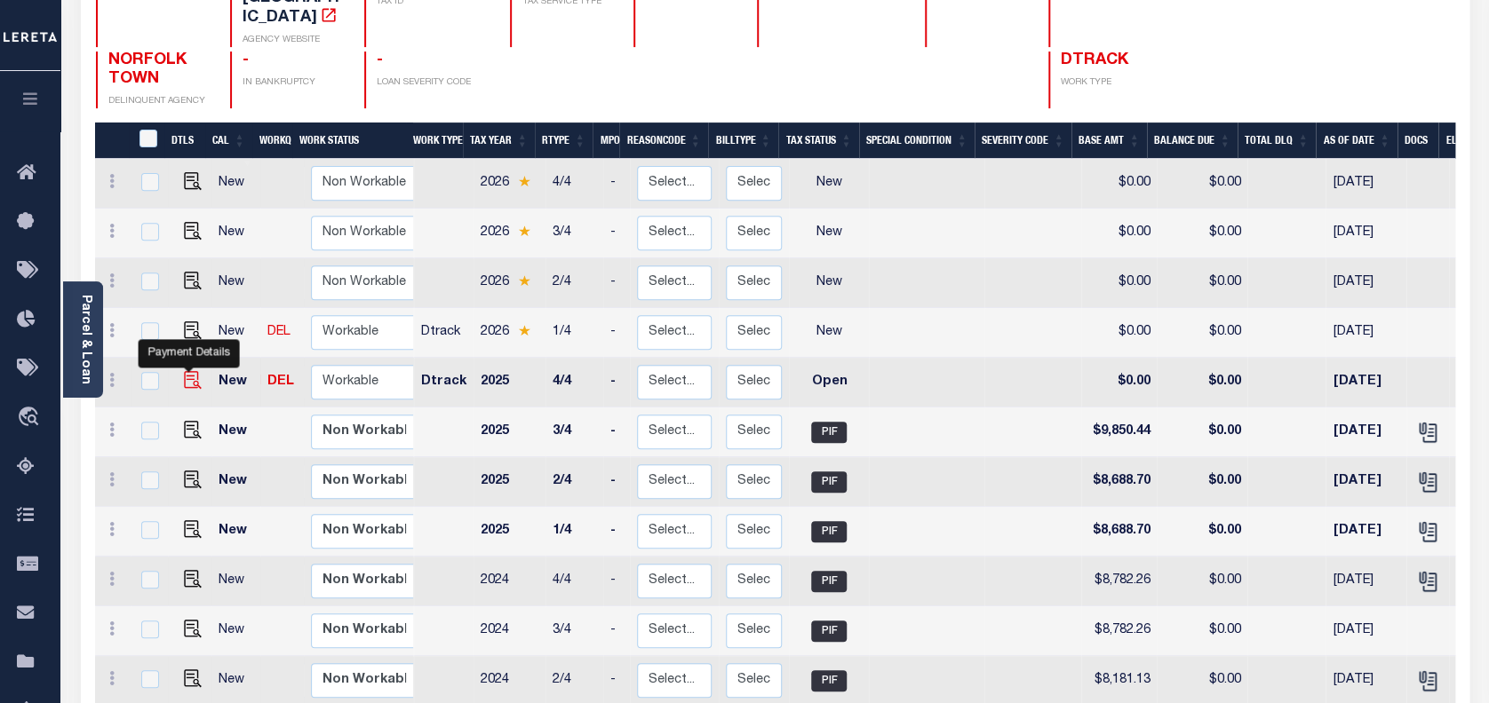
click at [189, 371] on img "" at bounding box center [193, 380] width 18 height 18
checkbox input "true"
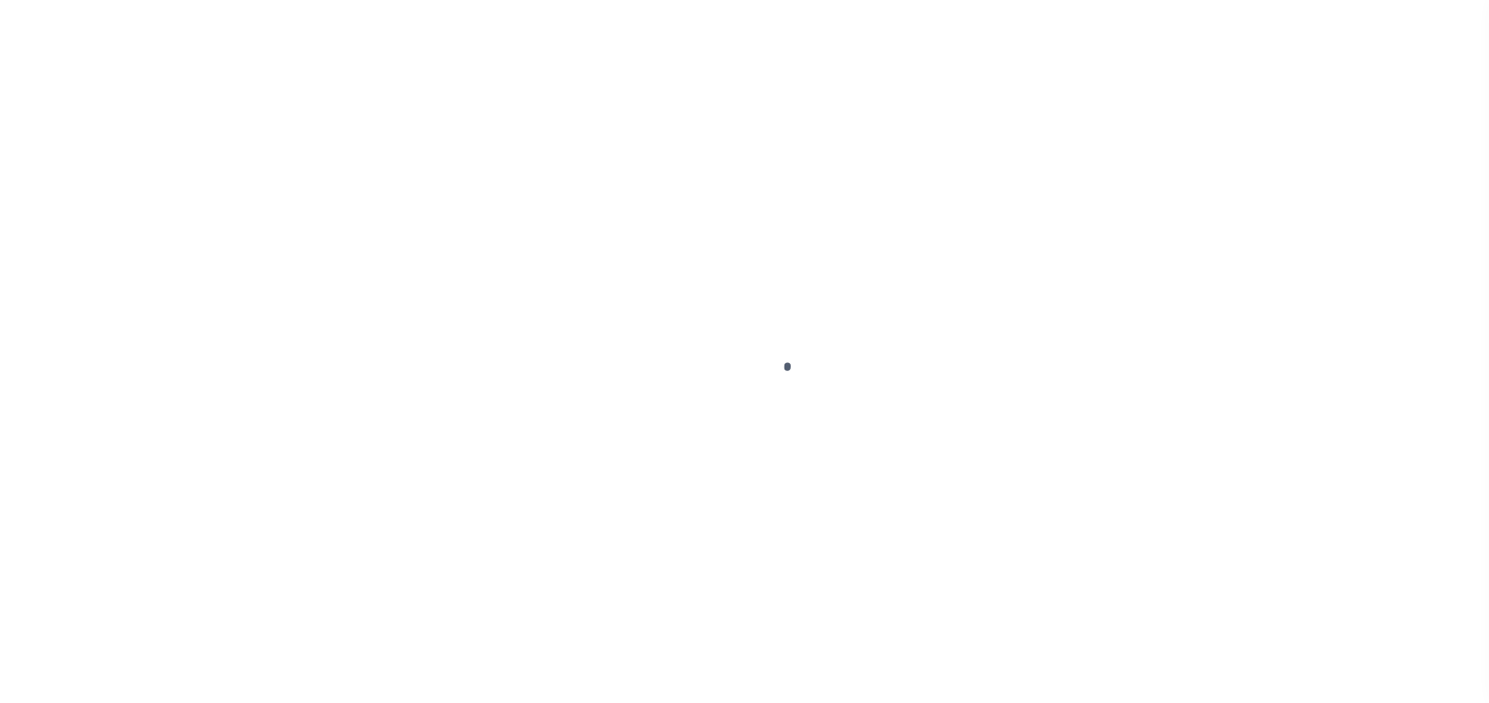
select select "OP2"
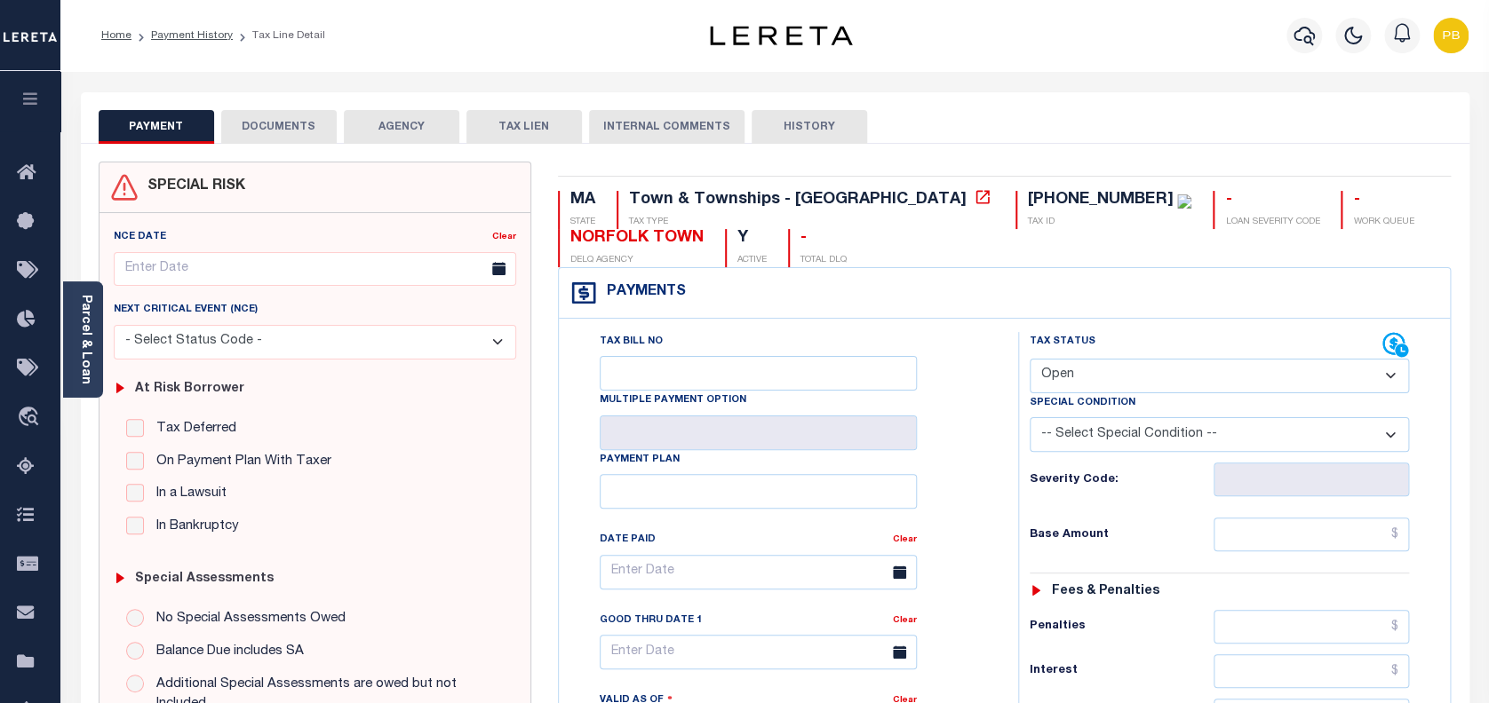
click at [278, 134] on button "DOCUMENTS" at bounding box center [278, 127] width 115 height 34
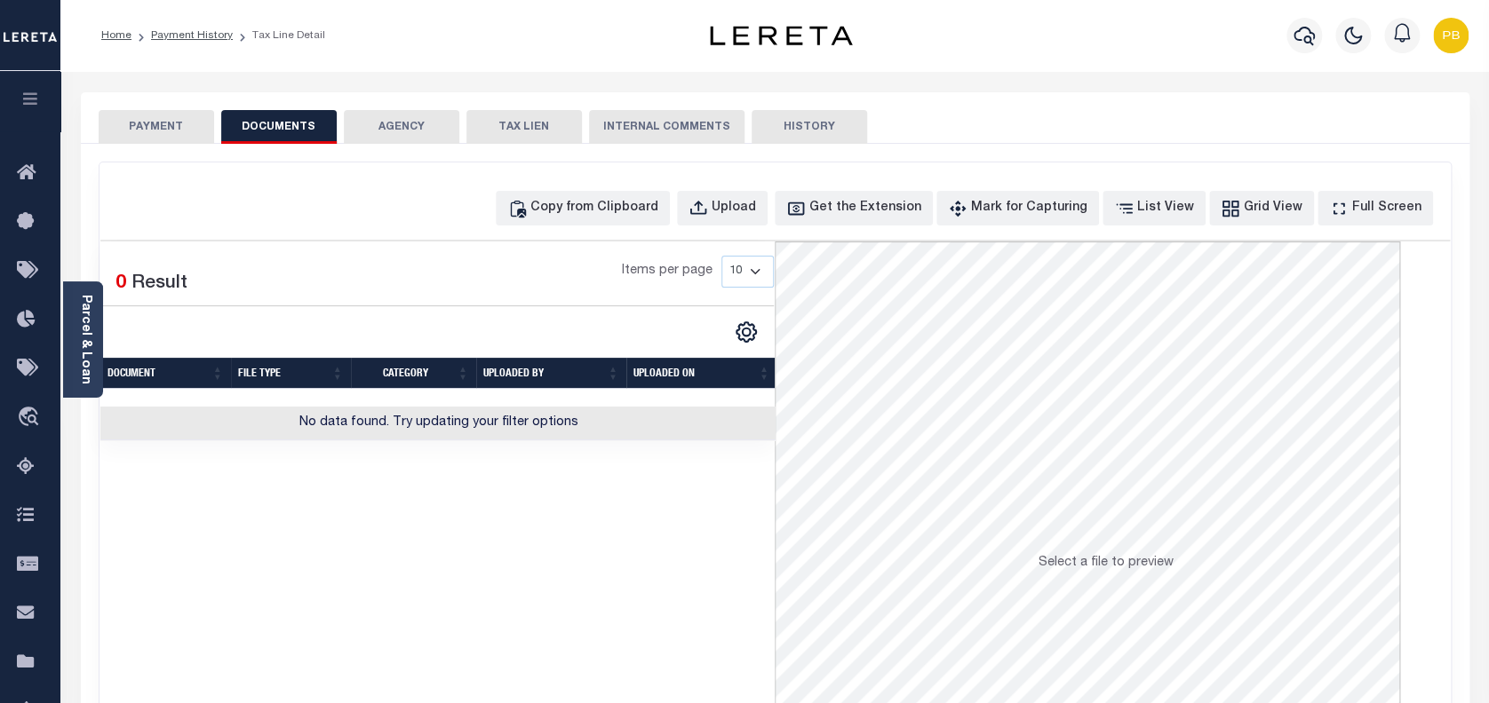
click at [158, 122] on button "PAYMENT" at bounding box center [156, 127] width 115 height 34
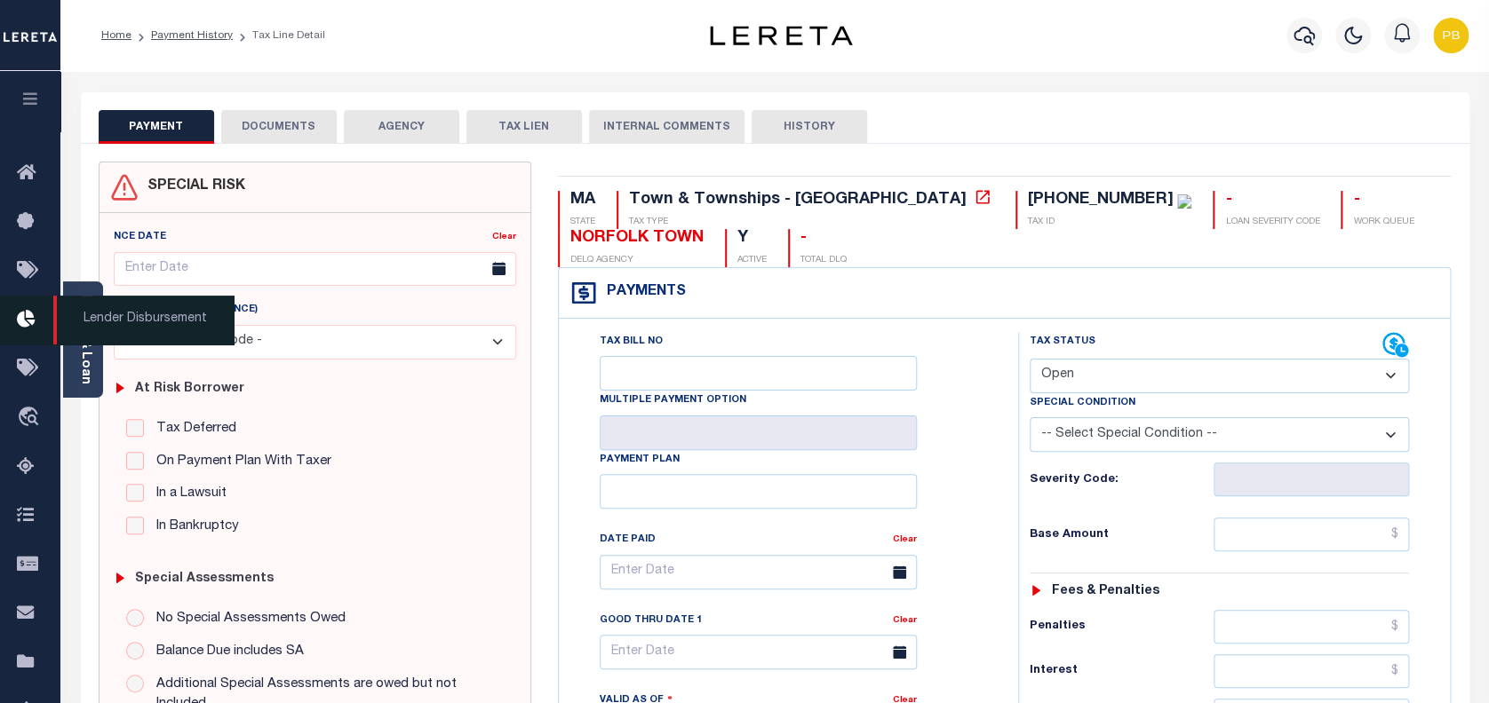
click at [85, 323] on span "Lender Disbursement" at bounding box center [143, 320] width 180 height 49
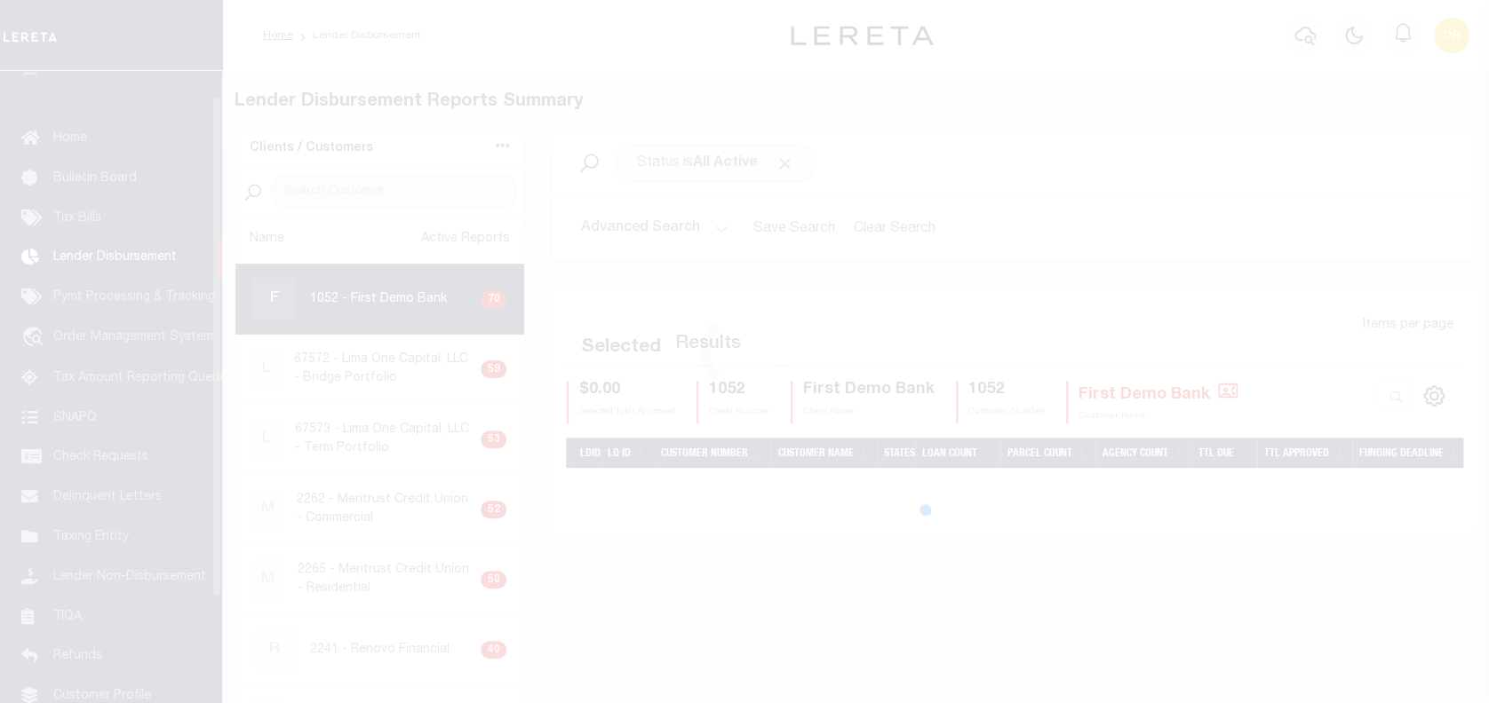
scroll to position [31, 0]
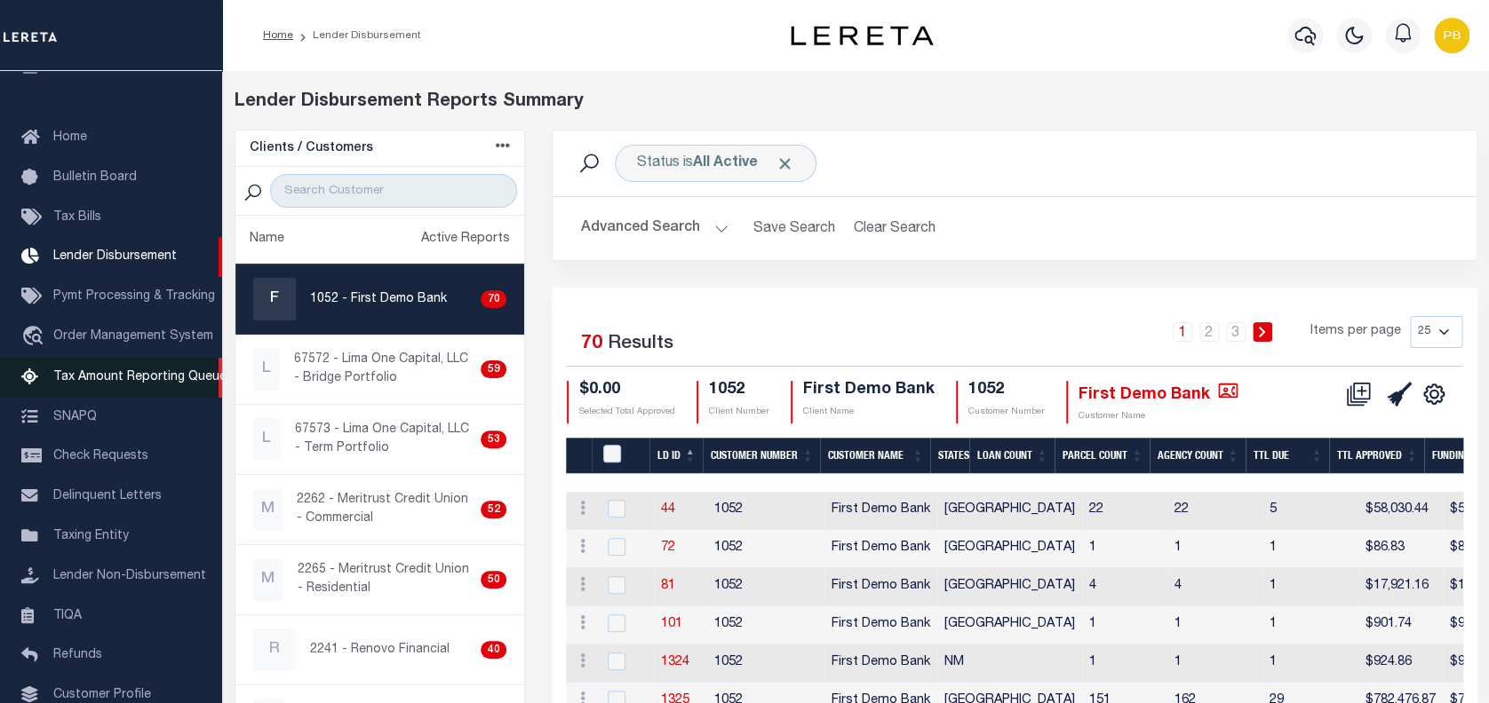
click at [92, 382] on span "Tax Amount Reporting Queue" at bounding box center [139, 377] width 173 height 12
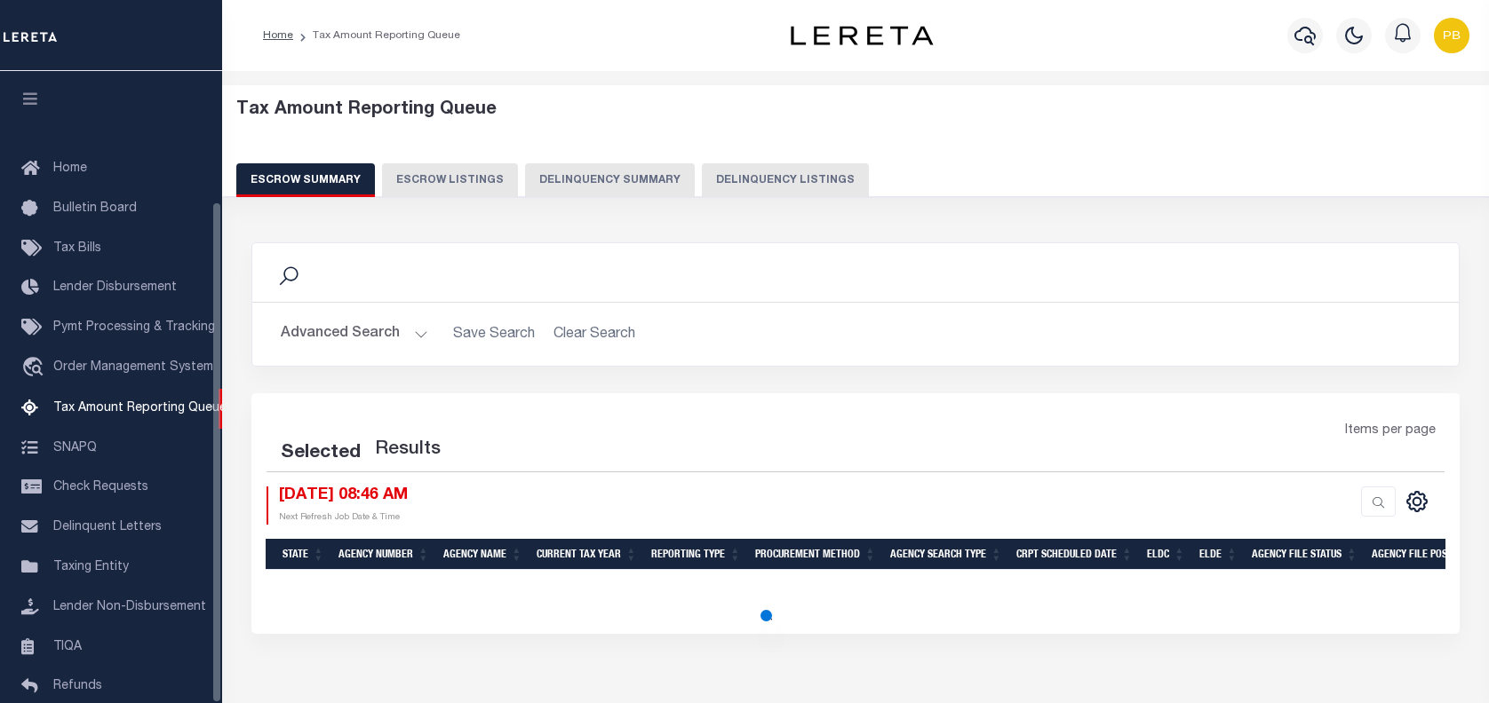
click at [721, 178] on button "Delinquency Listings" at bounding box center [785, 180] width 167 height 34
select select "100"
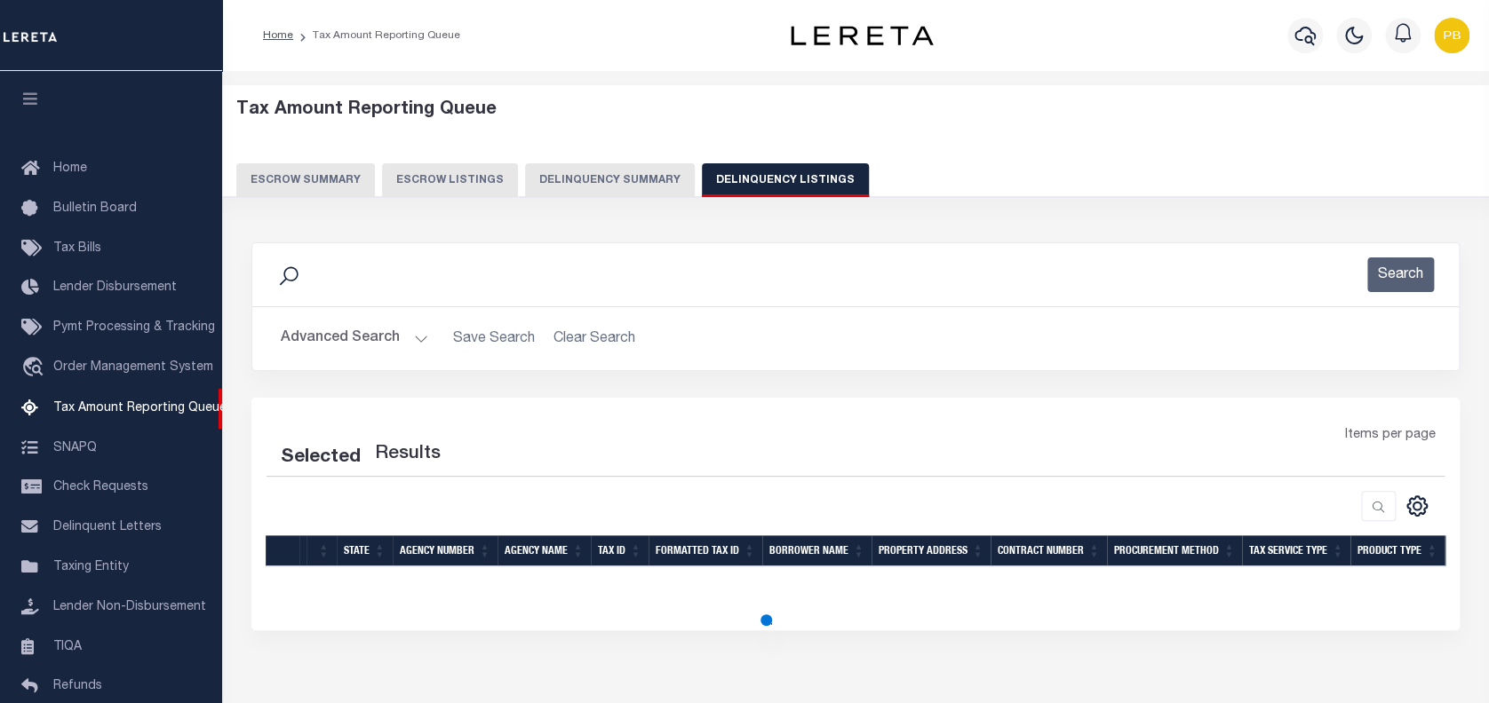
scroll to position [163, 0]
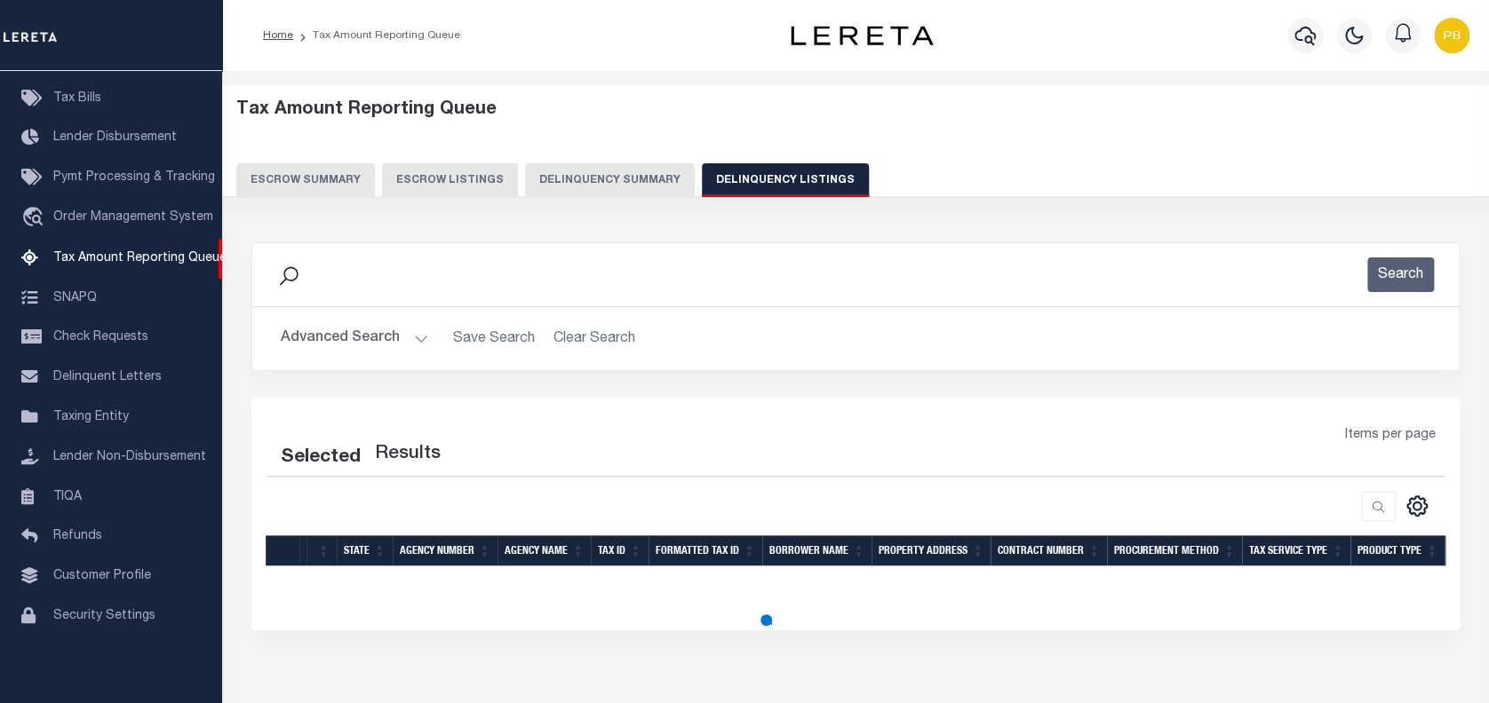
select select "100"
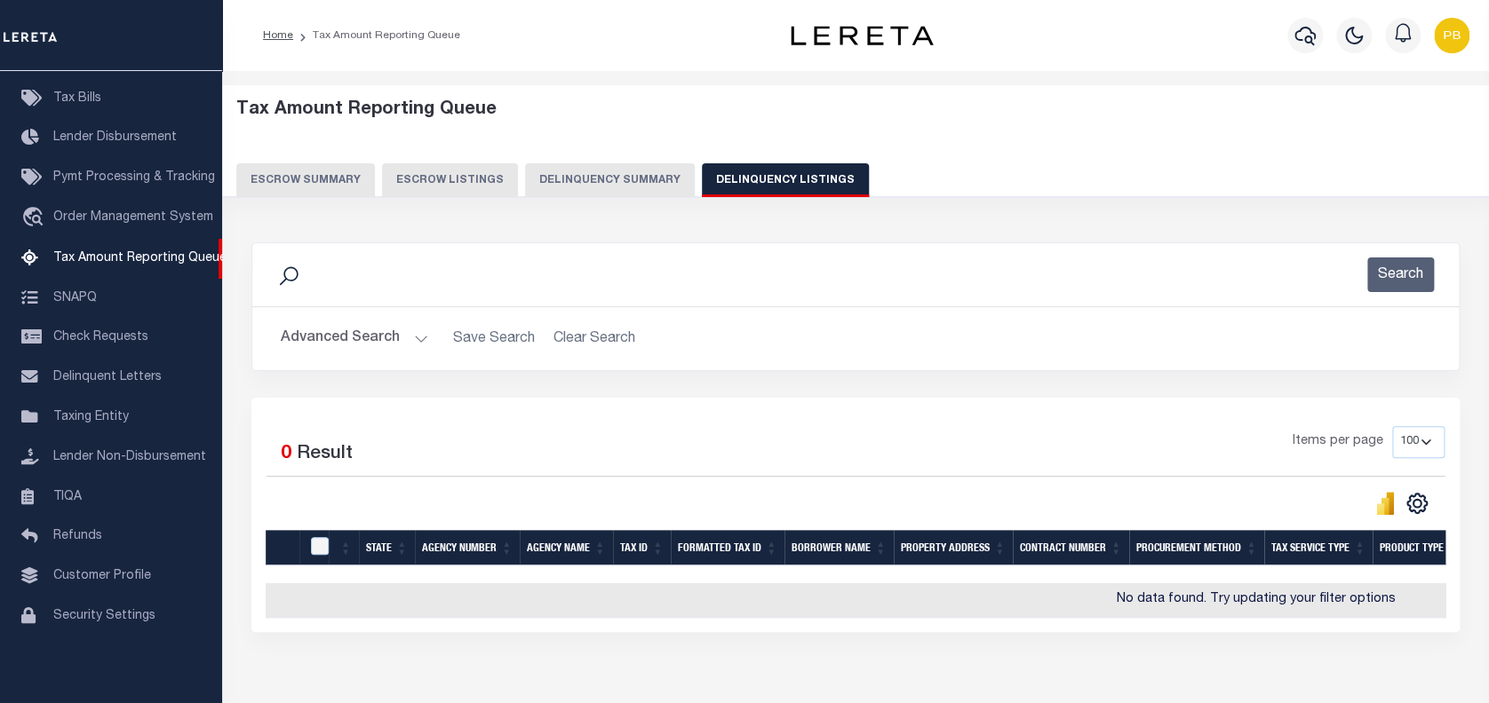
click at [413, 334] on button "Advanced Search" at bounding box center [354, 339] width 147 height 35
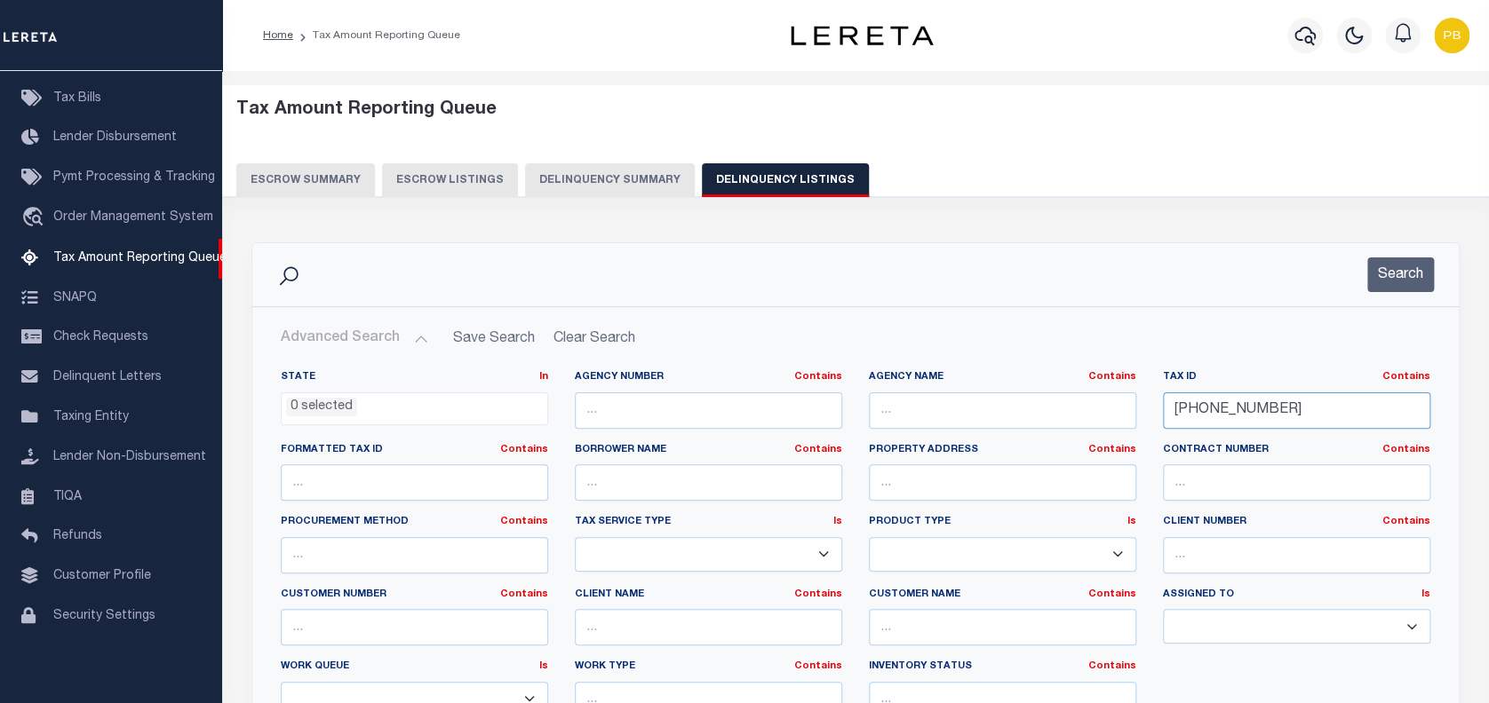
drag, startPoint x: 1274, startPoint y: 415, endPoint x: 902, endPoint y: 398, distance: 371.7
click at [902, 398] on div "State In In AK AL AR AZ CA CO CT DC DE FL GA GU HI IA ID IL IN KS KY LA MA MD M…" at bounding box center [855, 551] width 1176 height 362
paste input "014-0041-0100"
type input "0014-0041-0100"
click at [1402, 268] on button "Search" at bounding box center [1400, 275] width 67 height 35
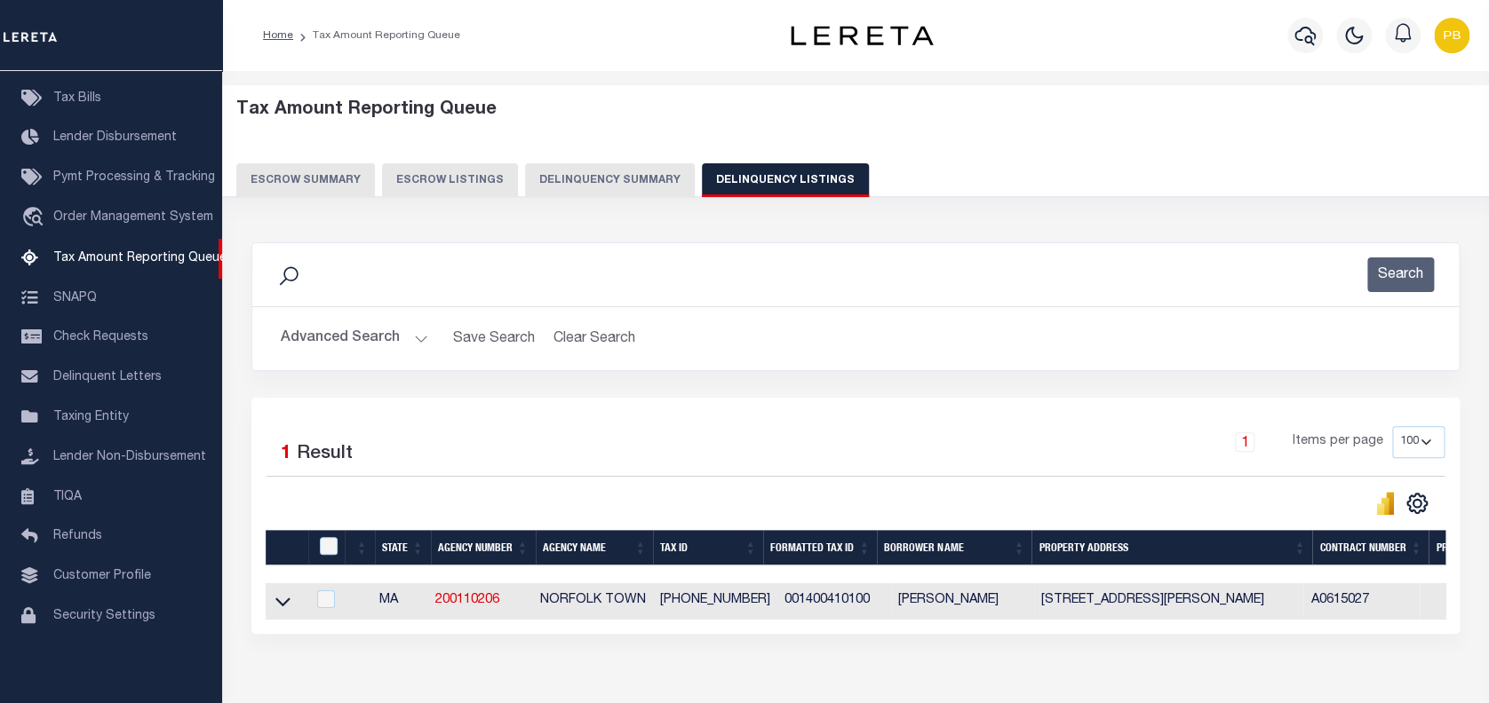
drag, startPoint x: 279, startPoint y: 604, endPoint x: 315, endPoint y: 426, distance: 181.3
click at [279, 604] on icon at bounding box center [282, 603] width 15 height 9
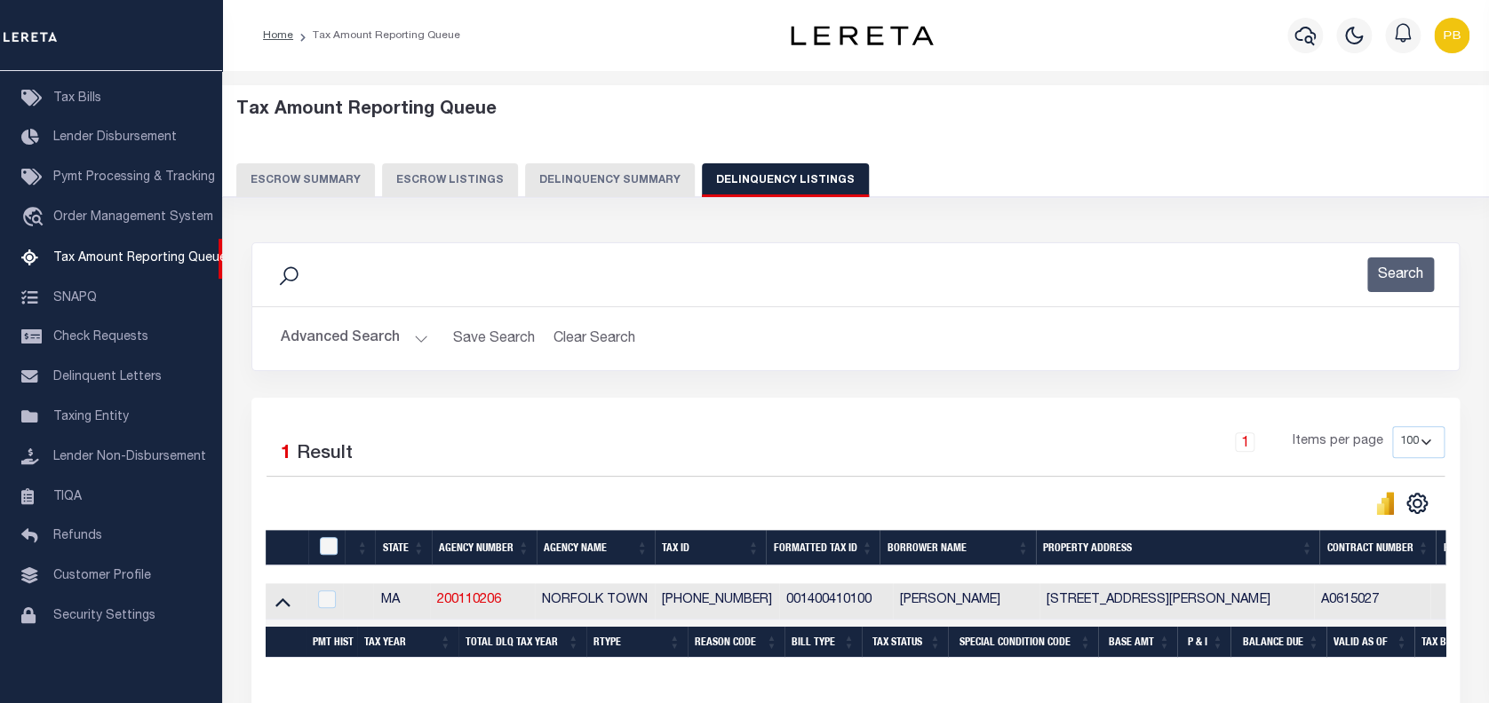
scroll to position [104, 0]
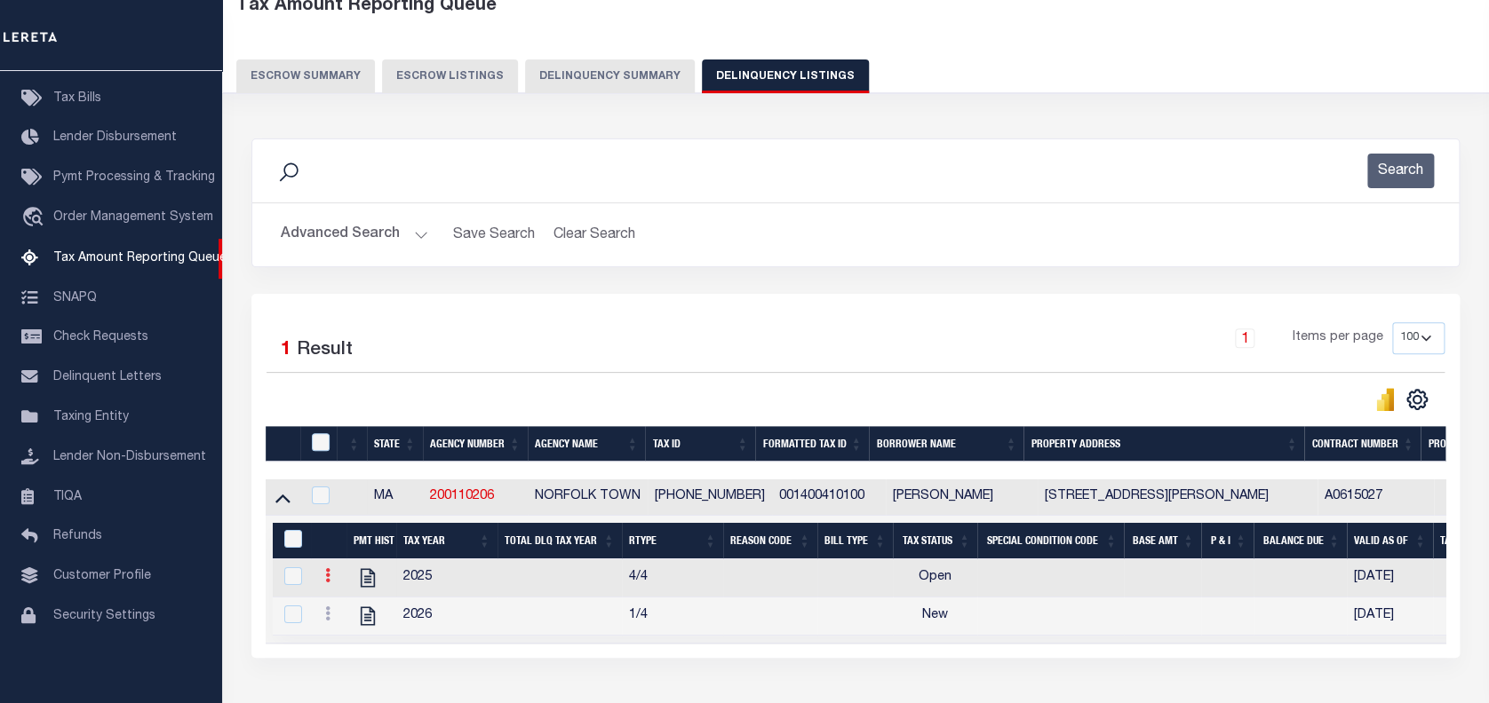
click at [327, 574] on icon at bounding box center [327, 575] width 5 height 14
click at [348, 611] on img "" at bounding box center [349, 605] width 18 height 18
checkbox input "true"
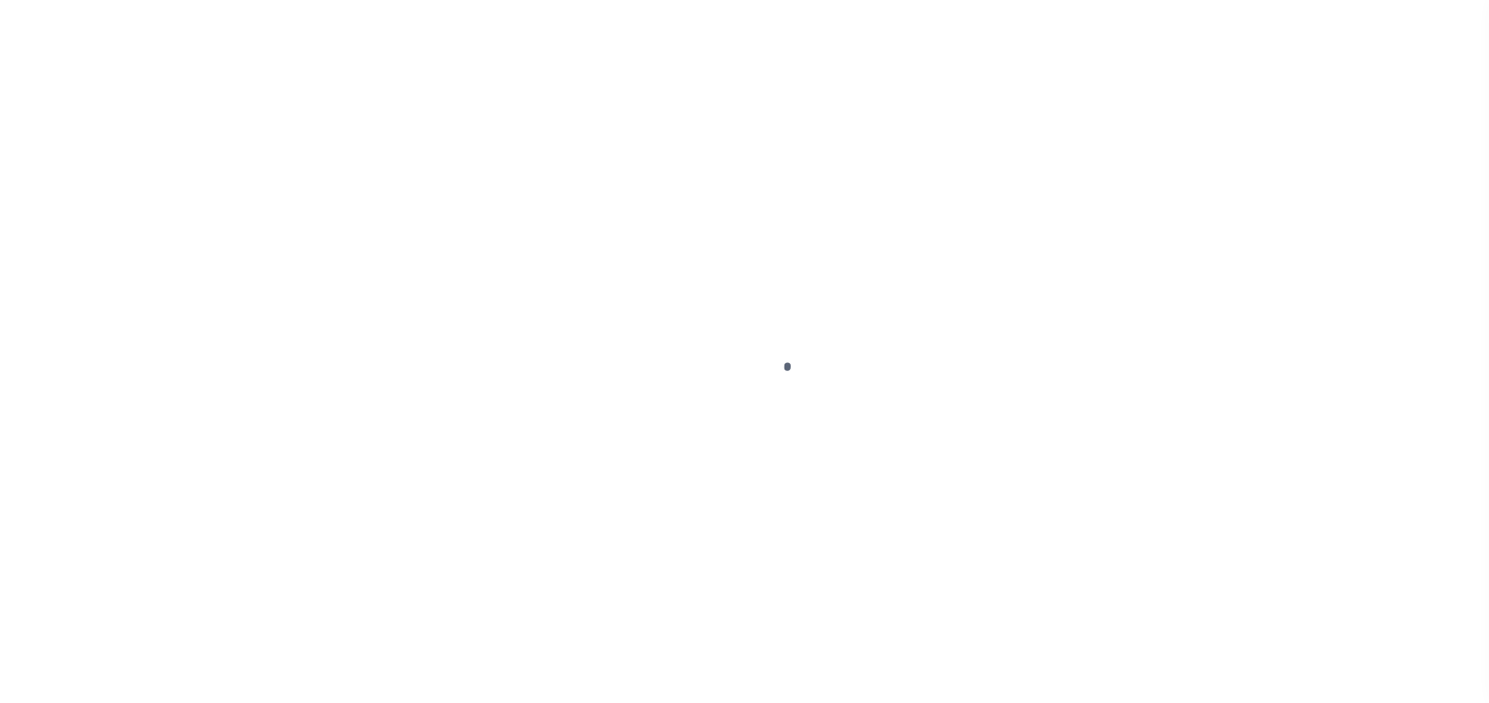
select select "OP2"
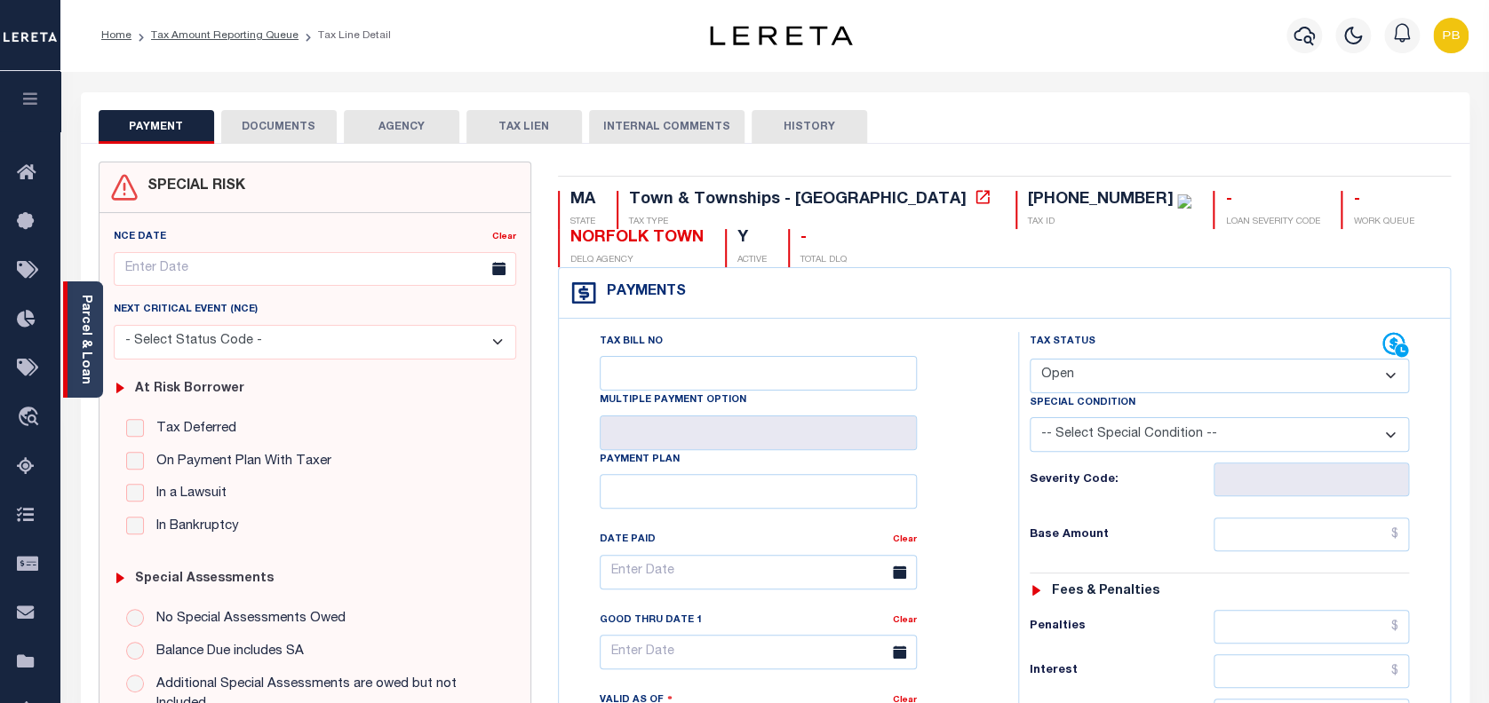
click at [87, 350] on link "Parcel & Loan" at bounding box center [85, 340] width 12 height 90
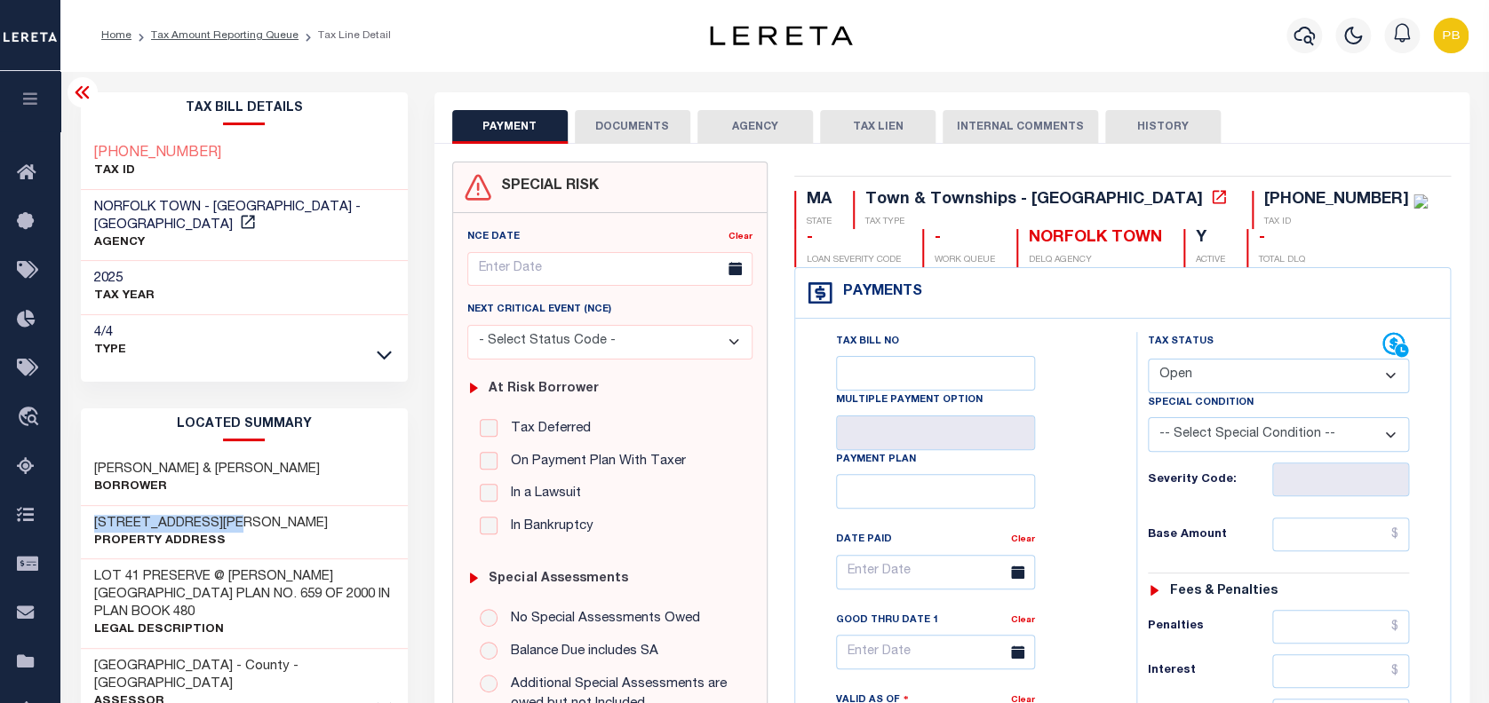
drag, startPoint x: 93, startPoint y: 502, endPoint x: 256, endPoint y: 502, distance: 162.5
click at [256, 506] on div "[STREET_ADDRESS][PERSON_NAME] Property Address" at bounding box center [244, 533] width 327 height 54
copy h3 "[STREET_ADDRESS][PERSON_NAME]"
drag, startPoint x: 91, startPoint y: 448, endPoint x: 272, endPoint y: 433, distance: 181.8
click at [272, 452] on div "[PERSON_NAME] & [PERSON_NAME]" at bounding box center [244, 479] width 327 height 54
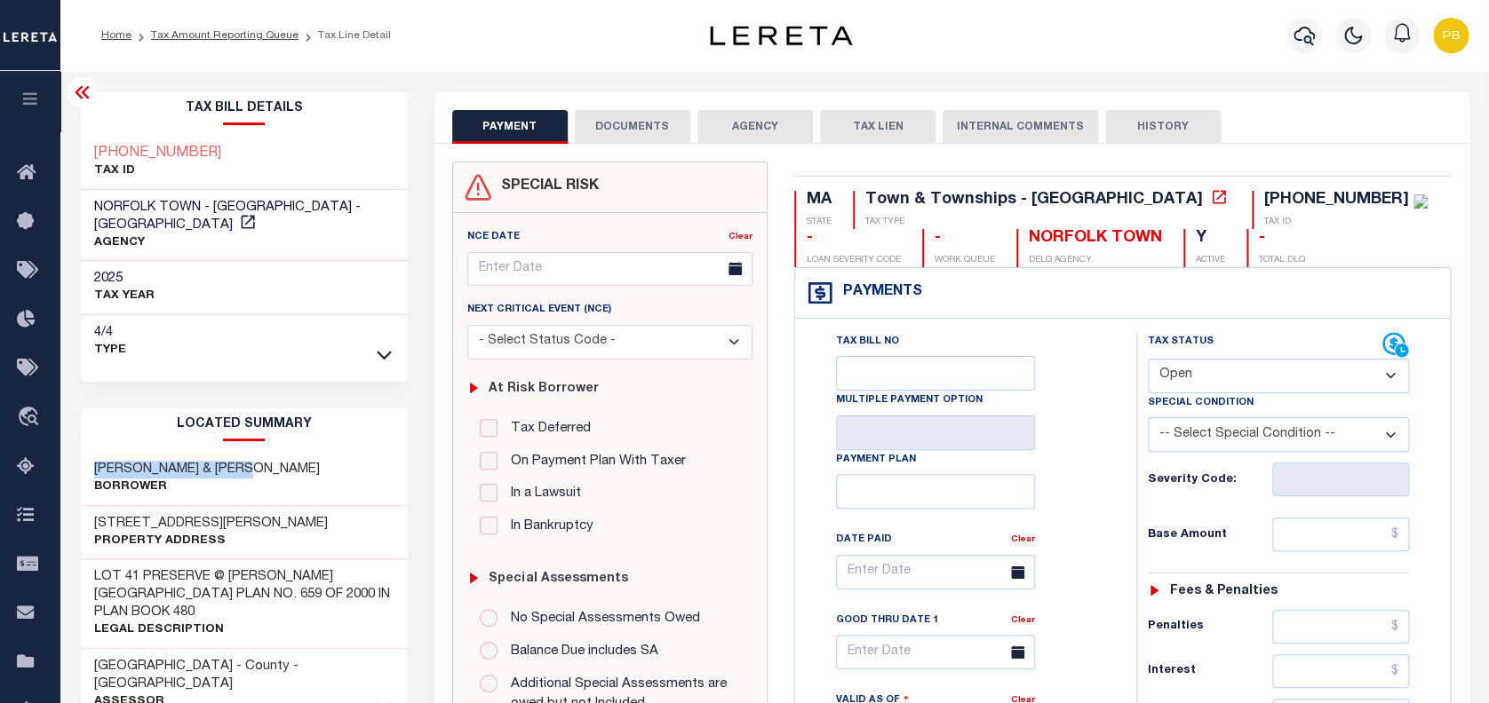
copy h3 "[PERSON_NAME] & [PERSON_NAME]"
click at [208, 34] on link "Tax Amount Reporting Queue" at bounding box center [224, 35] width 147 height 11
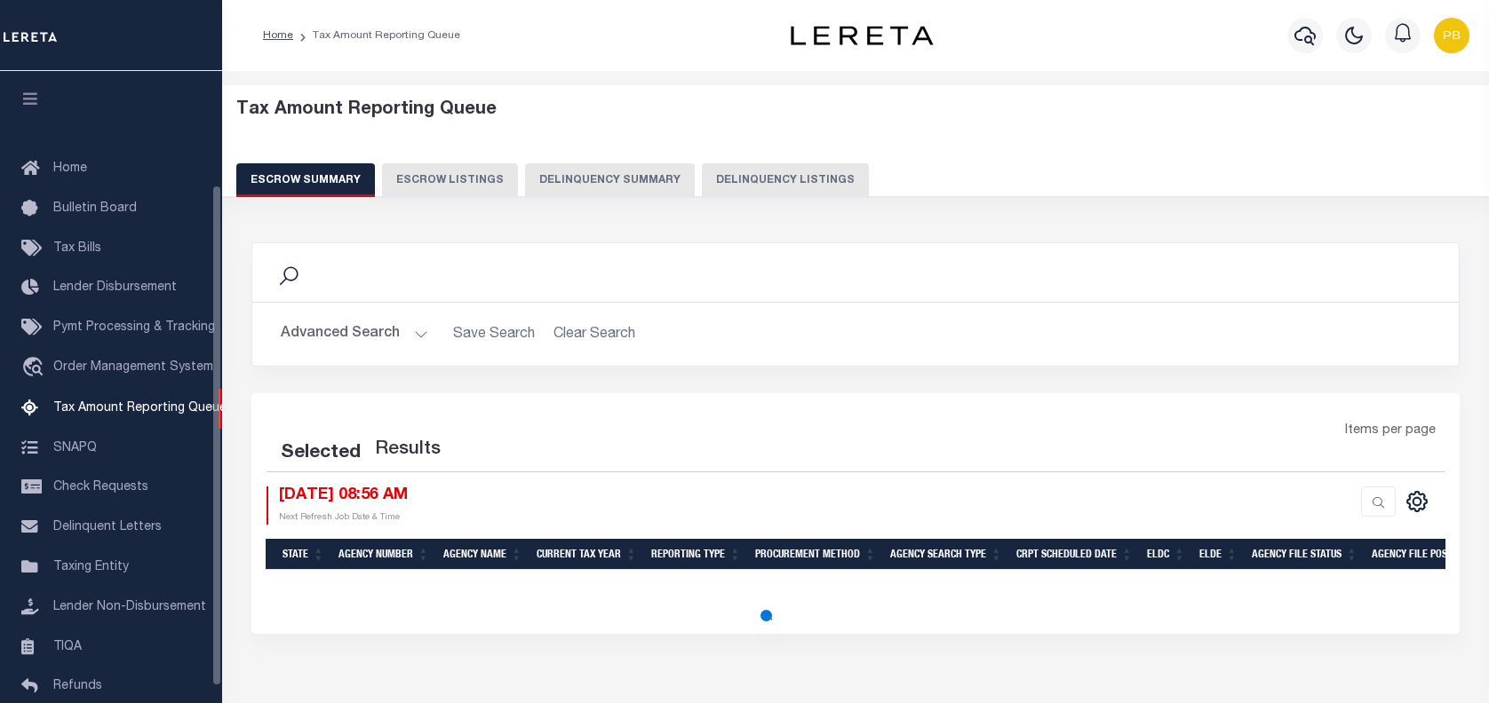
click at [727, 163] on button "Delinquency Listings" at bounding box center [785, 180] width 167 height 34
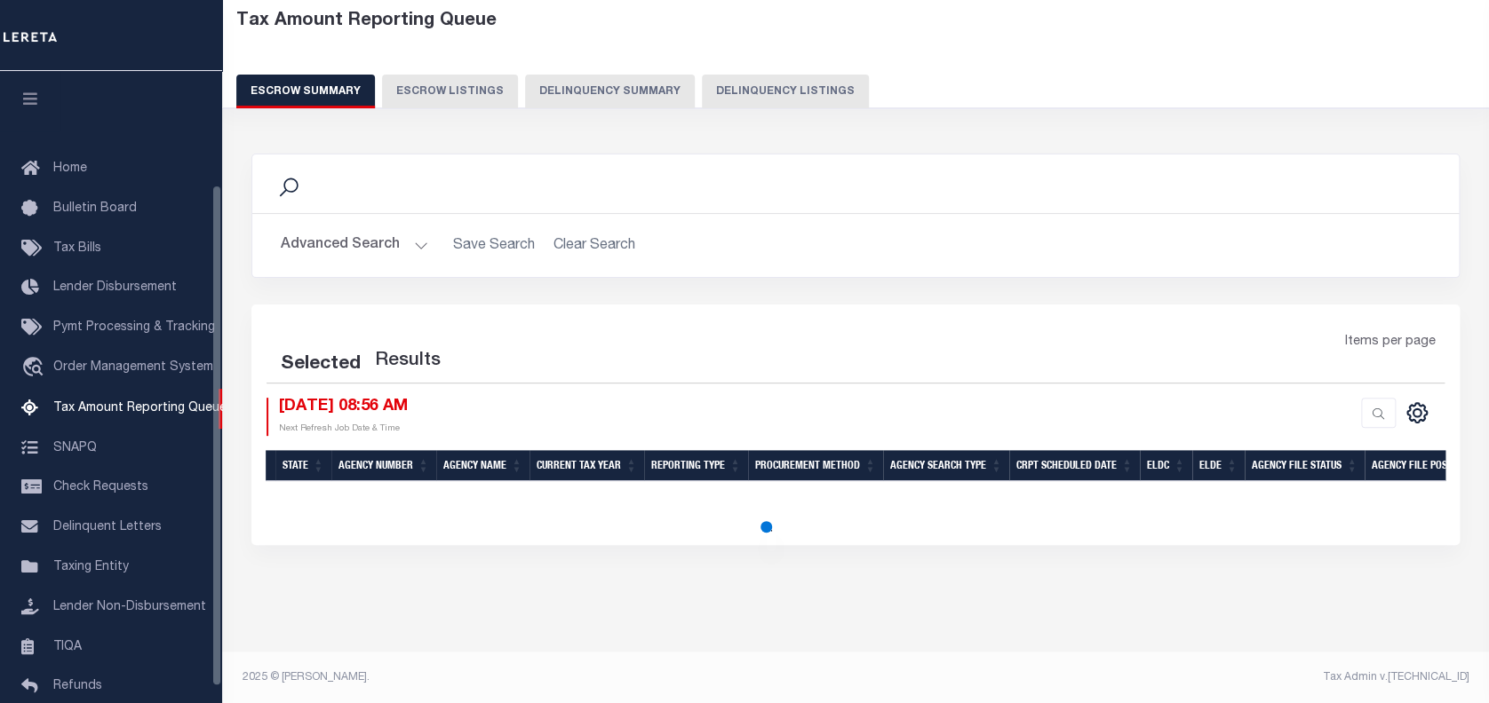
scroll to position [163, 0]
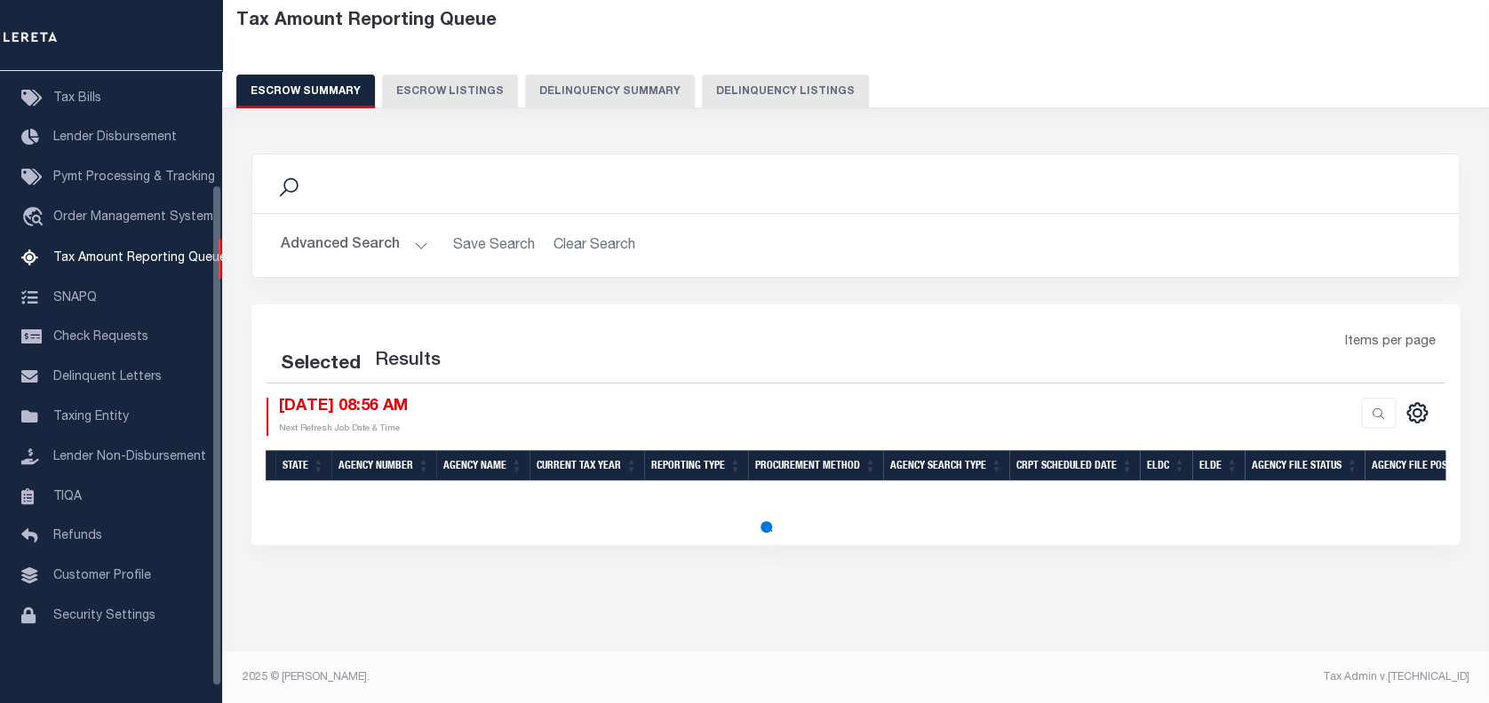
select select "100"
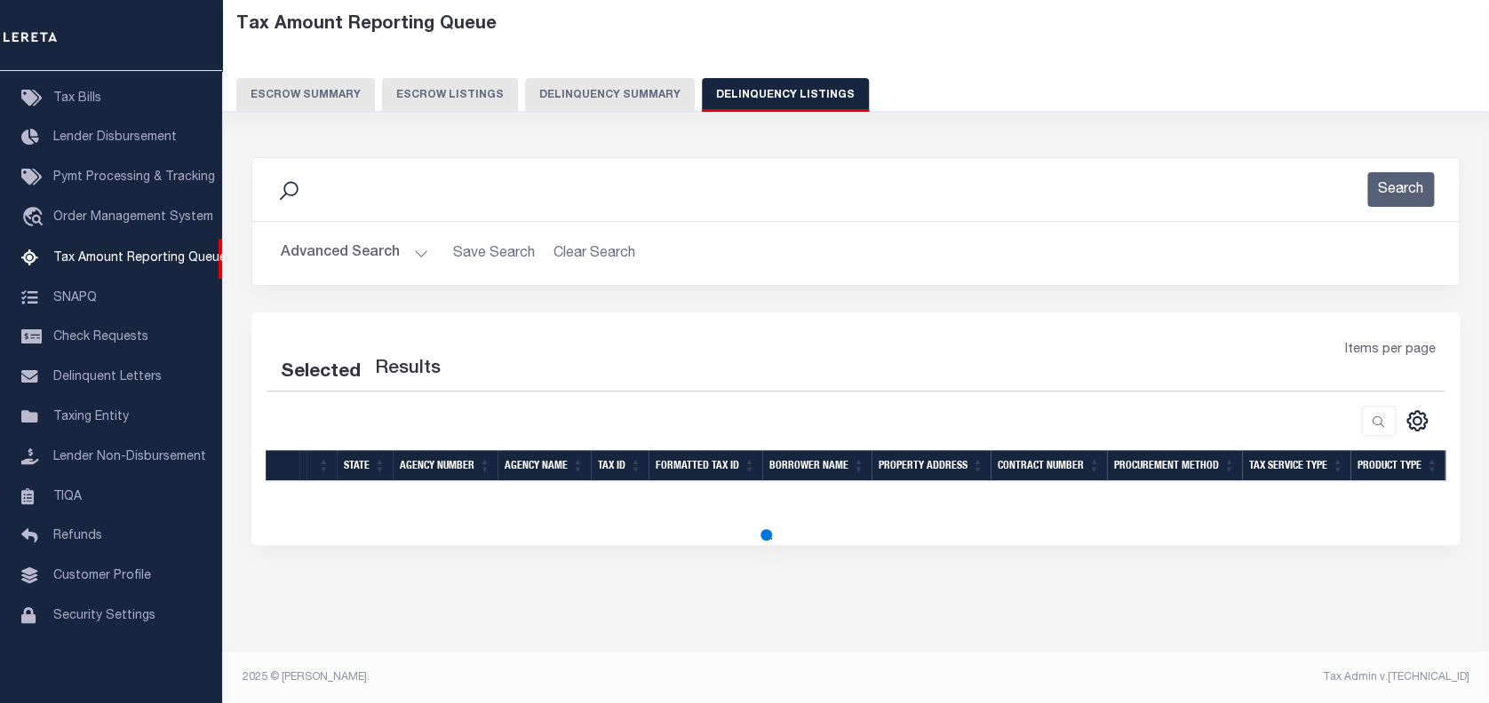
select select "100"
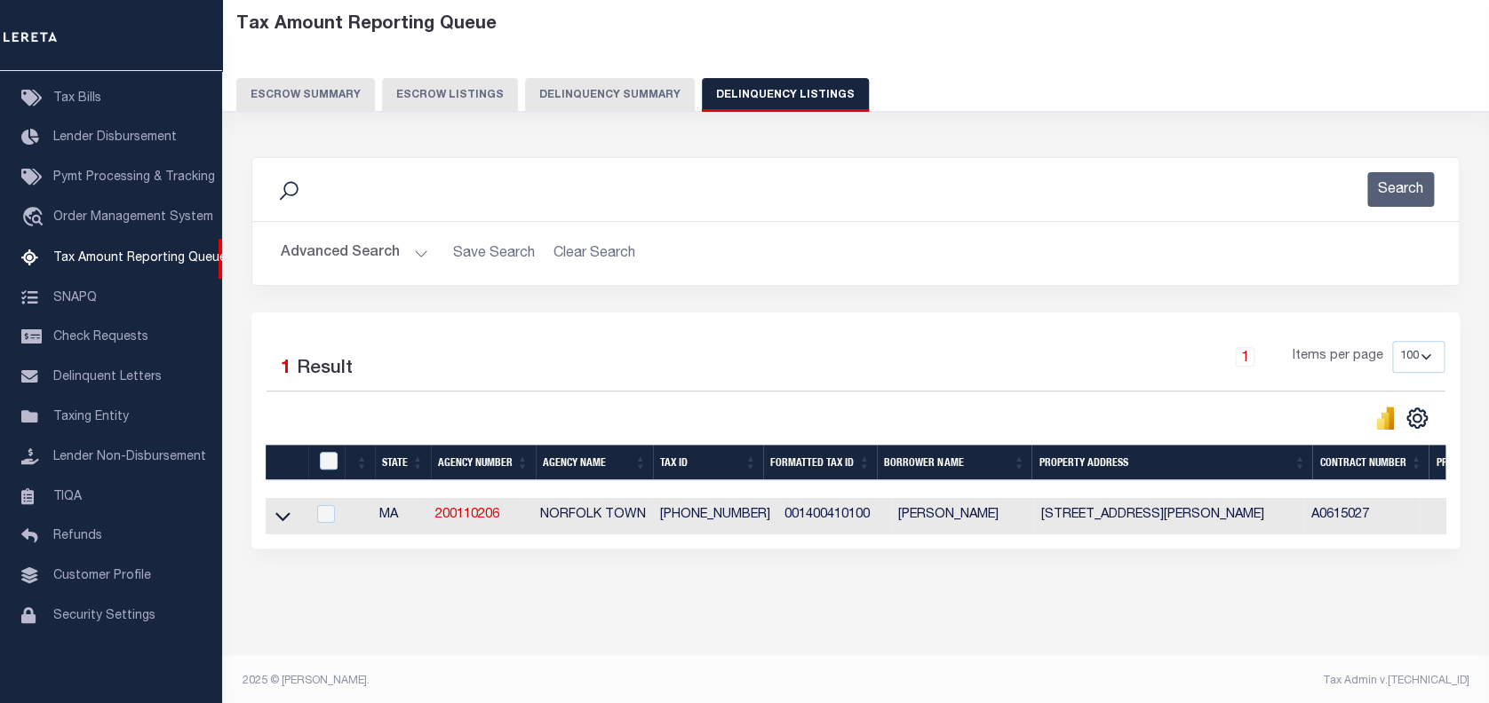
scroll to position [89, 0]
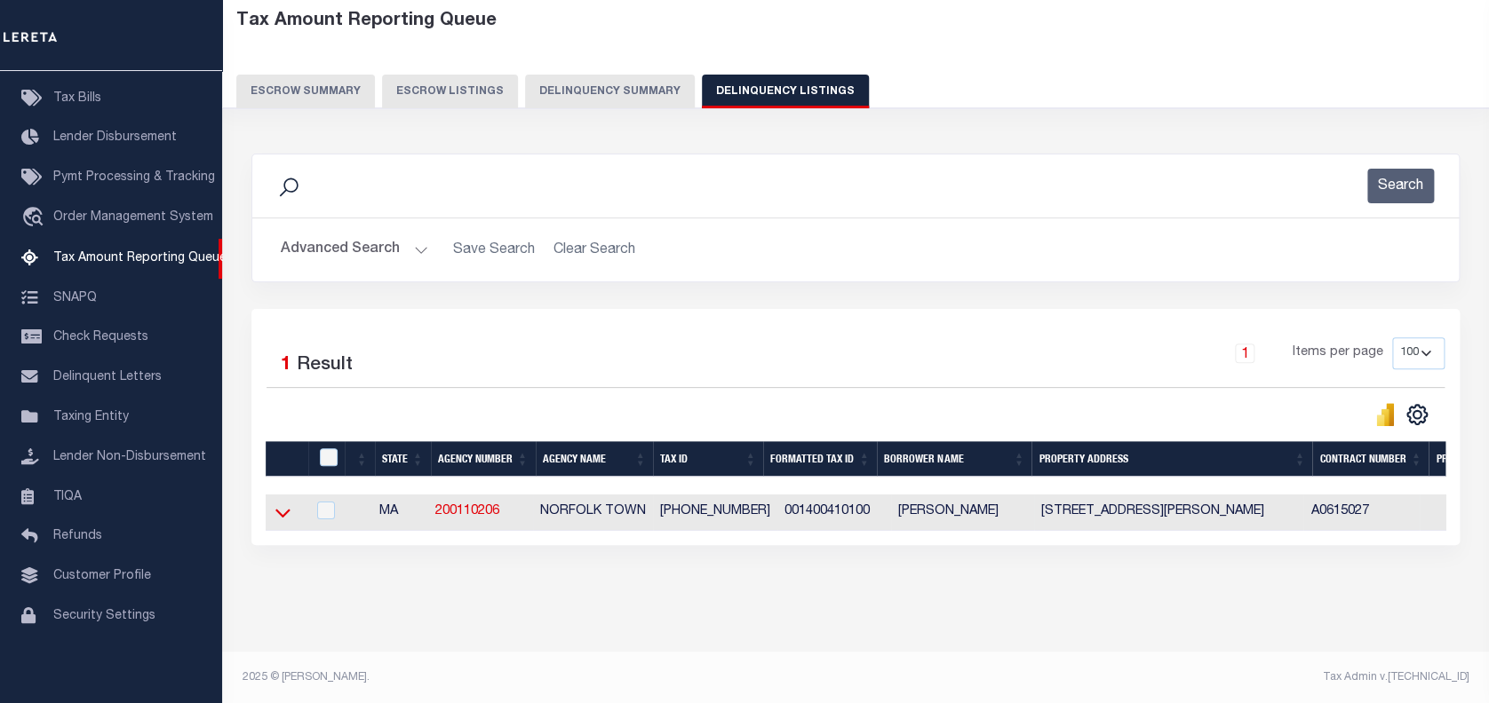
click at [284, 518] on icon at bounding box center [282, 514] width 15 height 9
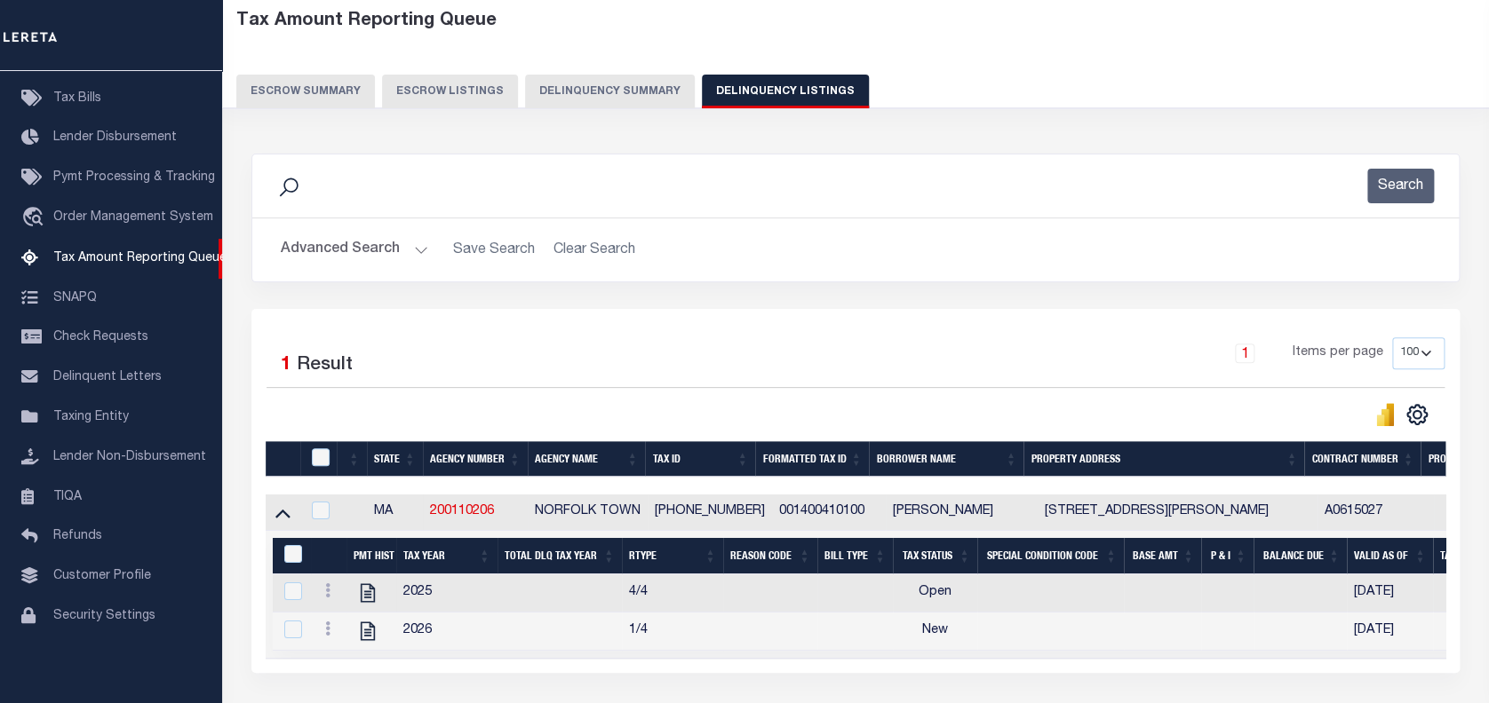
scroll to position [104, 0]
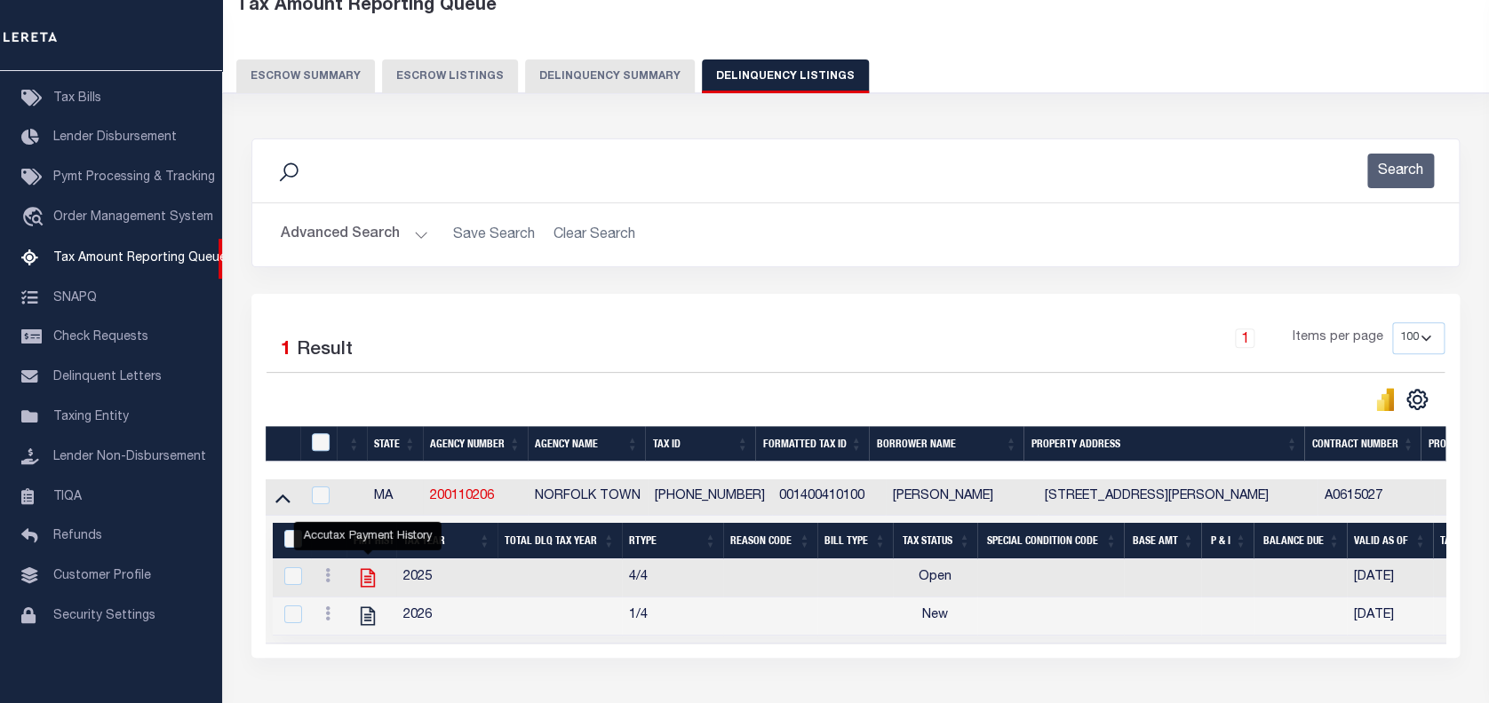
click at [368, 578] on icon "" at bounding box center [367, 578] width 23 height 23
checkbox input "true"
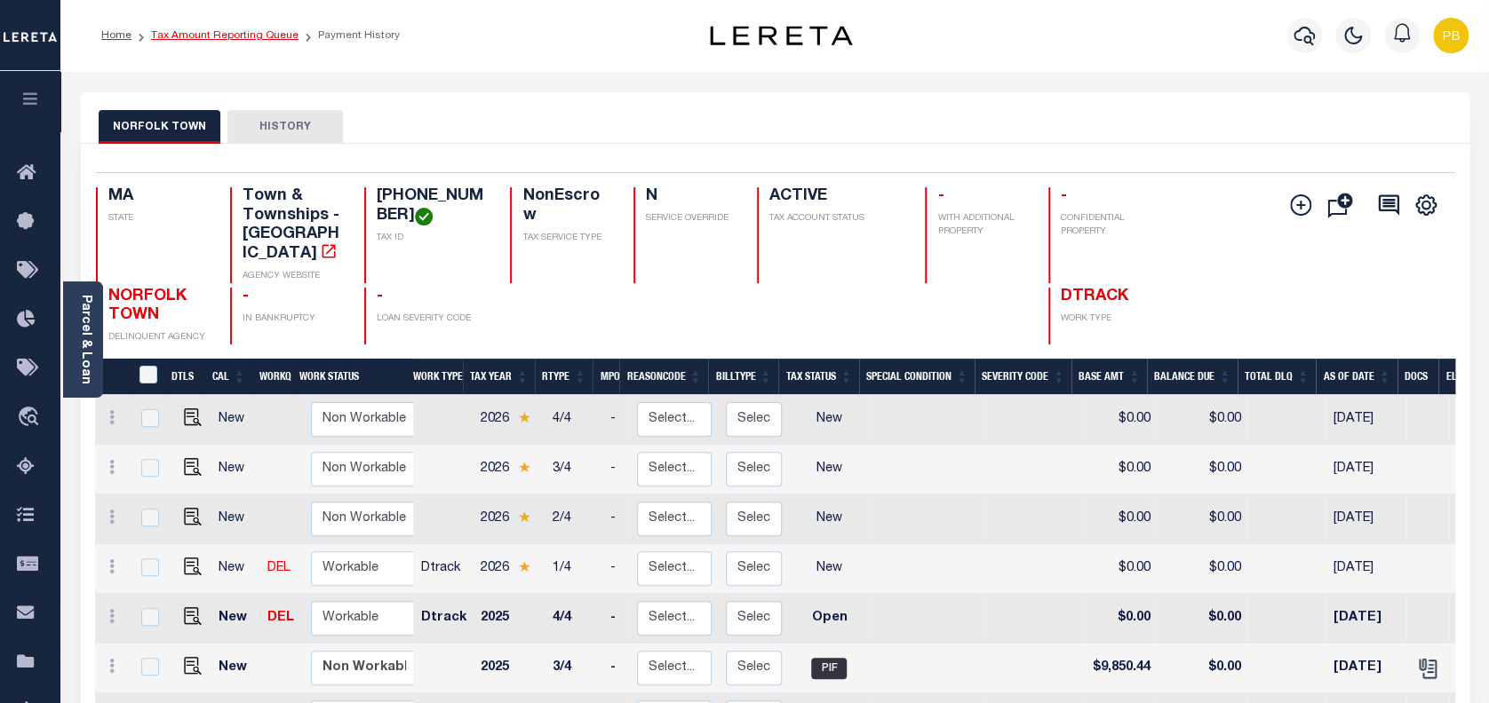
click at [227, 30] on link "Tax Amount Reporting Queue" at bounding box center [224, 35] width 147 height 11
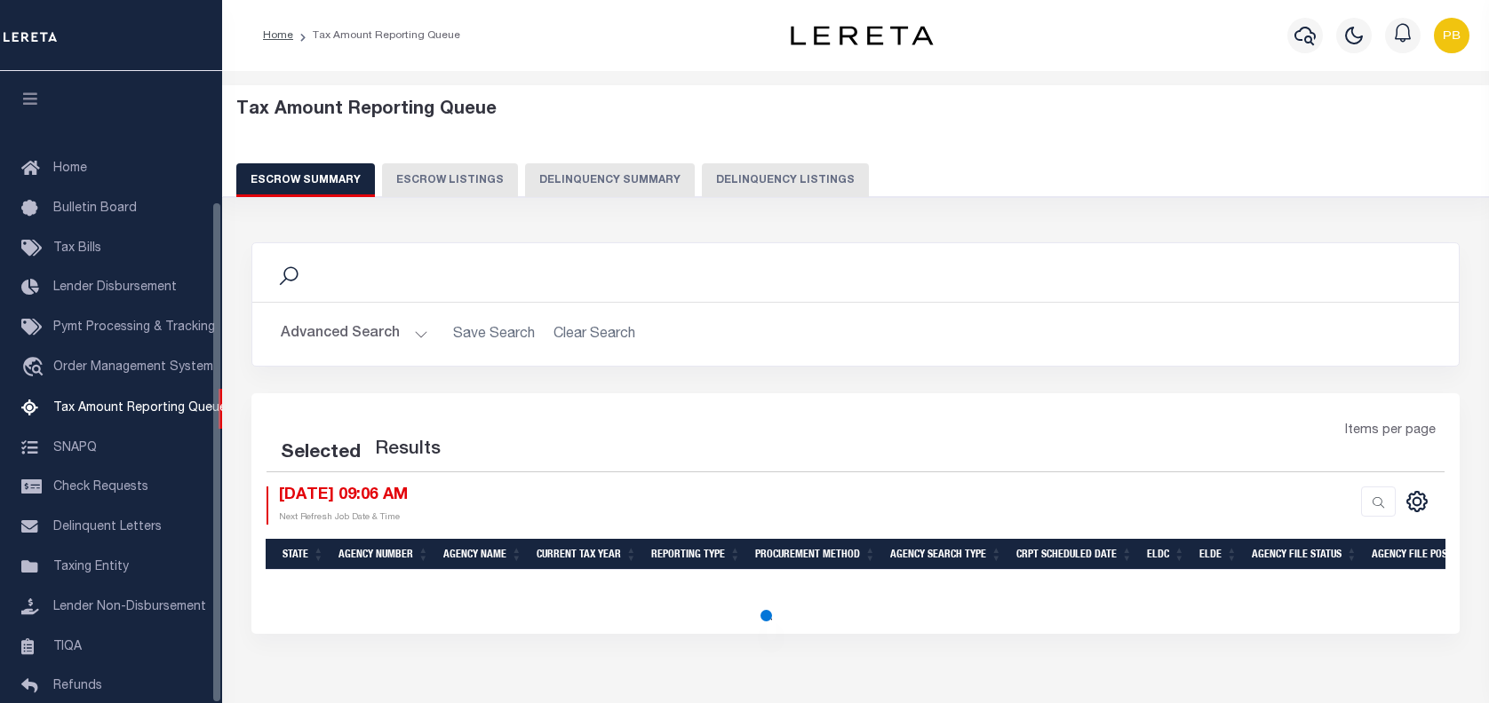
select select "100"
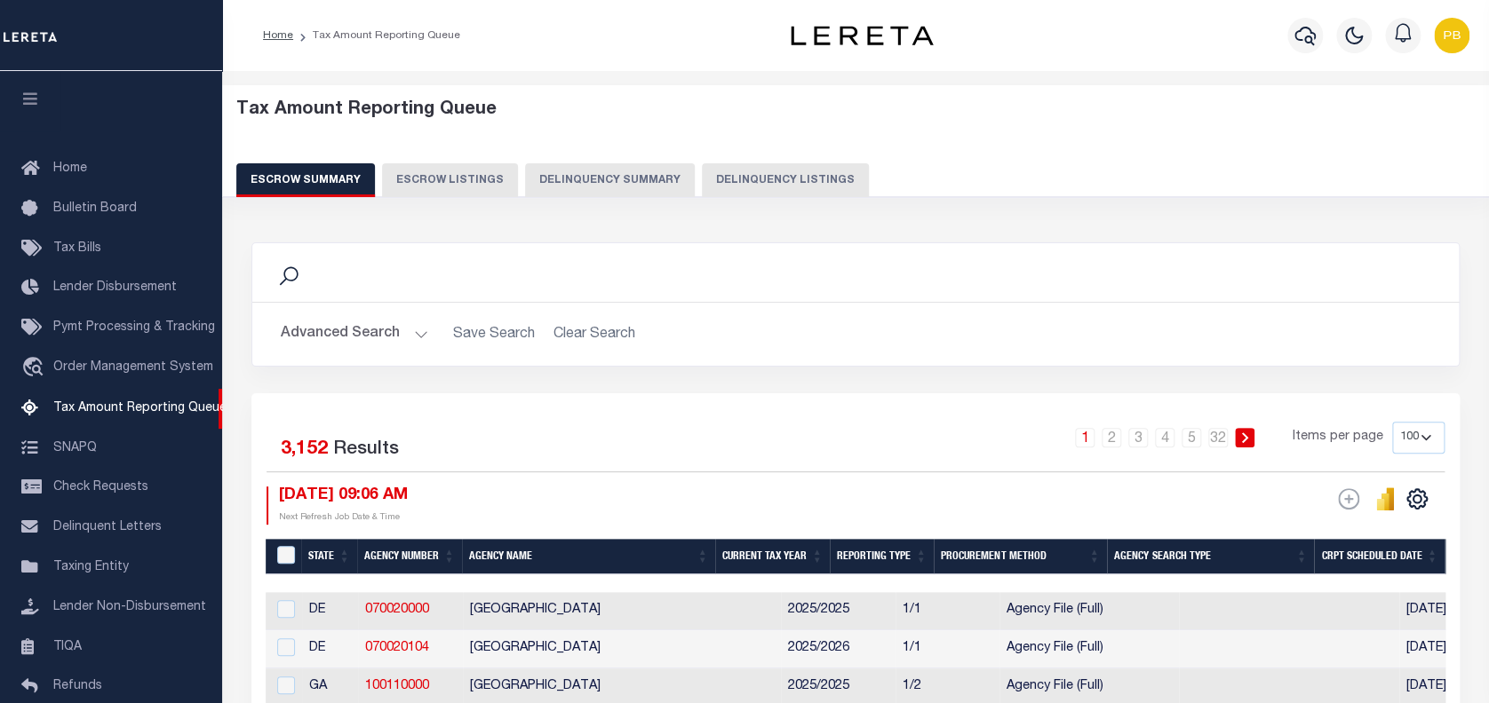
scroll to position [163, 0]
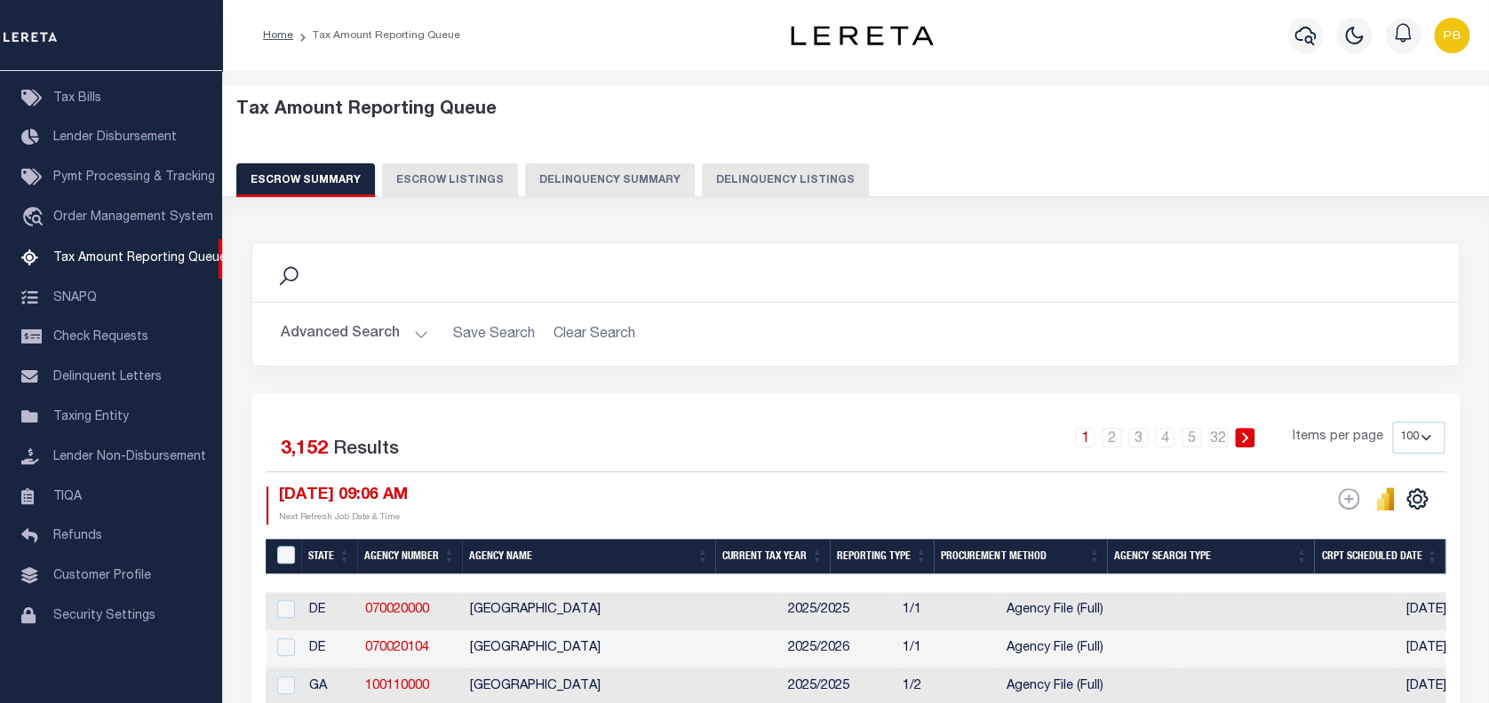
click at [819, 178] on button "Delinquency Listings" at bounding box center [785, 180] width 167 height 34
select select "100"
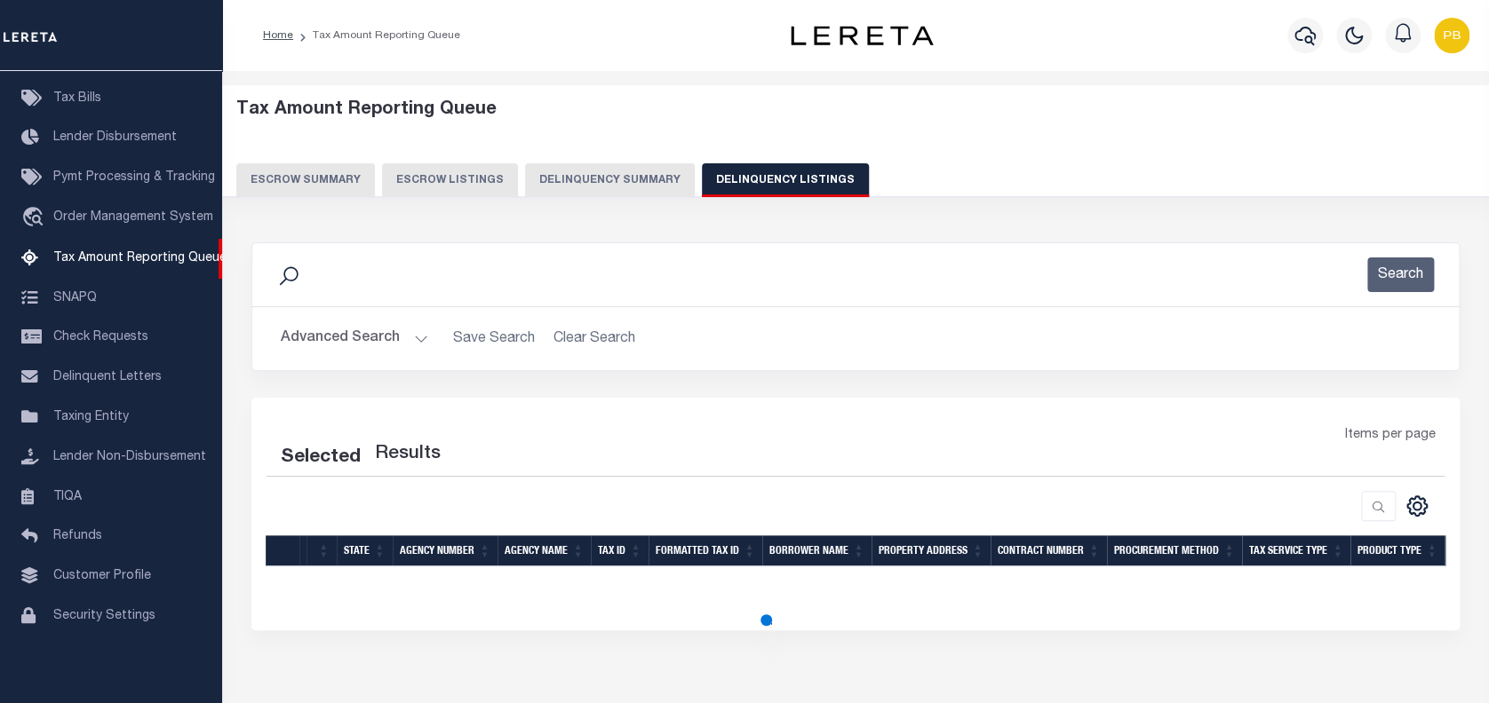
select select "100"
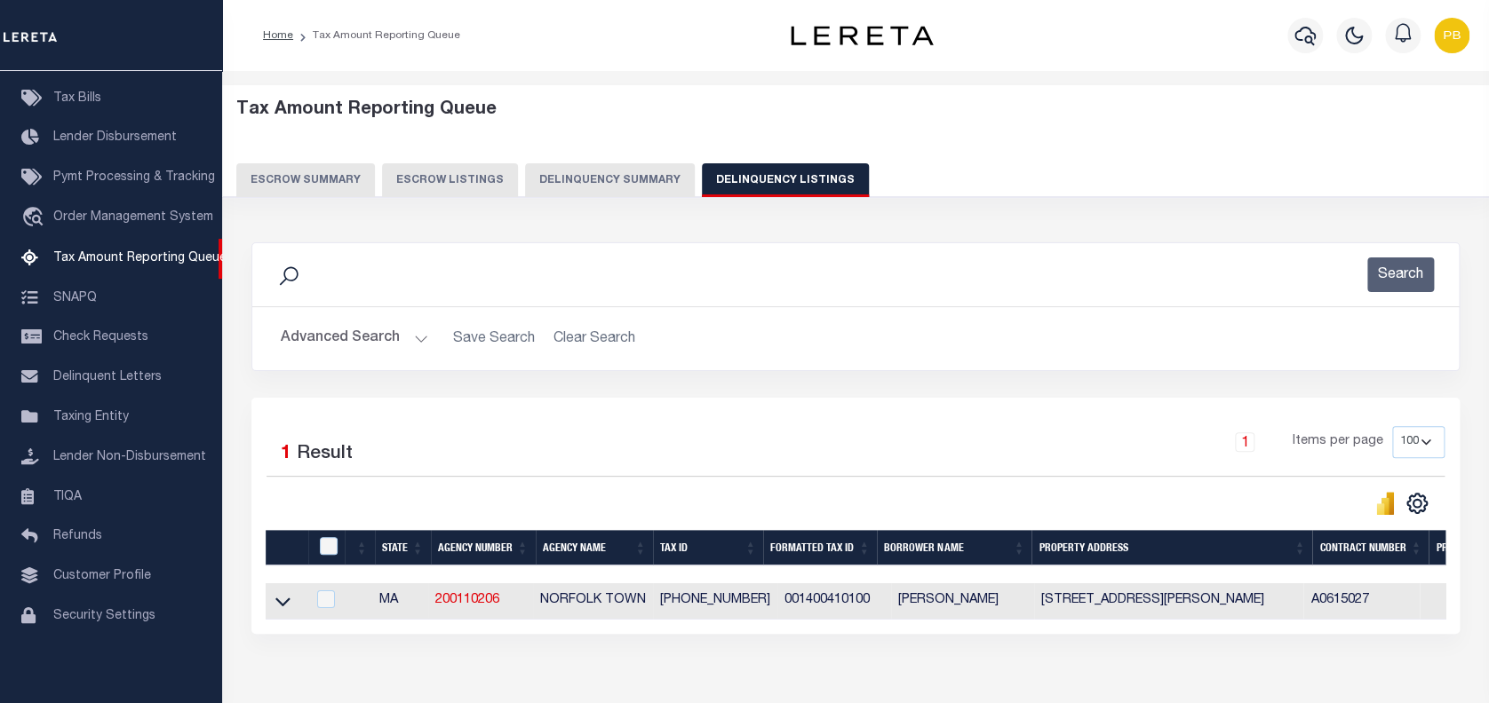
click at [425, 334] on button "Advanced Search" at bounding box center [354, 339] width 147 height 35
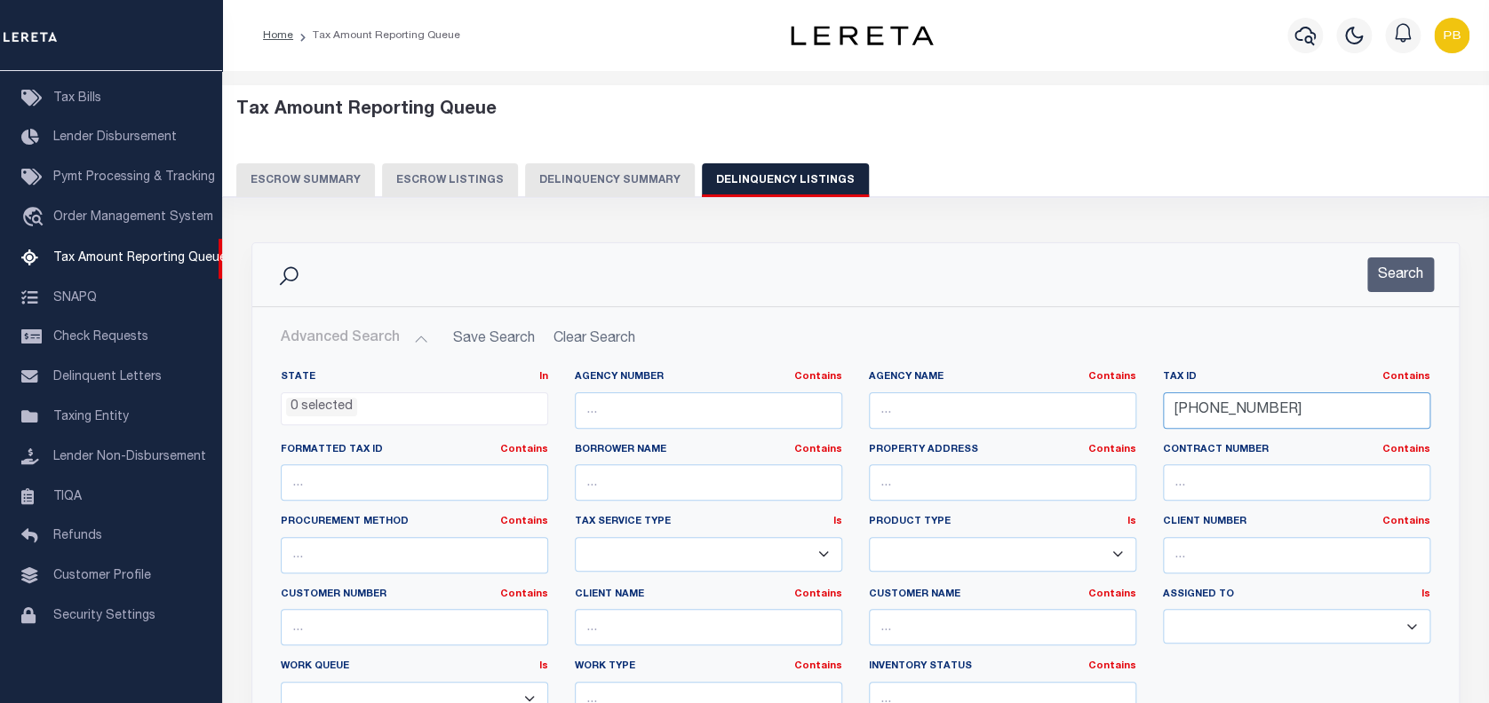
drag, startPoint x: 1299, startPoint y: 404, endPoint x: 1003, endPoint y: 401, distance: 295.8
click at [1003, 401] on div "State In In AK AL AR AZ CA CO CT DC DE FL GA GU HI IA ID IL IN KS KY LA MA MD M…" at bounding box center [855, 551] width 1176 height 362
paste input "4304002087"
type input "4304002087"
click at [1407, 270] on button "Search" at bounding box center [1400, 275] width 67 height 35
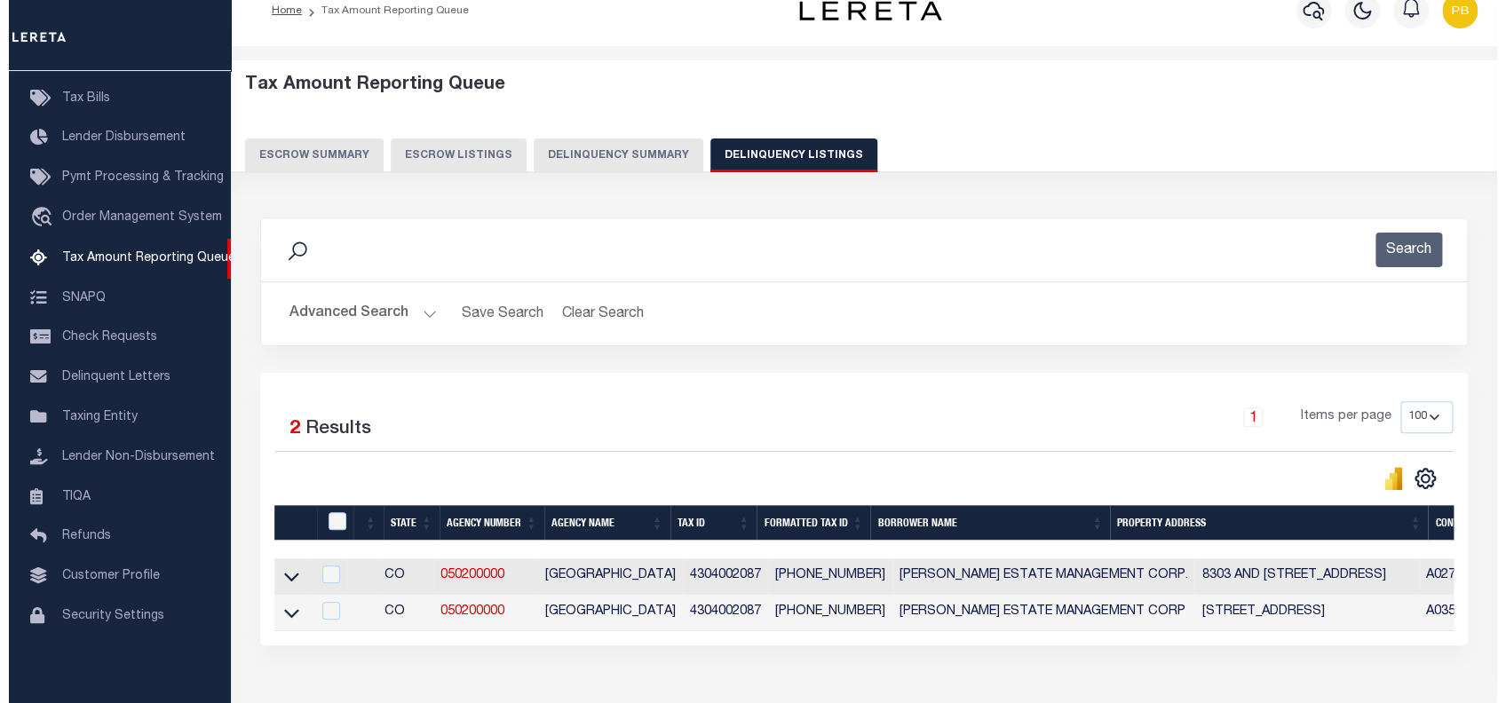
scroll to position [0, 0]
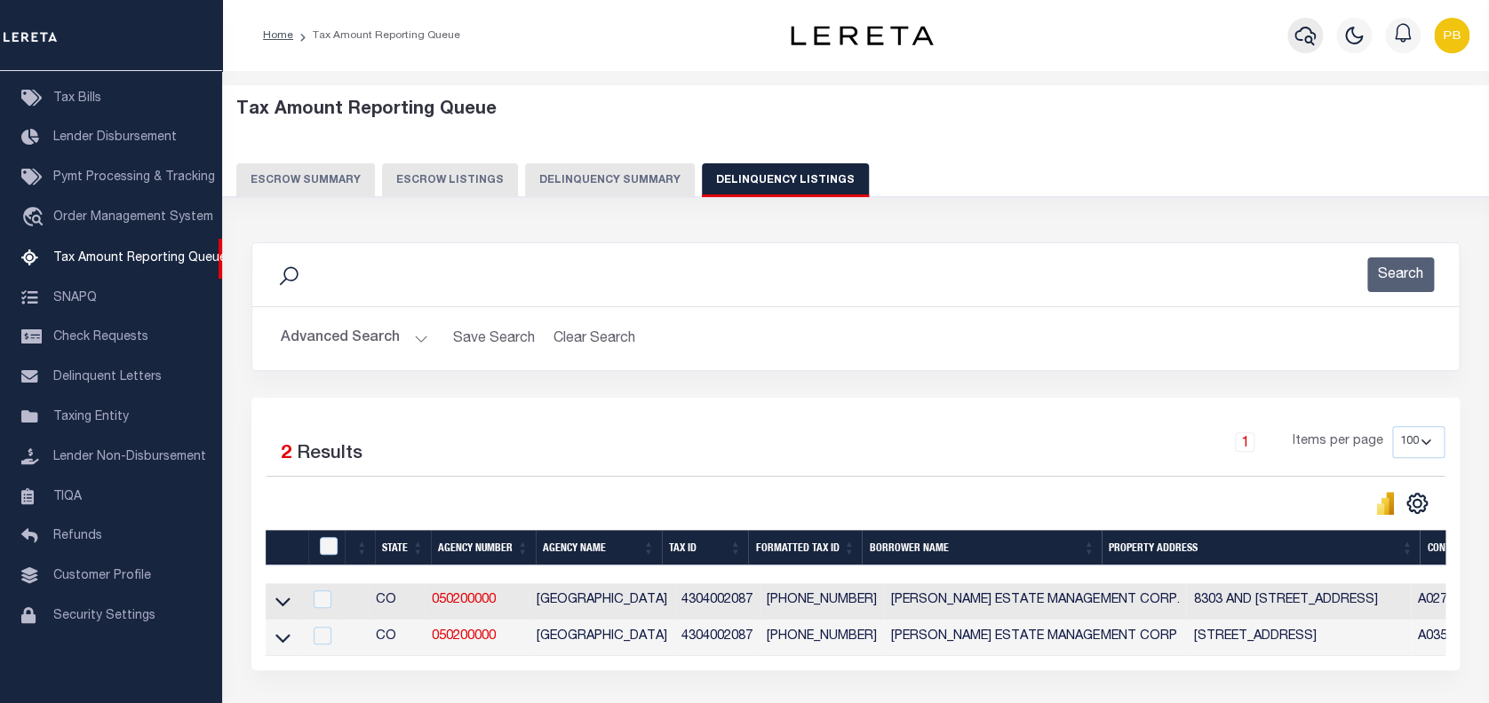
click at [1315, 36] on button "button" at bounding box center [1305, 36] width 36 height 36
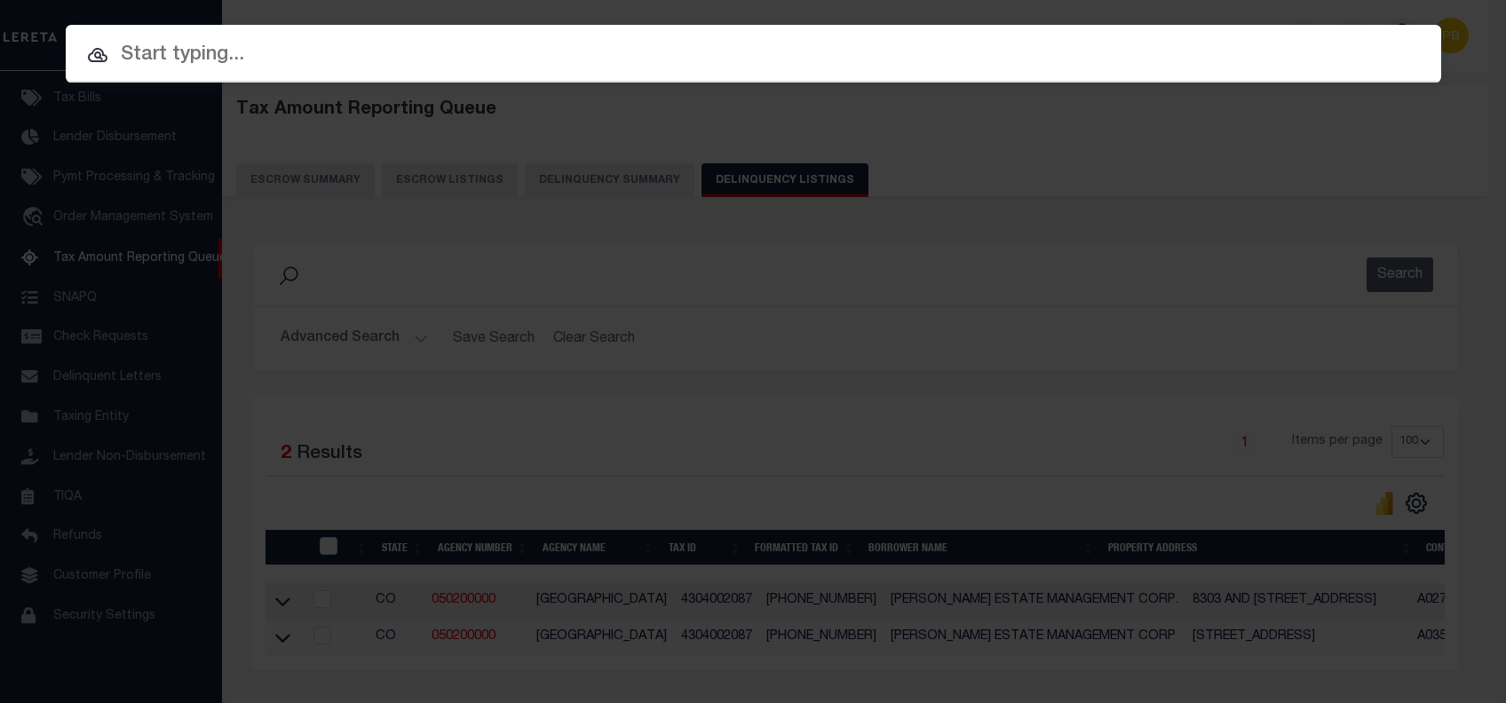
click at [306, 56] on input "text" at bounding box center [754, 55] width 1376 height 31
paste input "1747025830"
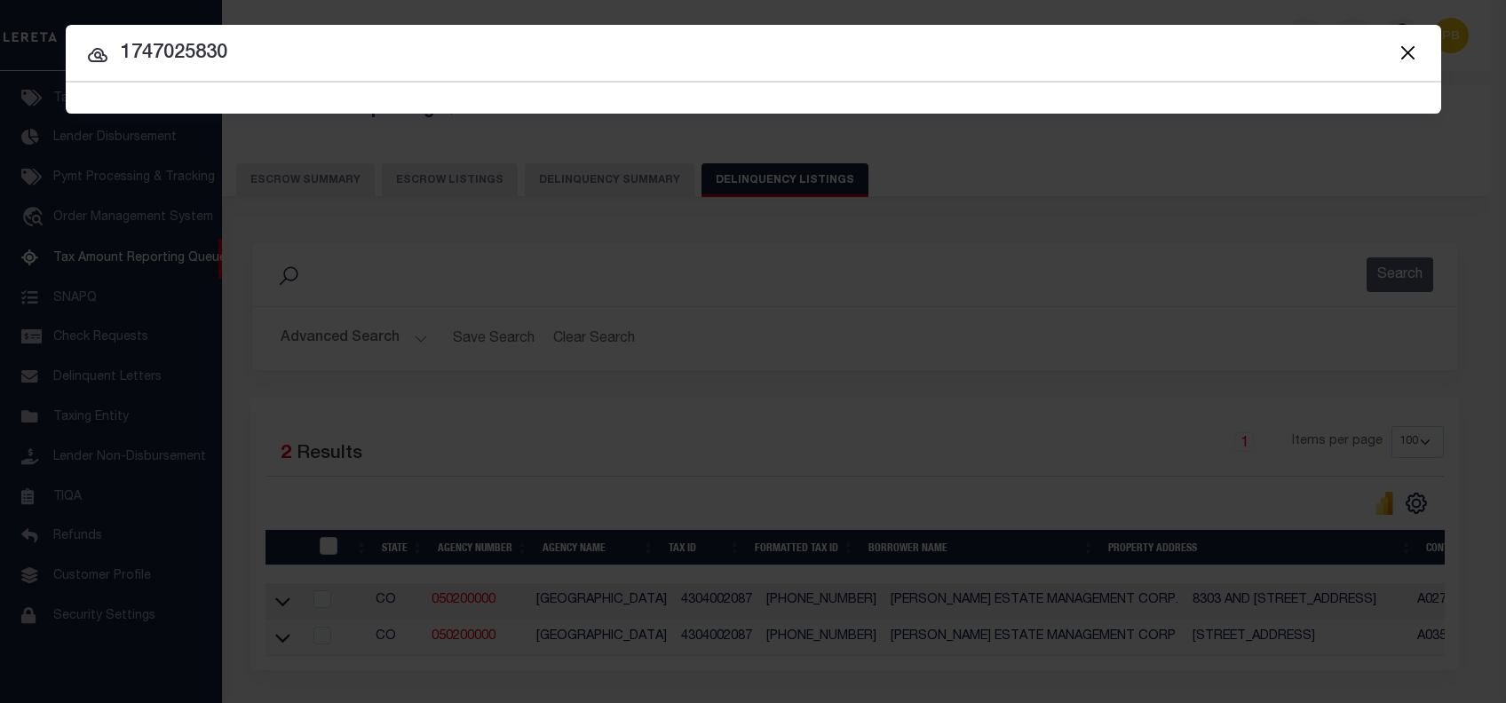
type input "1747025830"
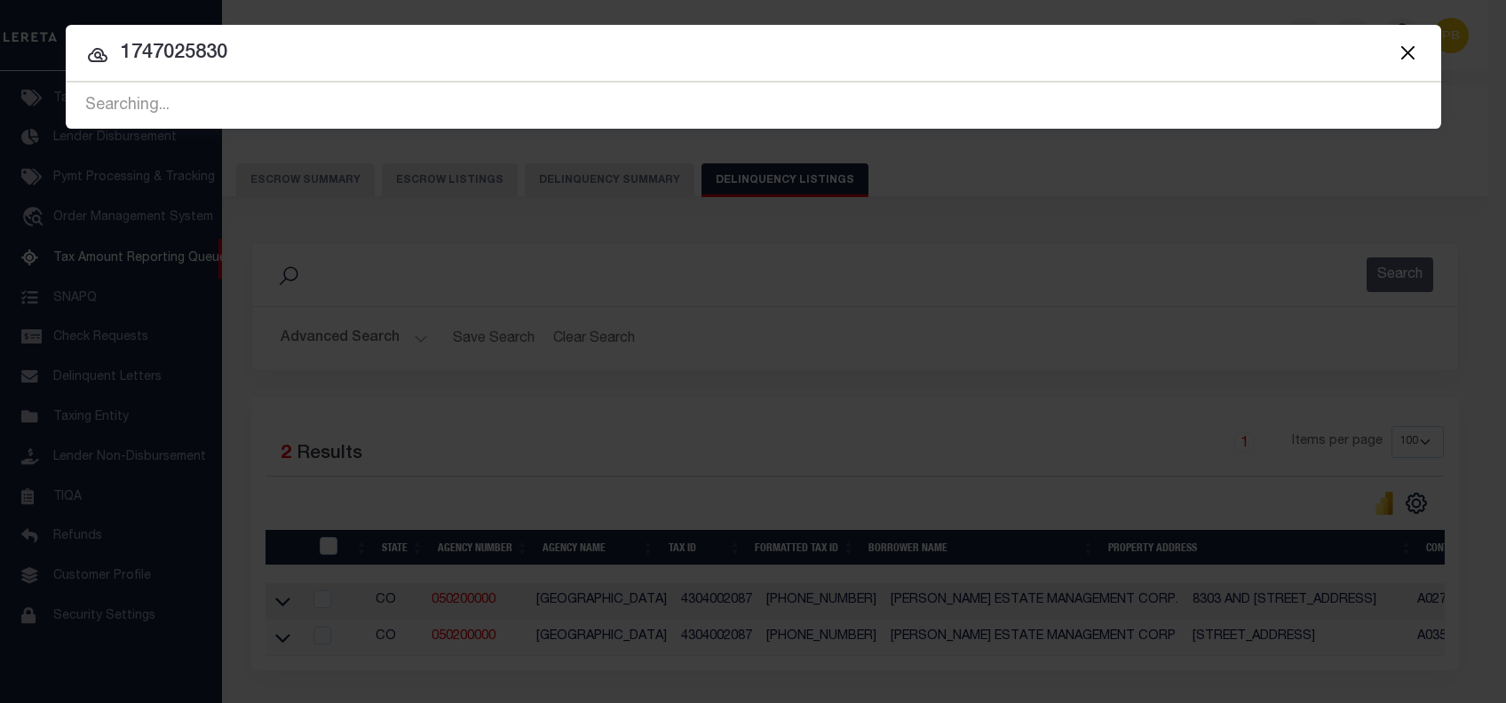
click at [791, 110] on div "Searching..." at bounding box center [754, 105] width 1376 height 45
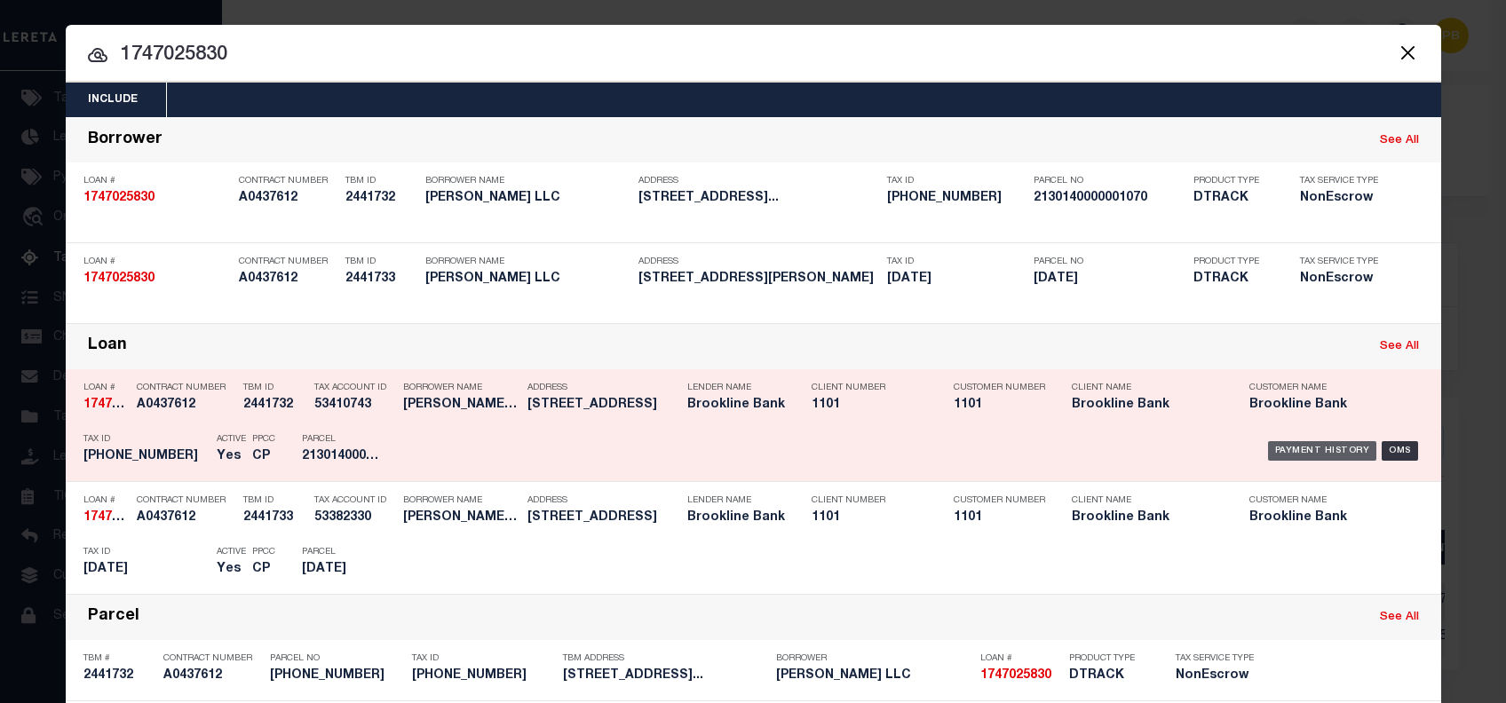
click at [1311, 450] on div "Payment History" at bounding box center [1322, 451] width 109 height 20
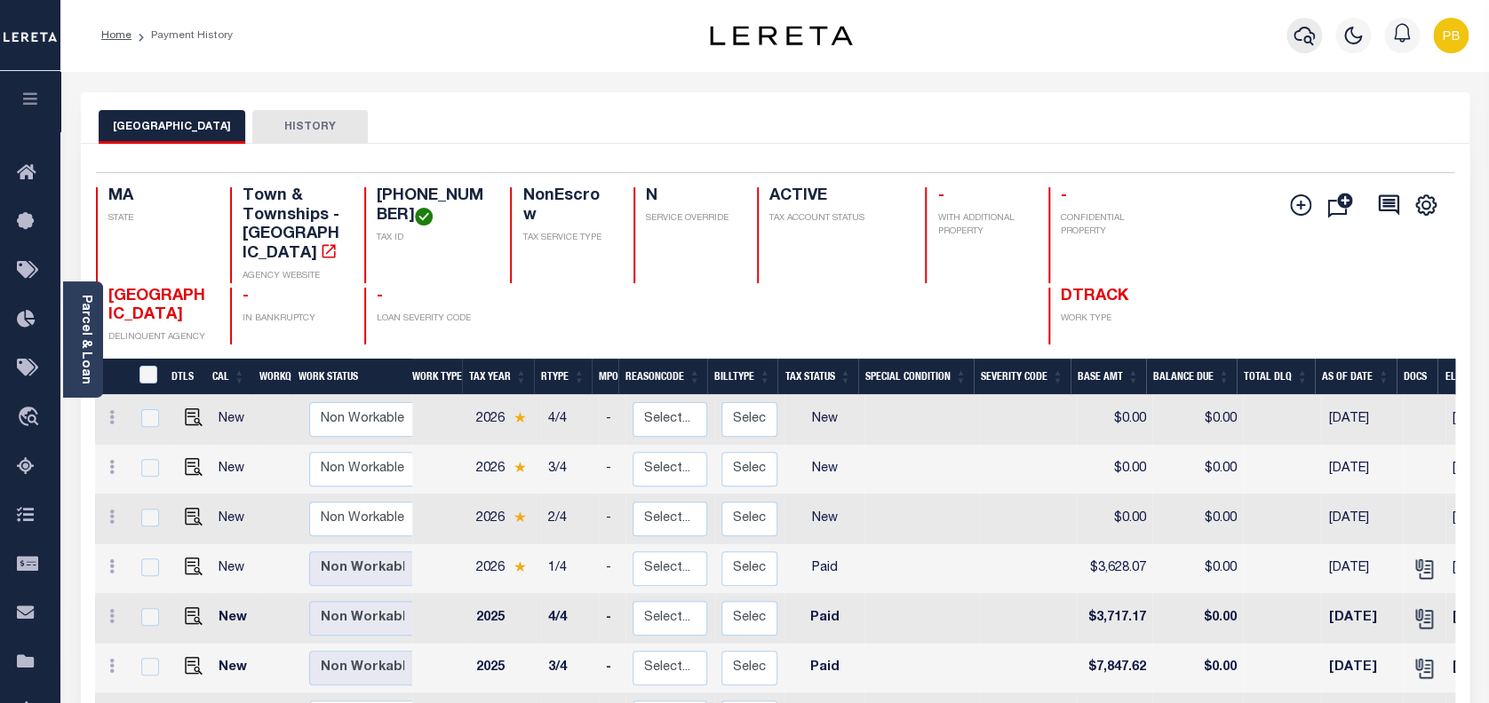
click at [1307, 25] on icon "button" at bounding box center [1303, 35] width 21 height 21
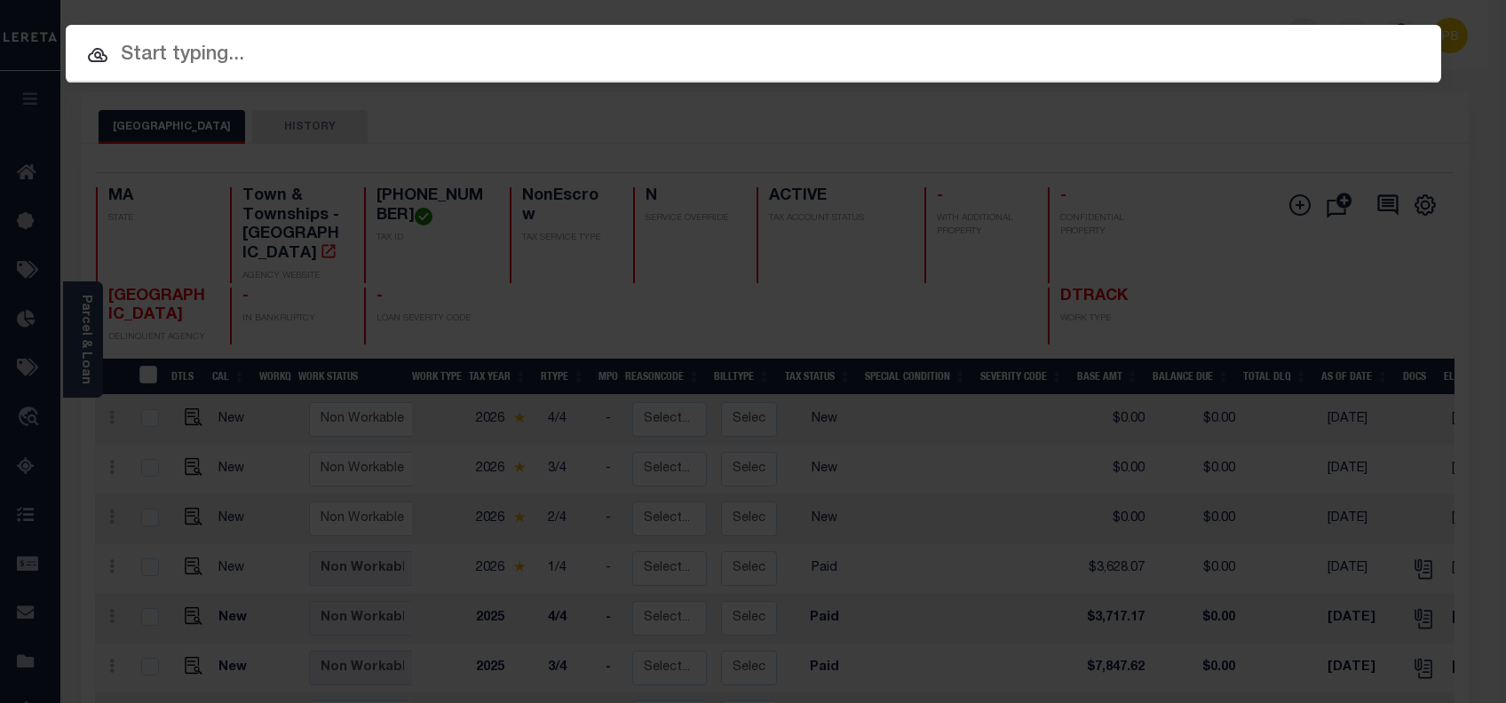
paste input "1747037620"
type input "1747037620"
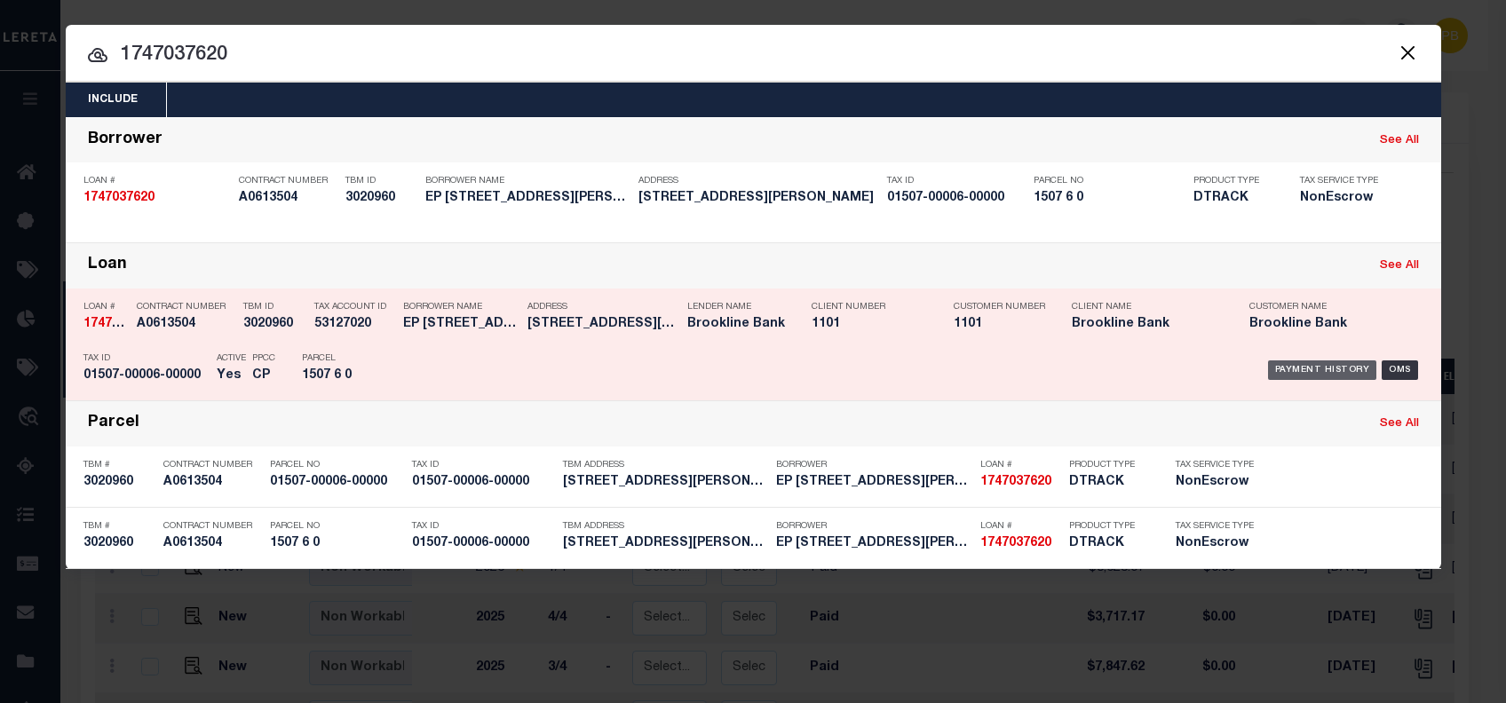
click at [1315, 366] on div "Payment History" at bounding box center [1322, 371] width 109 height 20
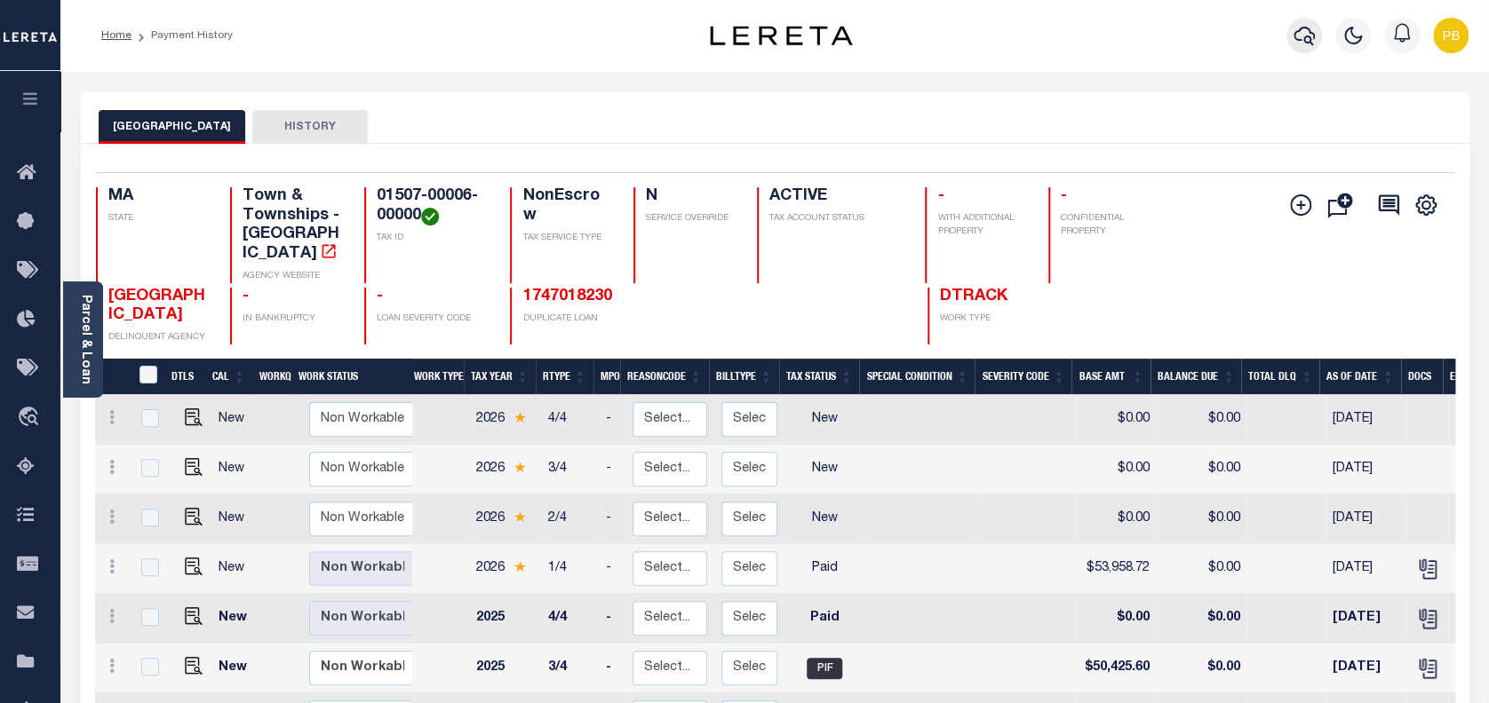
click at [1312, 30] on icon "button" at bounding box center [1303, 35] width 21 height 21
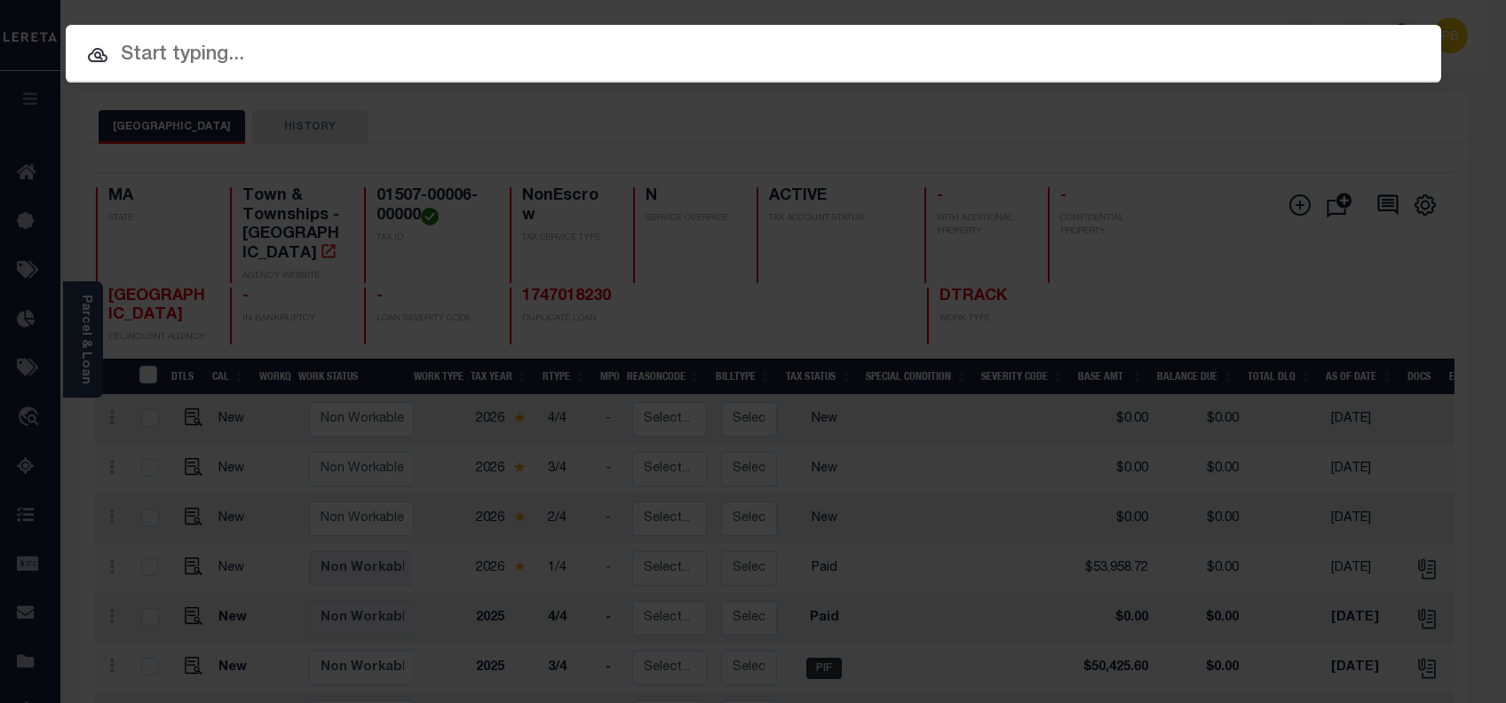
paste input "1747020710"
type input "1747020710"
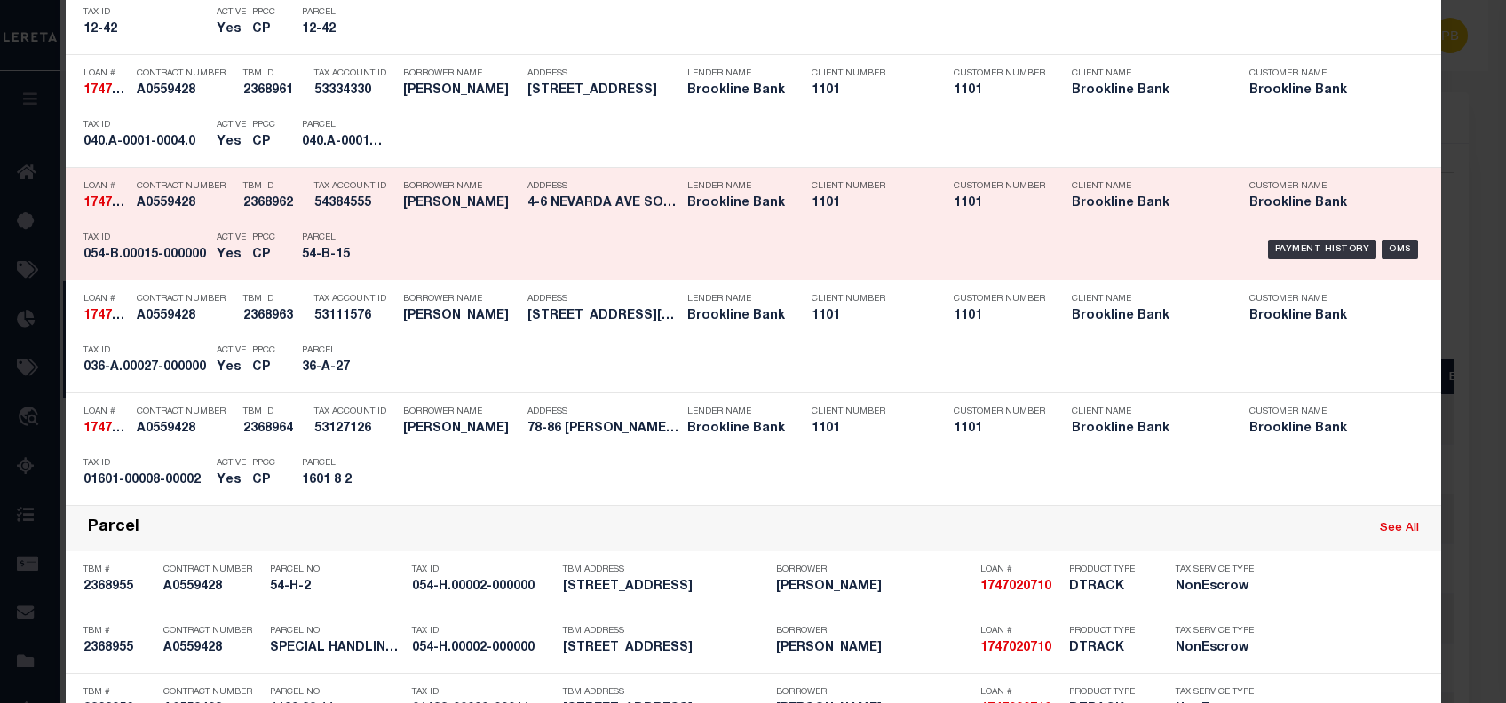
scroll to position [1756, 0]
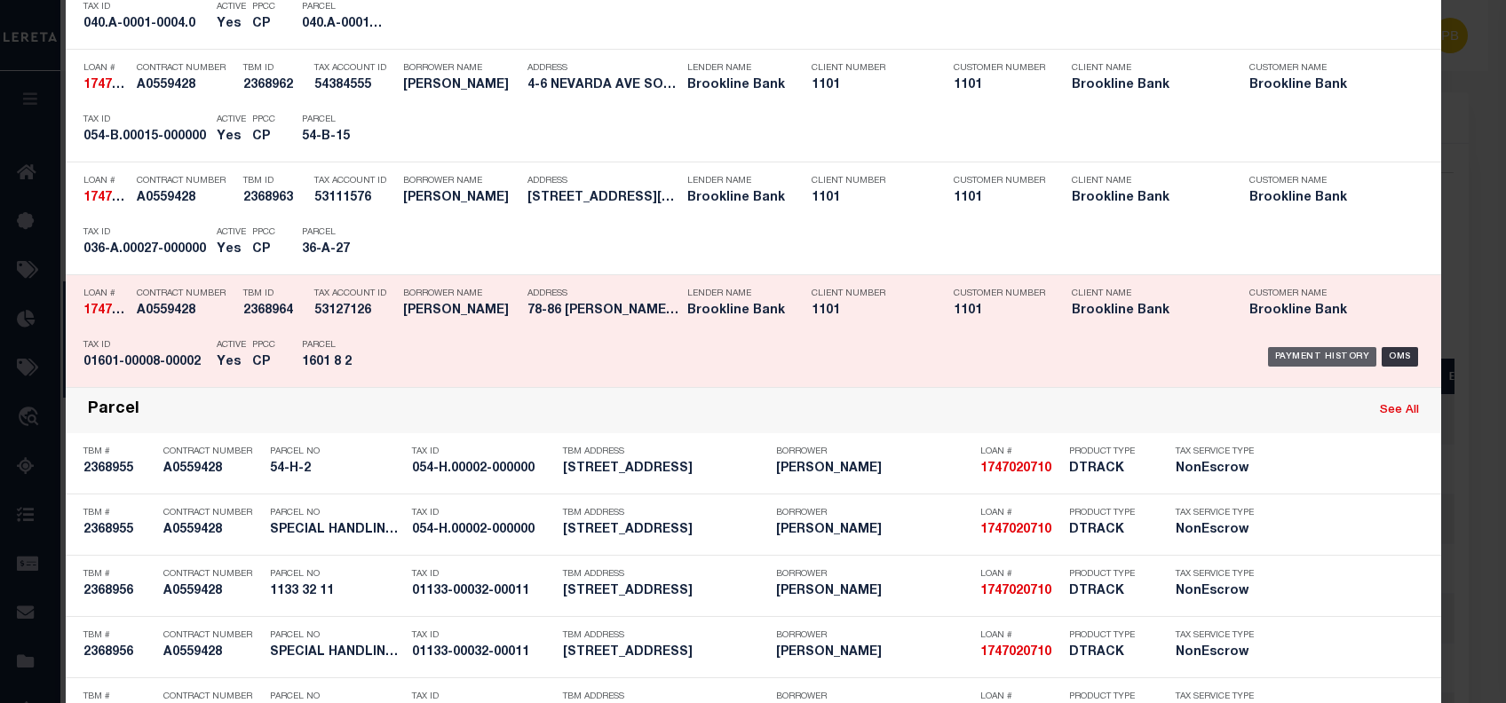
click at [1285, 357] on div "Payment History" at bounding box center [1322, 357] width 109 height 20
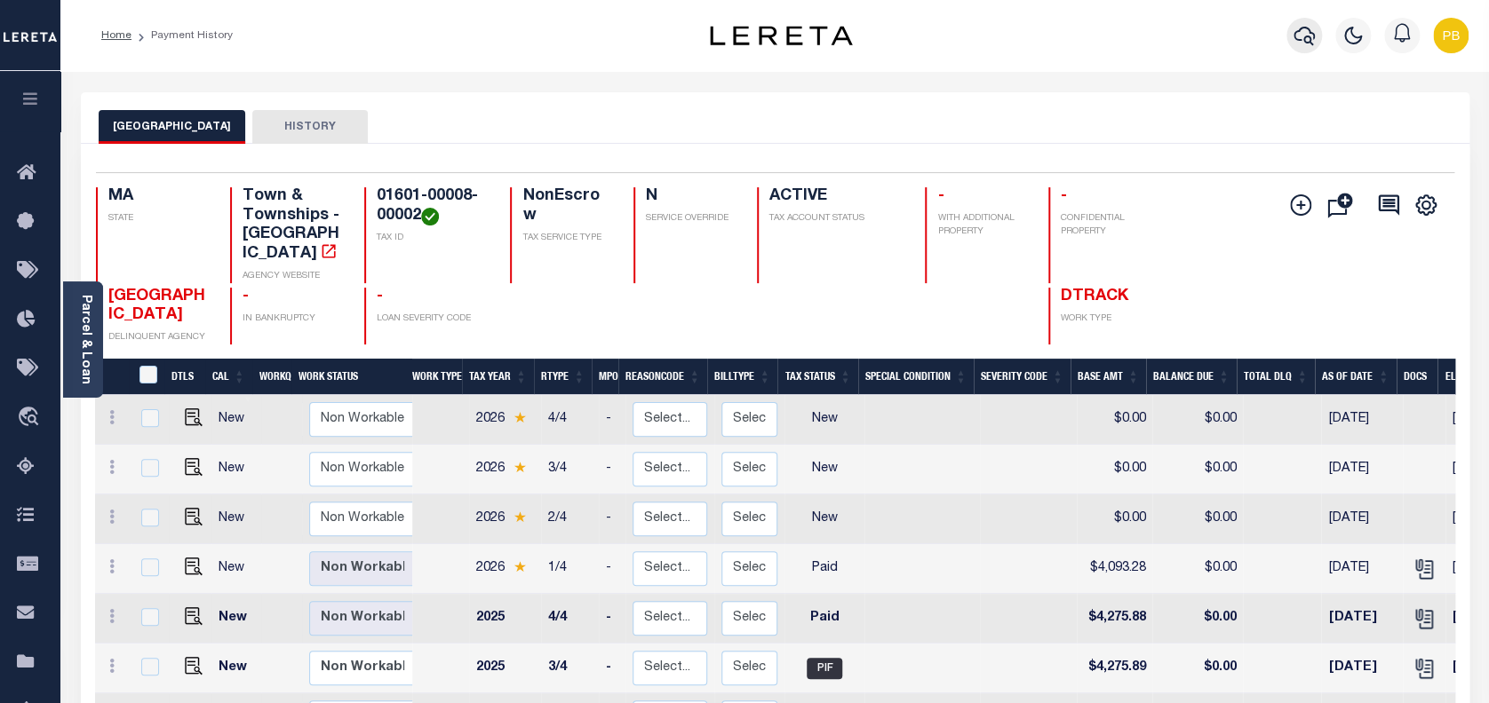
click at [1302, 42] on icon "button" at bounding box center [1303, 35] width 21 height 21
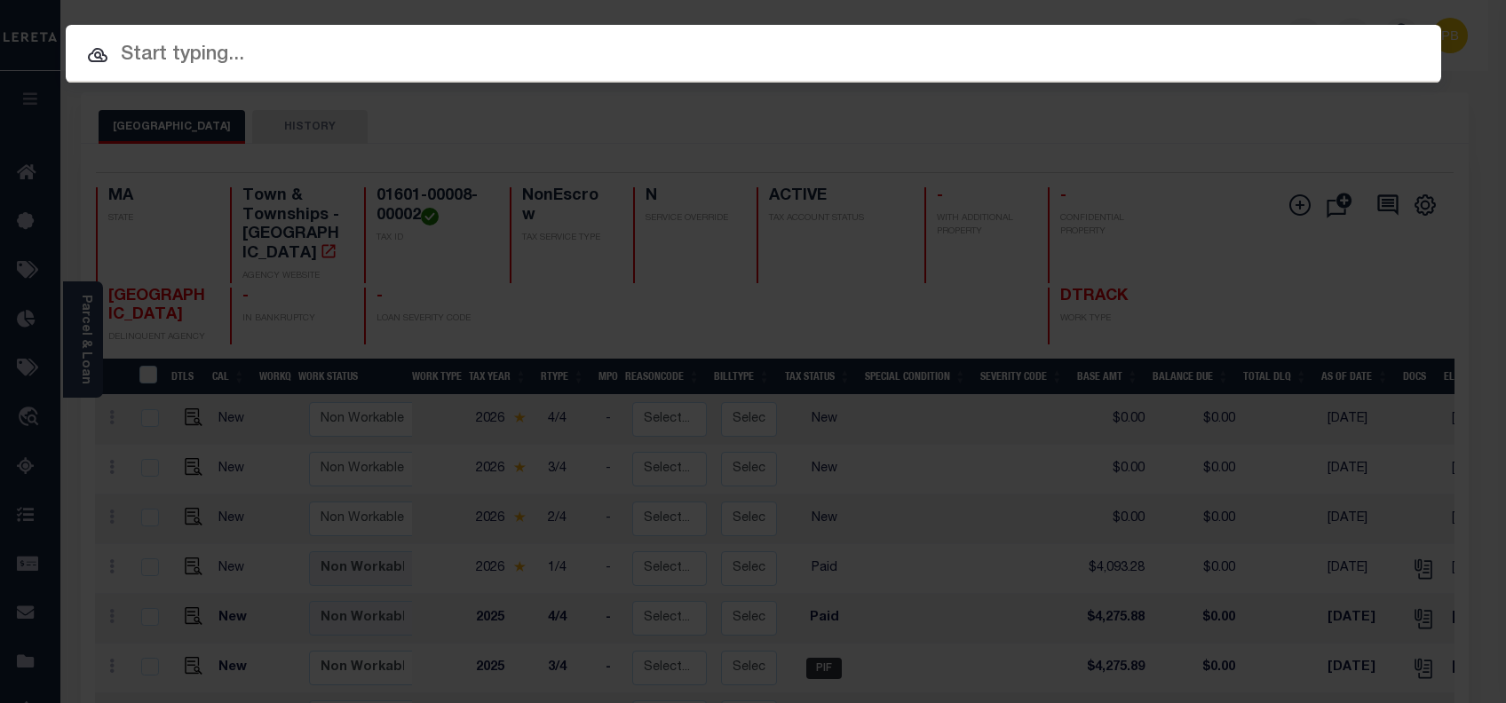
click at [582, 61] on input "text" at bounding box center [754, 55] width 1376 height 31
click at [206, 63] on input "text" at bounding box center [754, 55] width 1376 height 31
paste input "110010963"
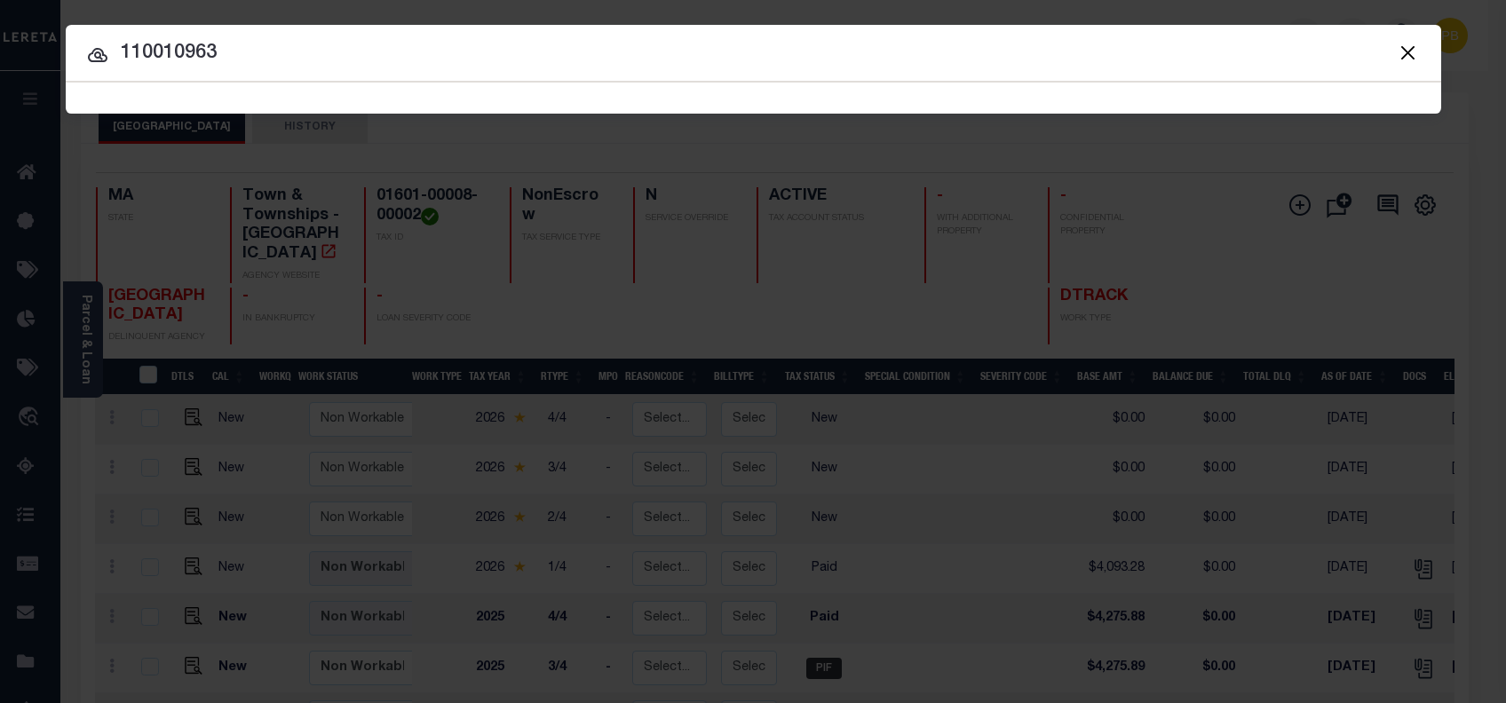
type input "110010963"
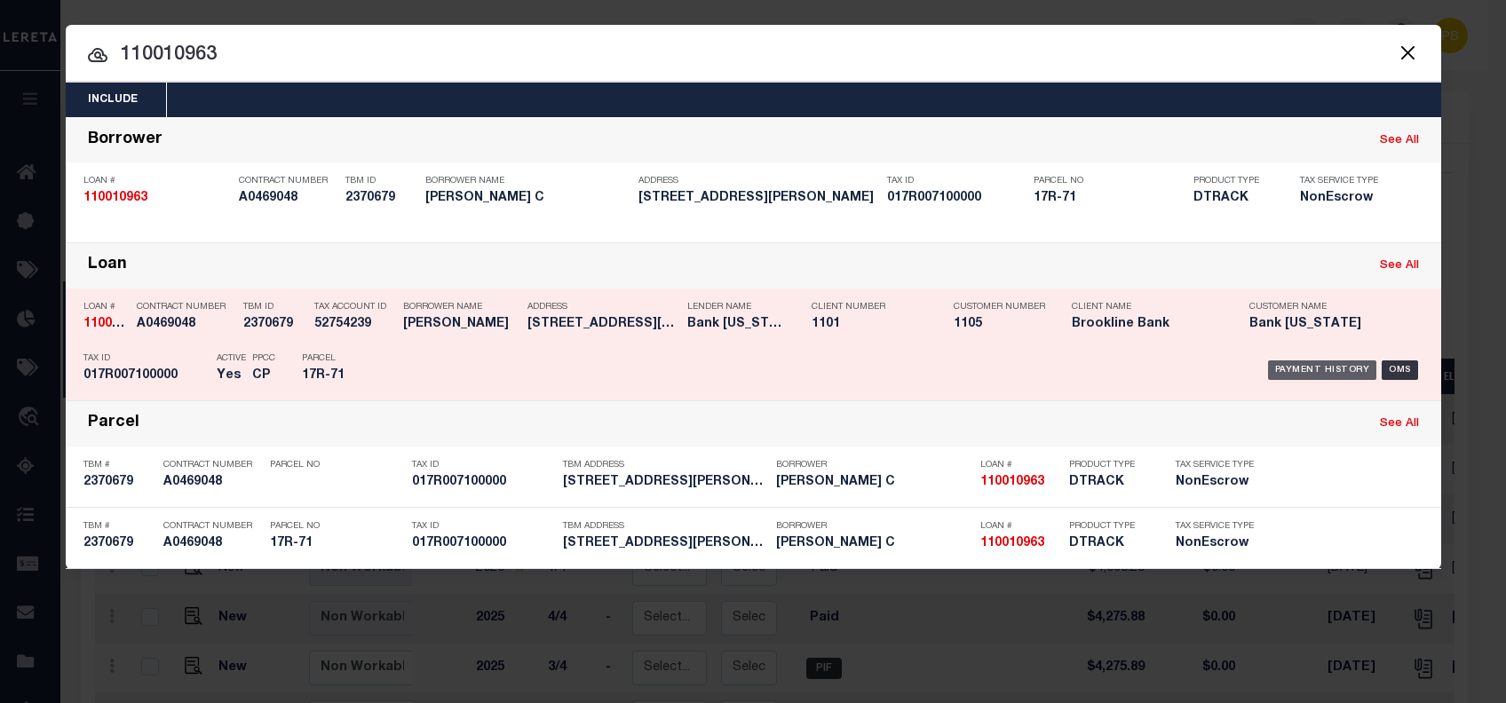
click at [1319, 362] on div "Payment History" at bounding box center [1322, 371] width 109 height 20
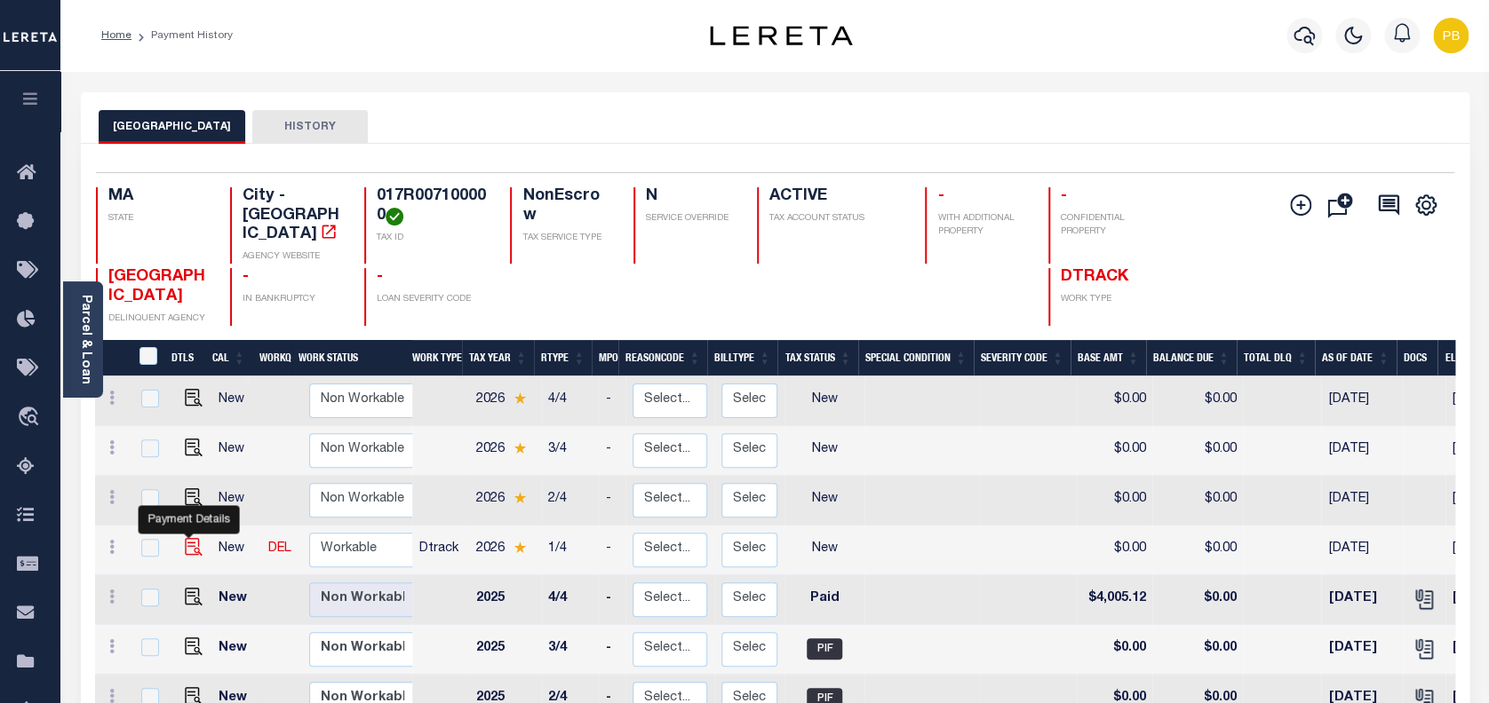
click at [192, 538] on img "" at bounding box center [194, 547] width 18 height 18
checkbox input "true"
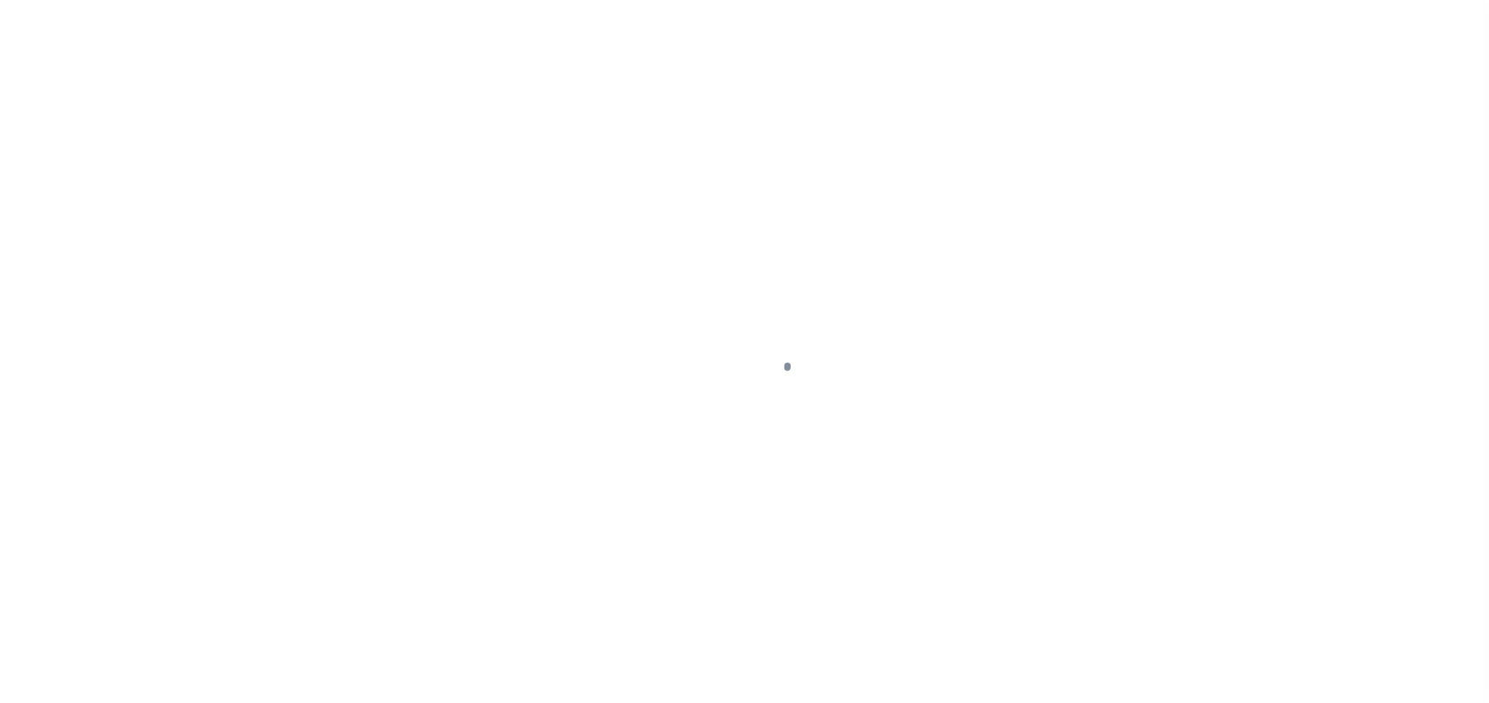
select select "NW2"
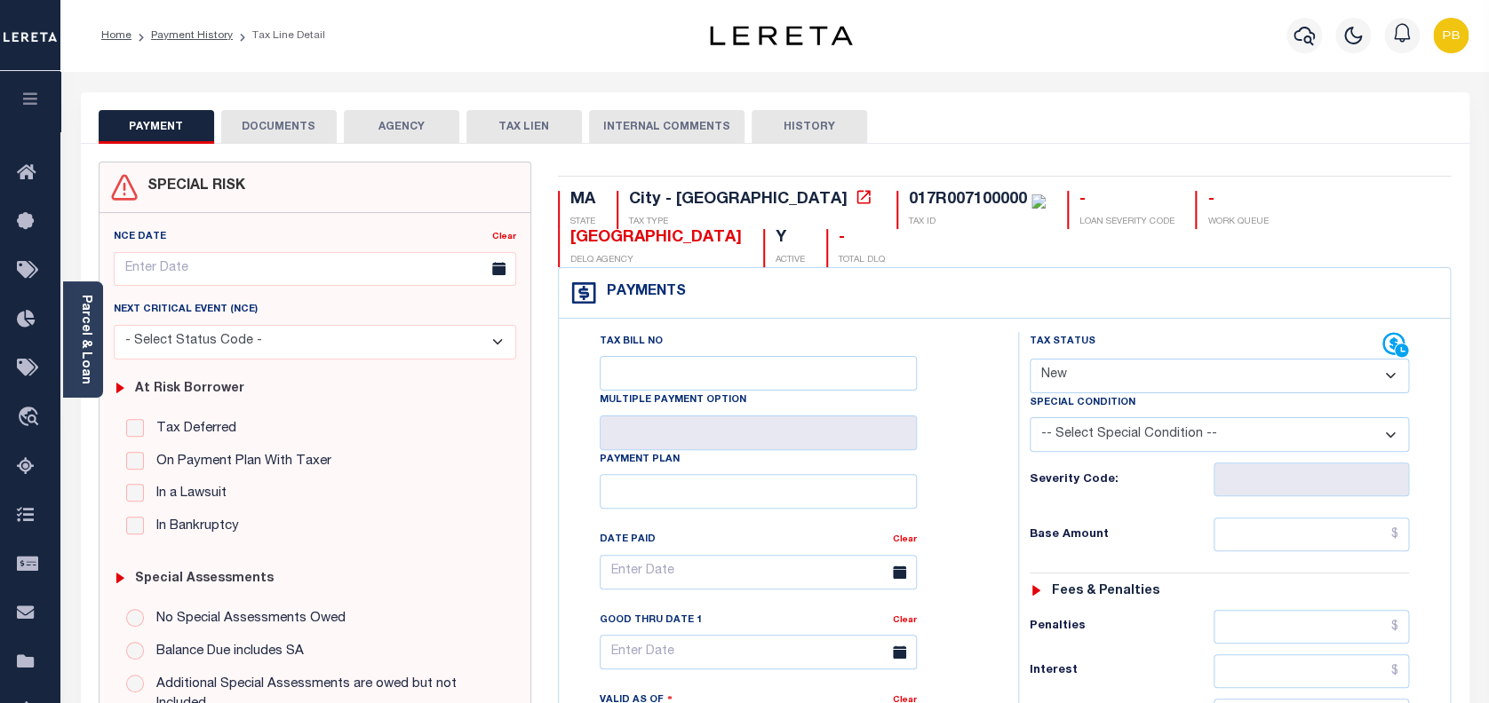
click at [278, 134] on button "DOCUMENTS" at bounding box center [278, 127] width 115 height 34
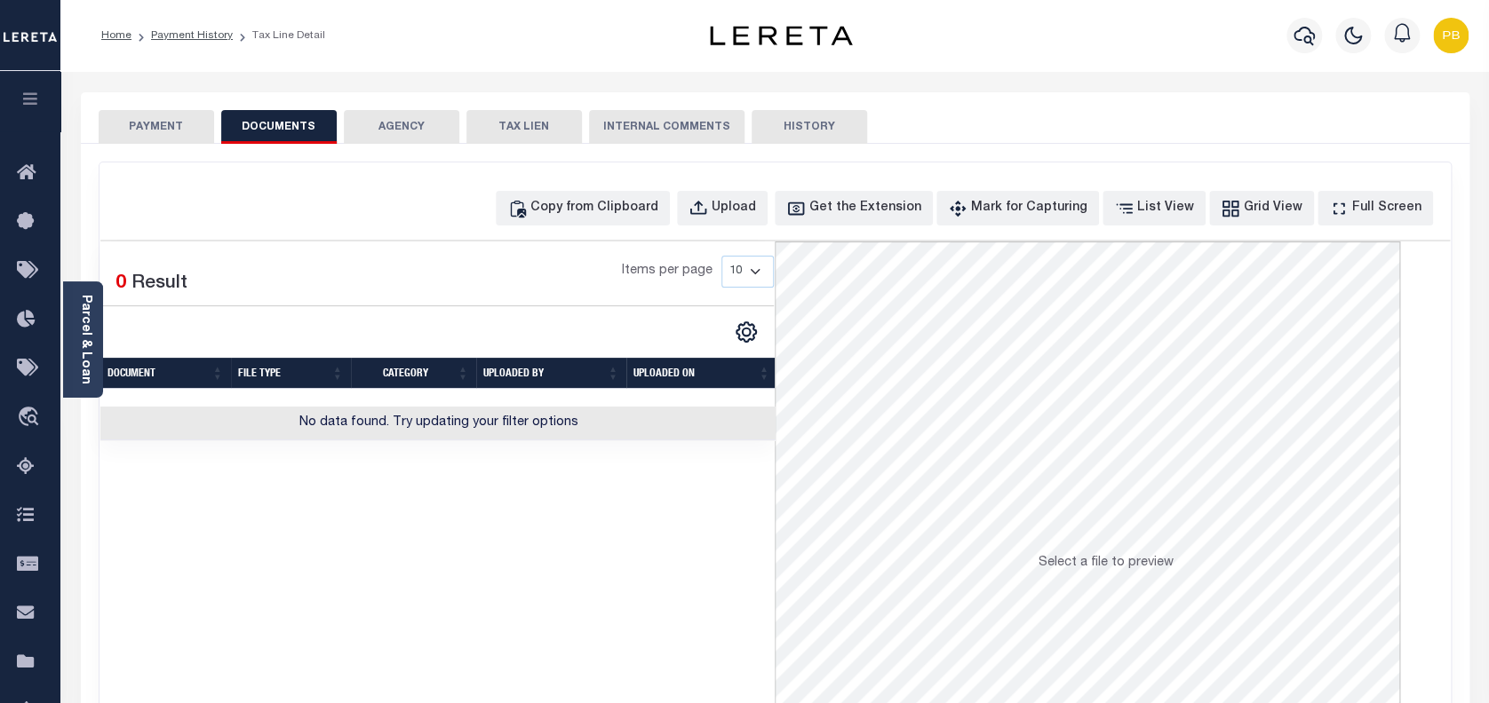
click at [138, 135] on button "PAYMENT" at bounding box center [156, 127] width 115 height 34
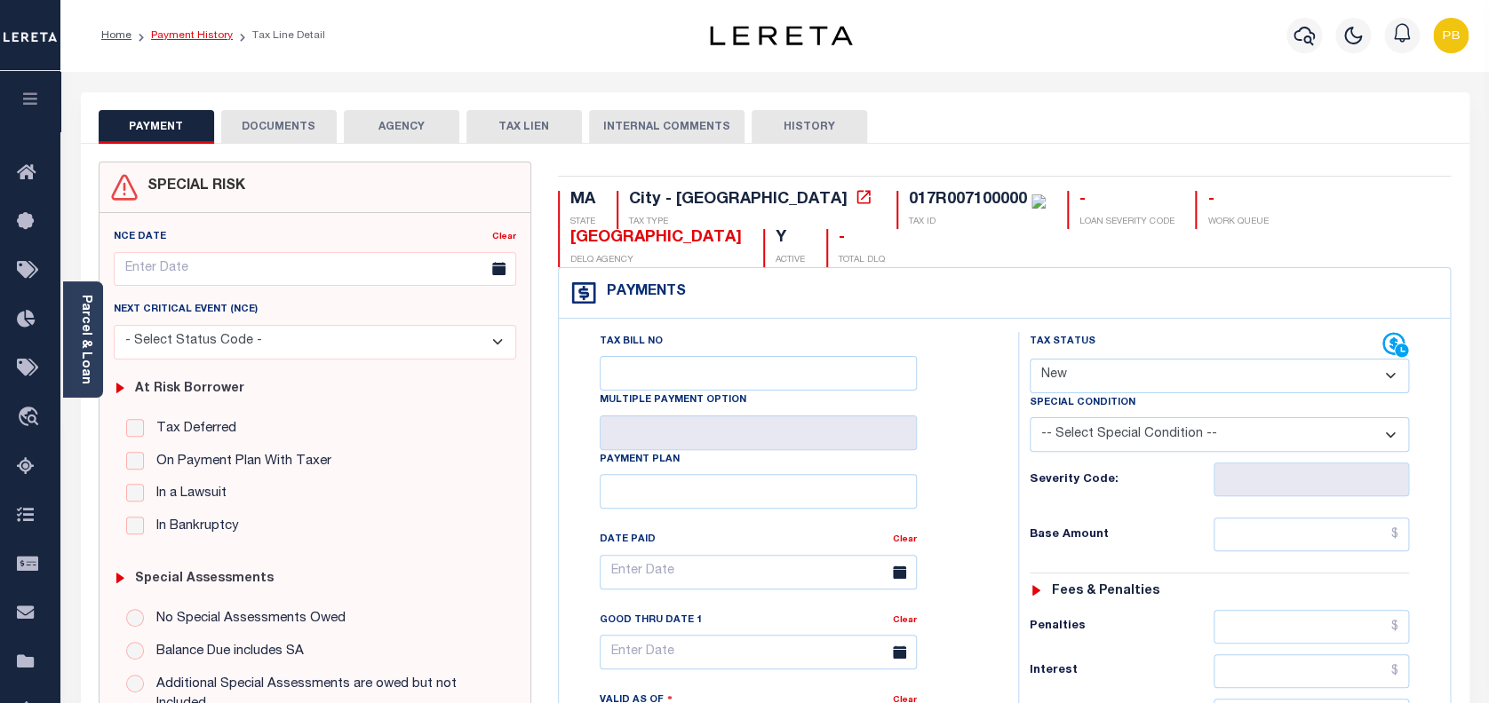
click at [216, 30] on link "Payment History" at bounding box center [192, 35] width 82 height 11
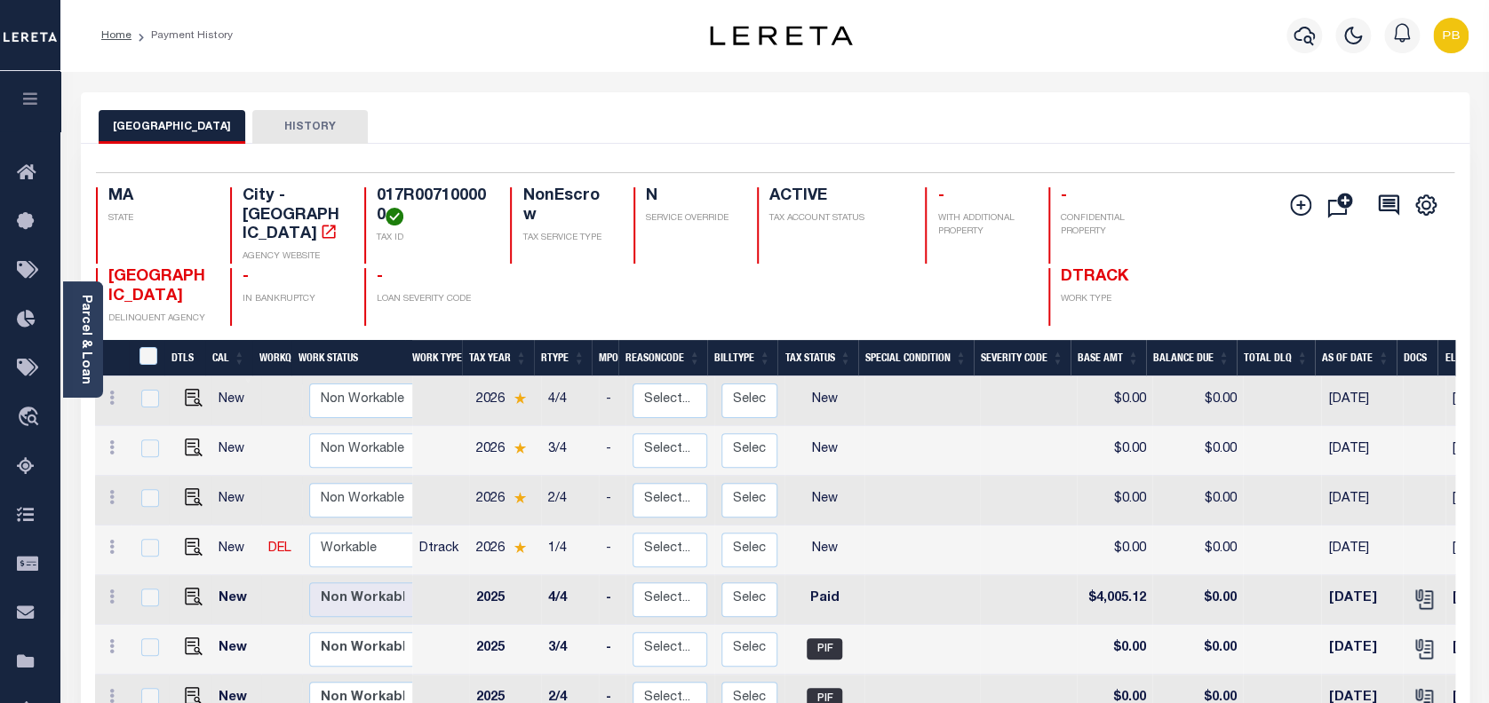
scroll to position [236, 0]
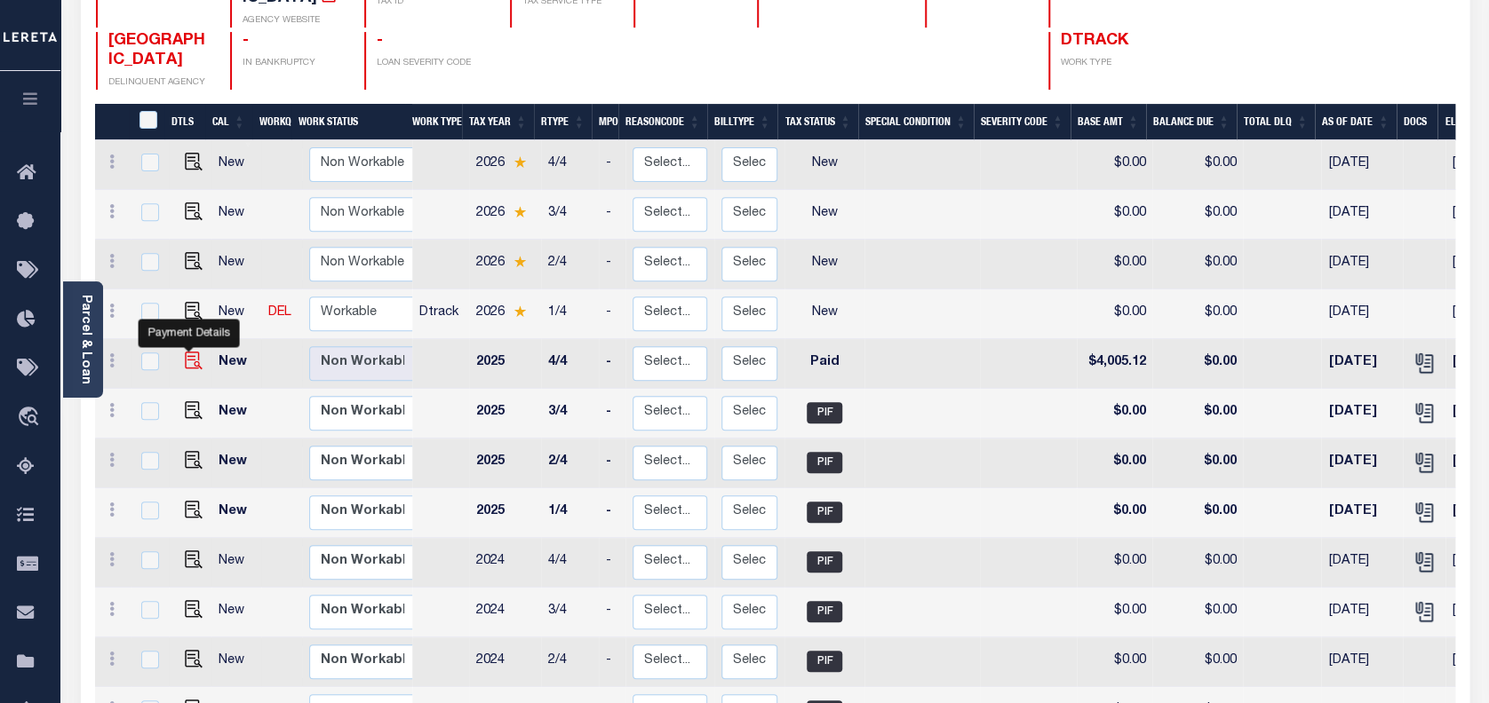
click at [185, 352] on img "" at bounding box center [194, 361] width 18 height 18
checkbox input "true"
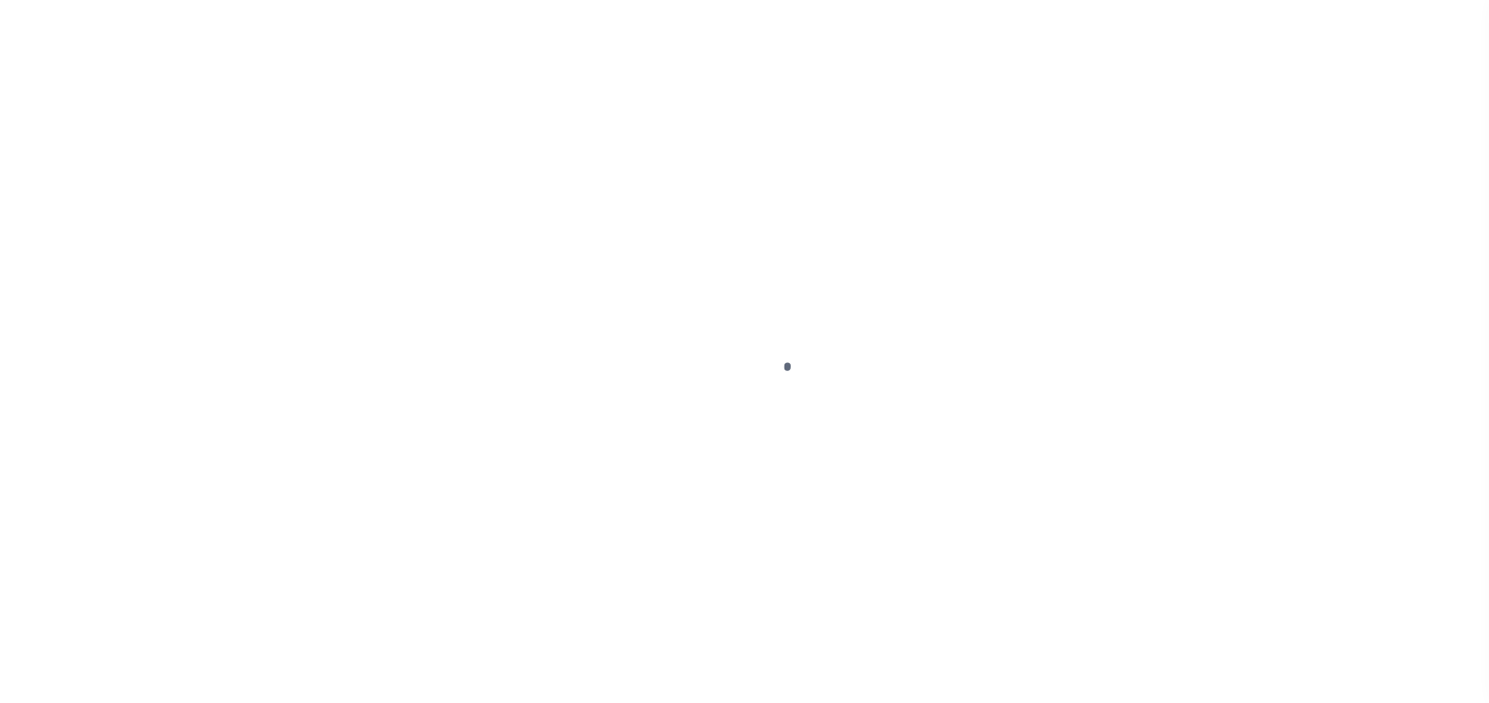
select select "PYD"
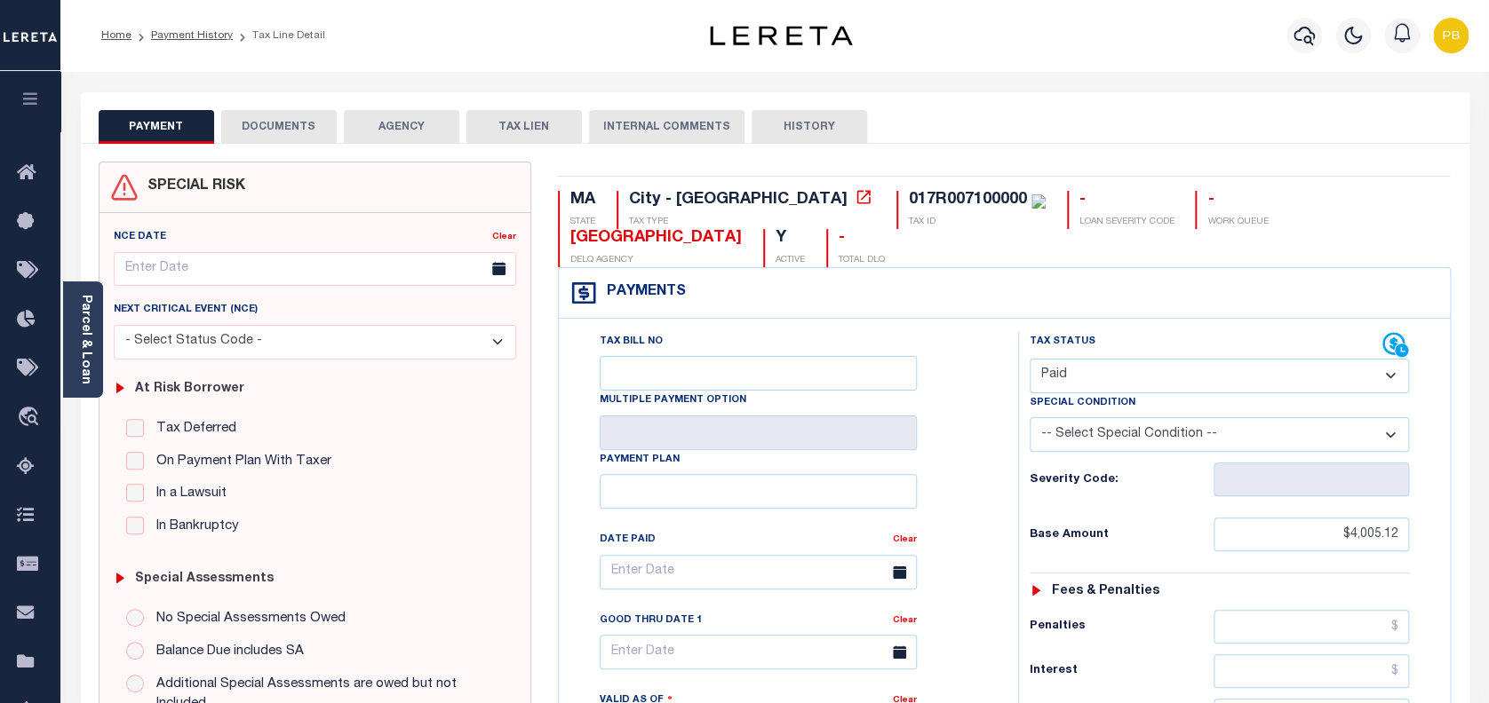
click at [282, 132] on button "DOCUMENTS" at bounding box center [278, 127] width 115 height 34
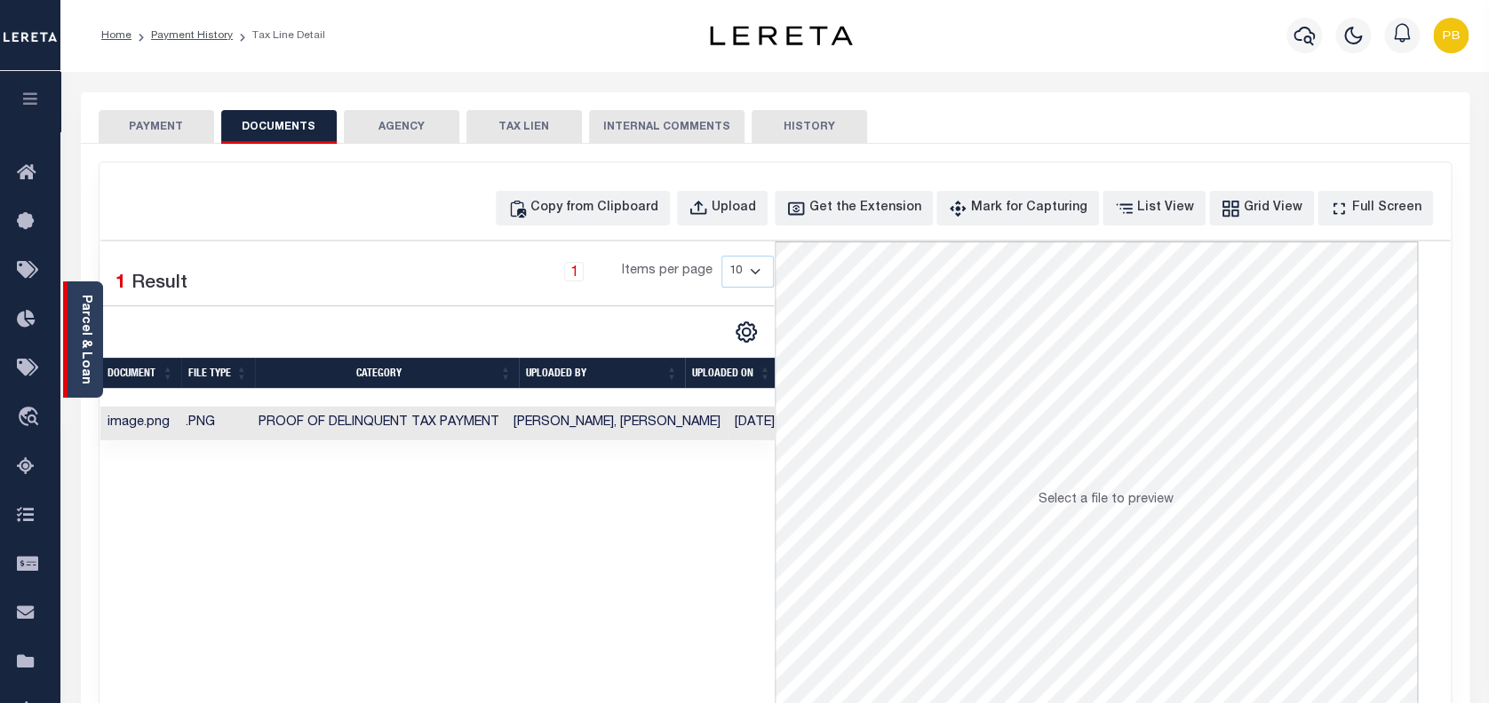
click at [95, 352] on div "Parcel & Loan" at bounding box center [83, 340] width 40 height 116
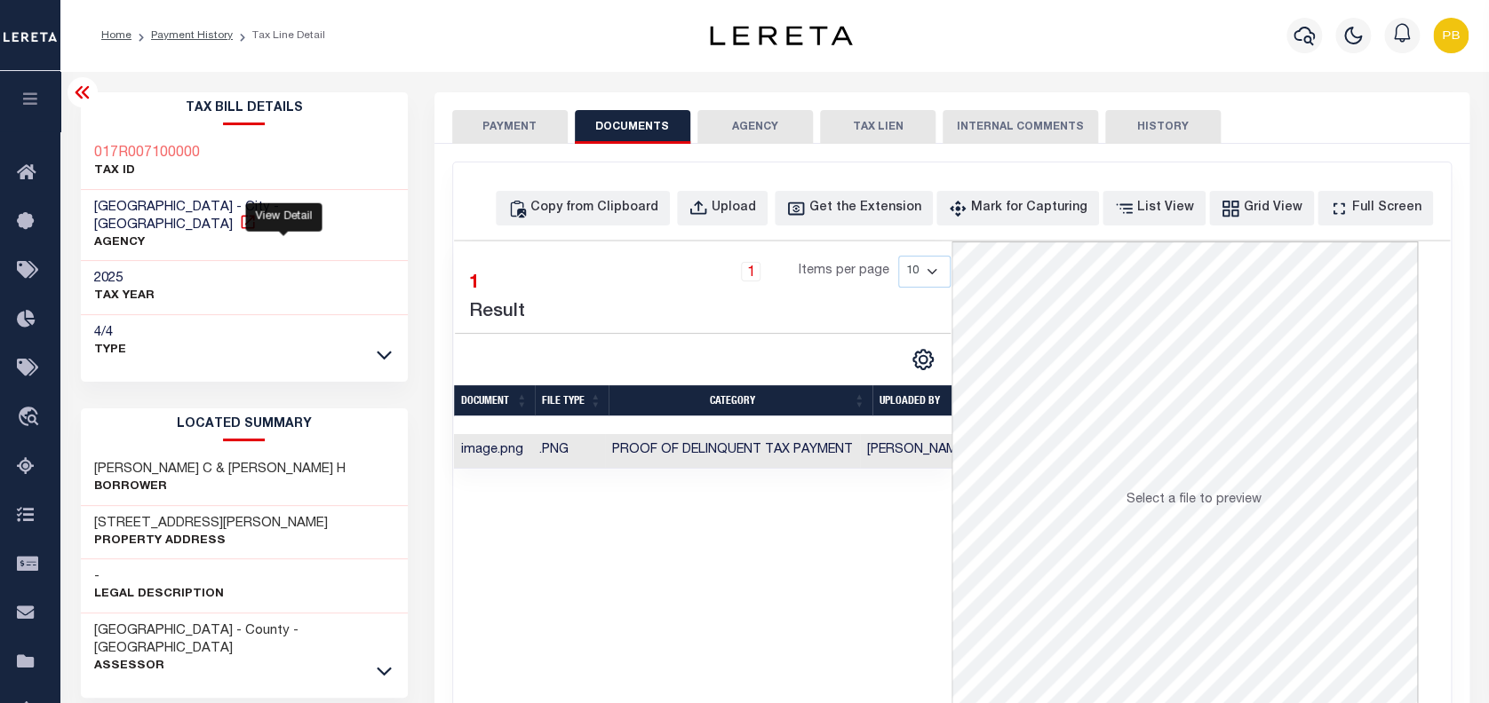
click at [254, 215] on icon at bounding box center [247, 221] width 13 height 13
click at [711, 455] on span "Proof of Delinquent Tax Payment" at bounding box center [732, 450] width 241 height 12
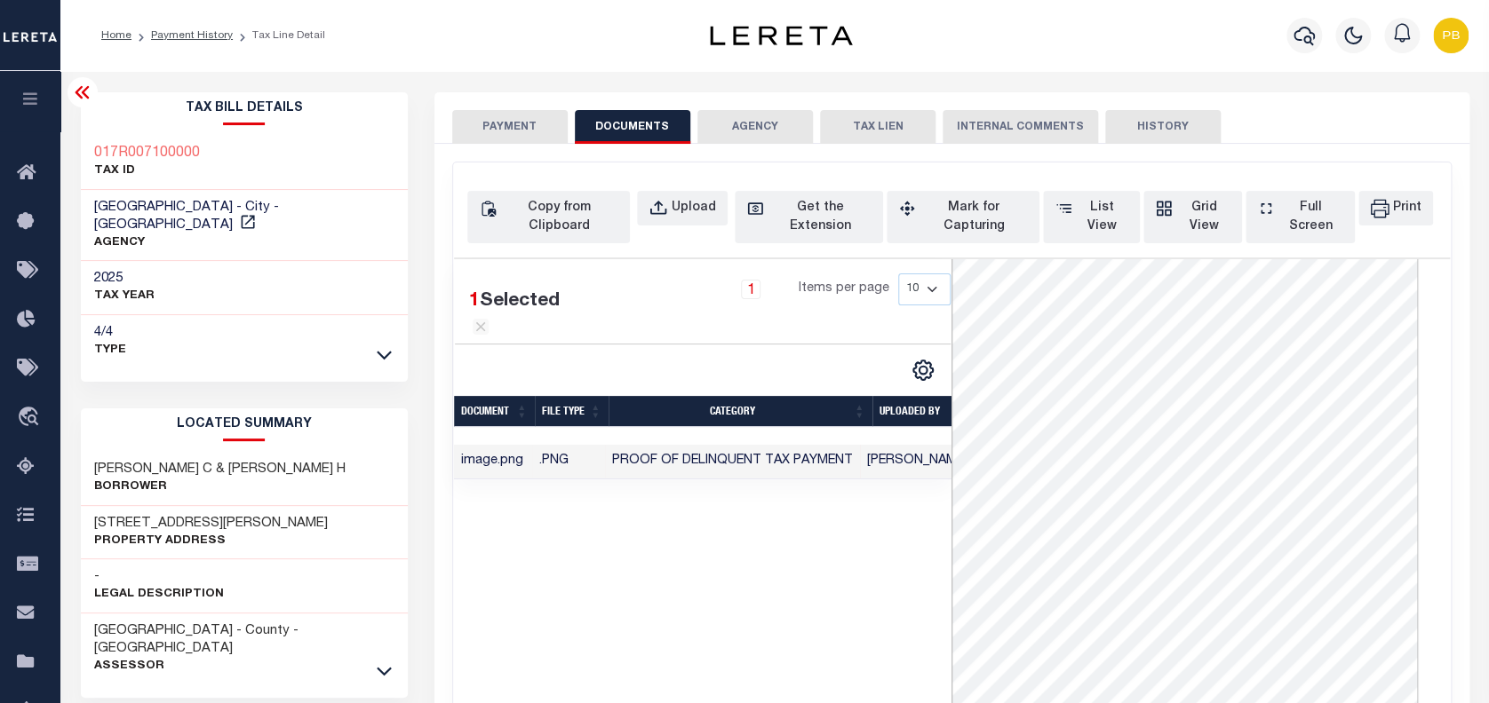
scroll to position [131, 0]
drag, startPoint x: 197, startPoint y: 204, endPoint x: 95, endPoint y: 211, distance: 102.4
click at [95, 211] on span "[GEOGRAPHIC_DATA] - City - [GEOGRAPHIC_DATA]" at bounding box center [186, 216] width 185 height 31
copy span "[GEOGRAPHIC_DATA]"
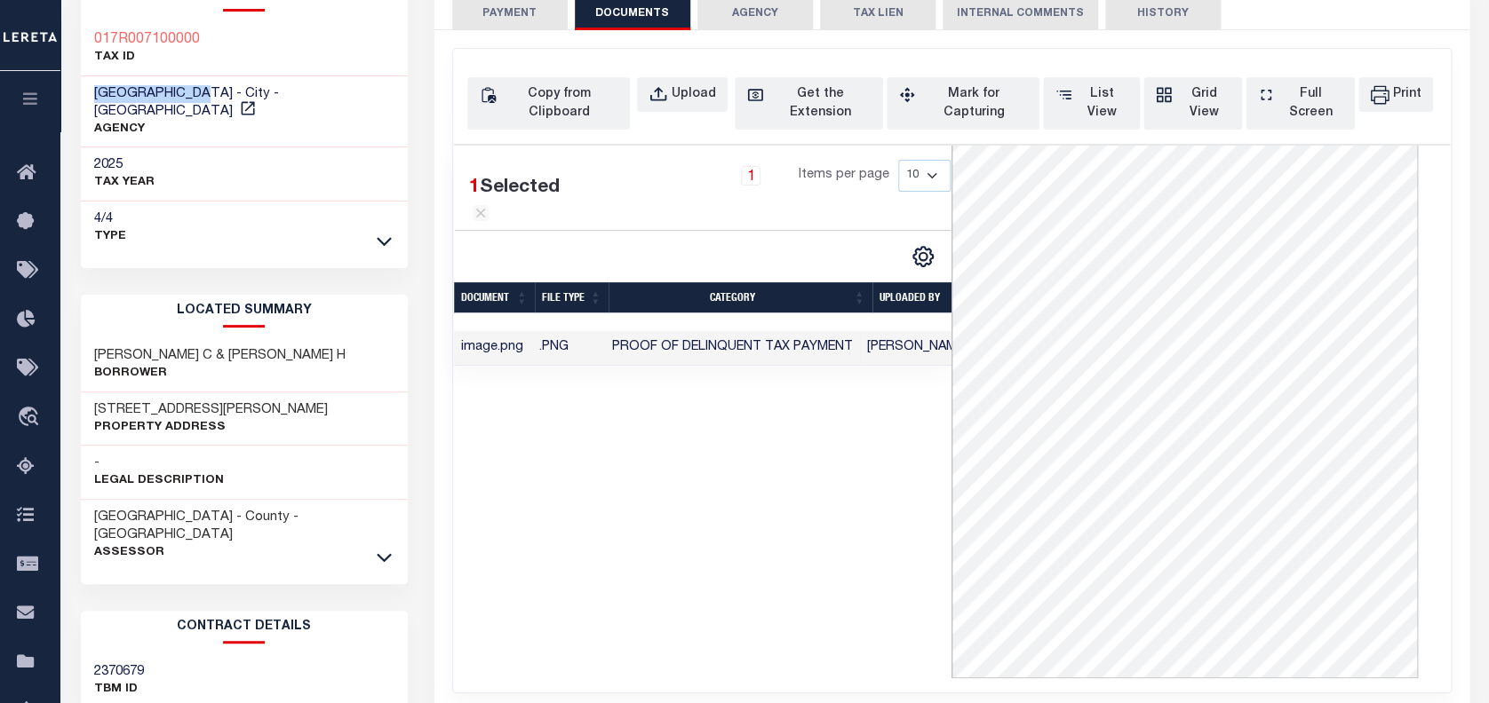
scroll to position [118, 0]
